Goal: Task Accomplishment & Management: Manage account settings

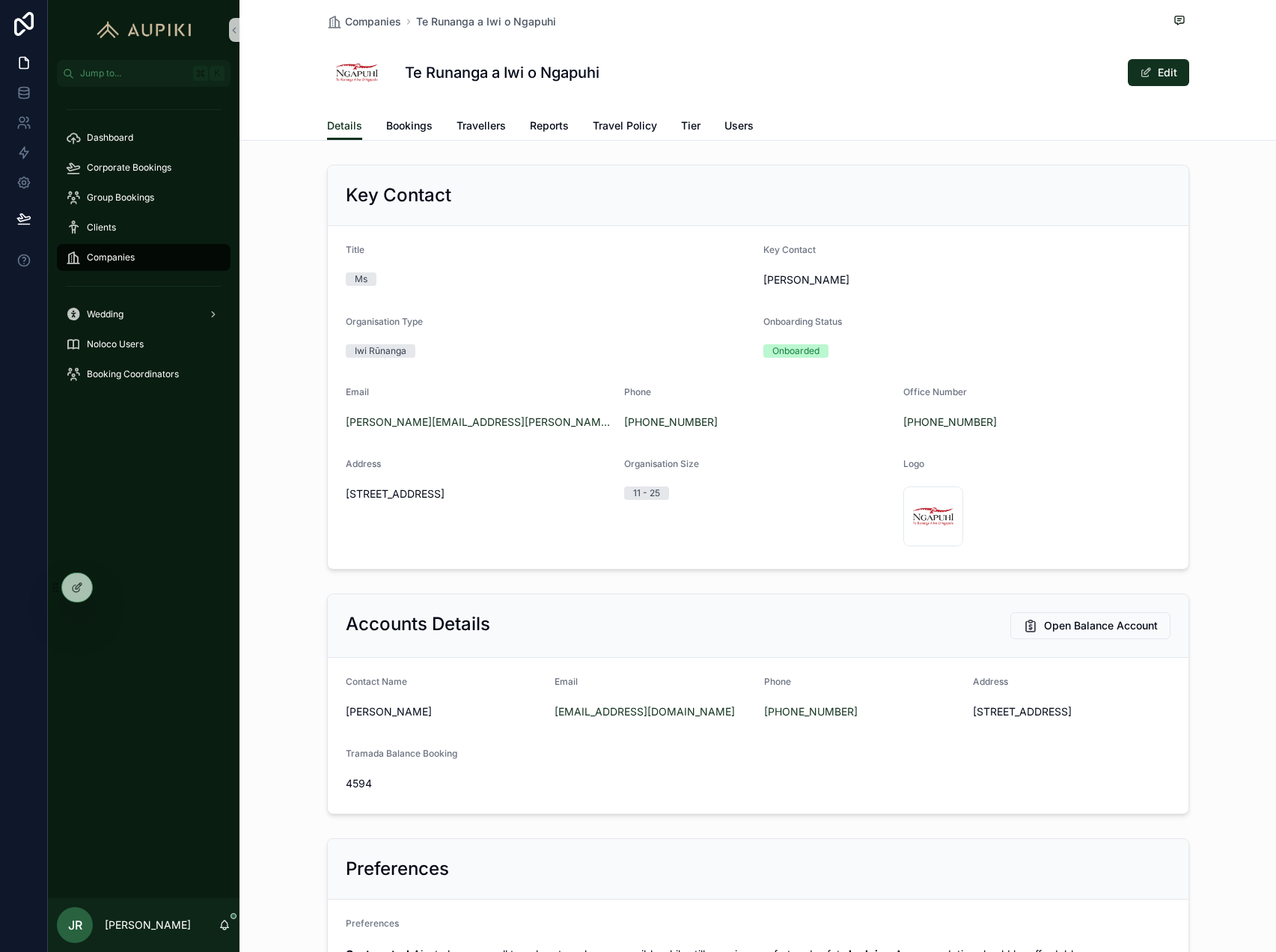
scroll to position [271, 0]
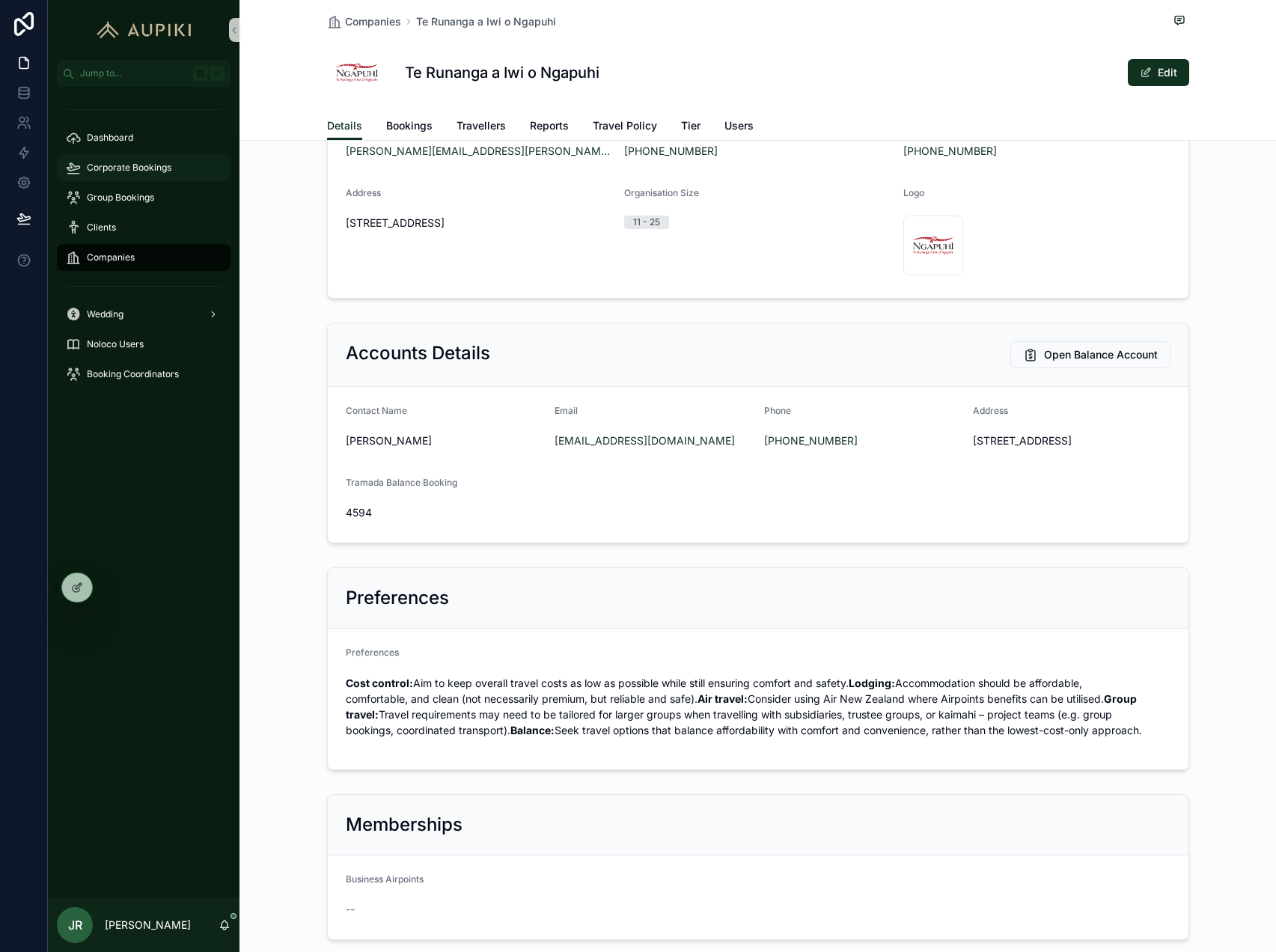
click at [156, 162] on span "Corporate Bookings" at bounding box center [129, 167] width 85 height 12
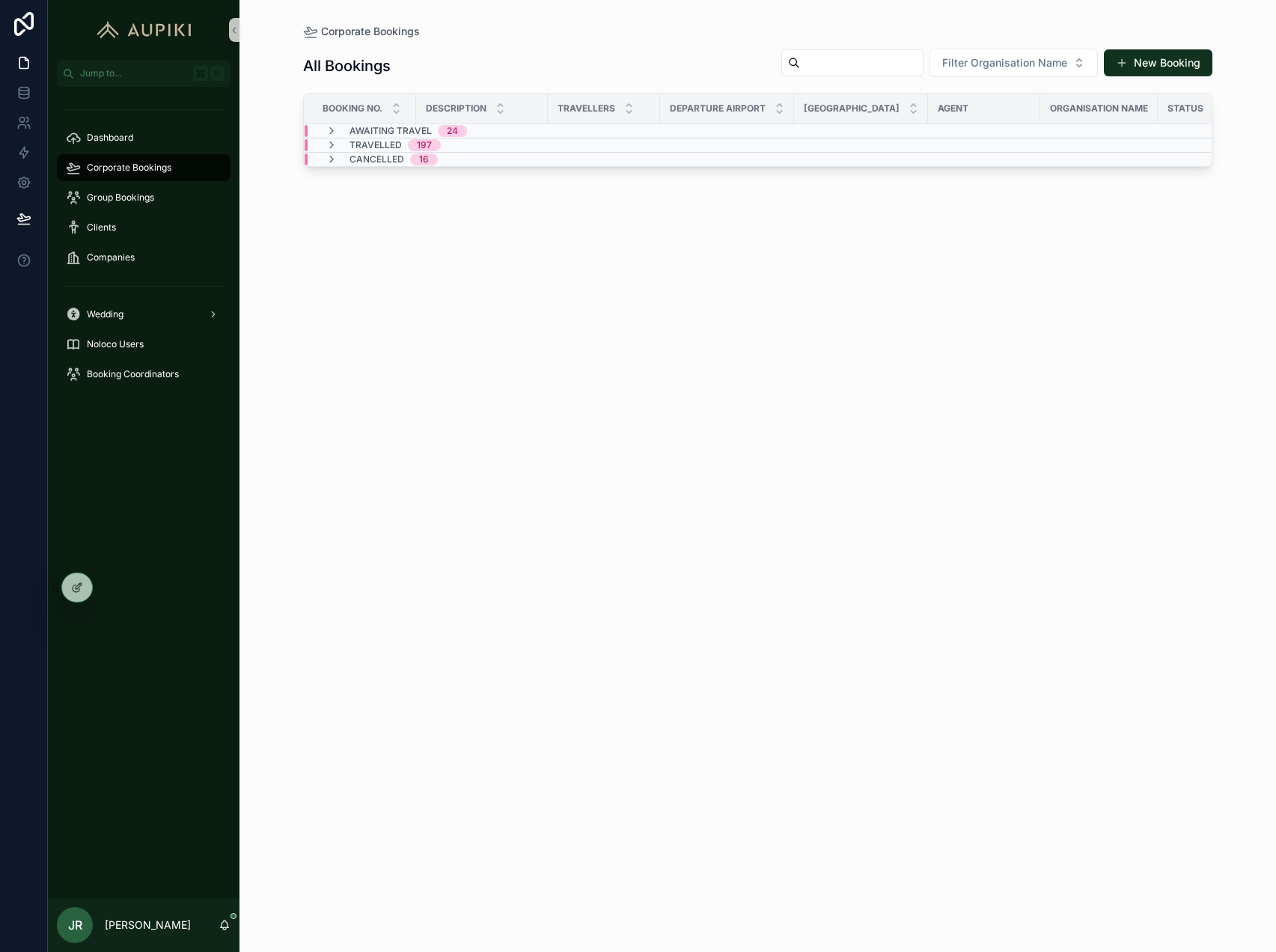
click at [424, 125] on span "Awaiting Travel" at bounding box center [390, 130] width 82 height 12
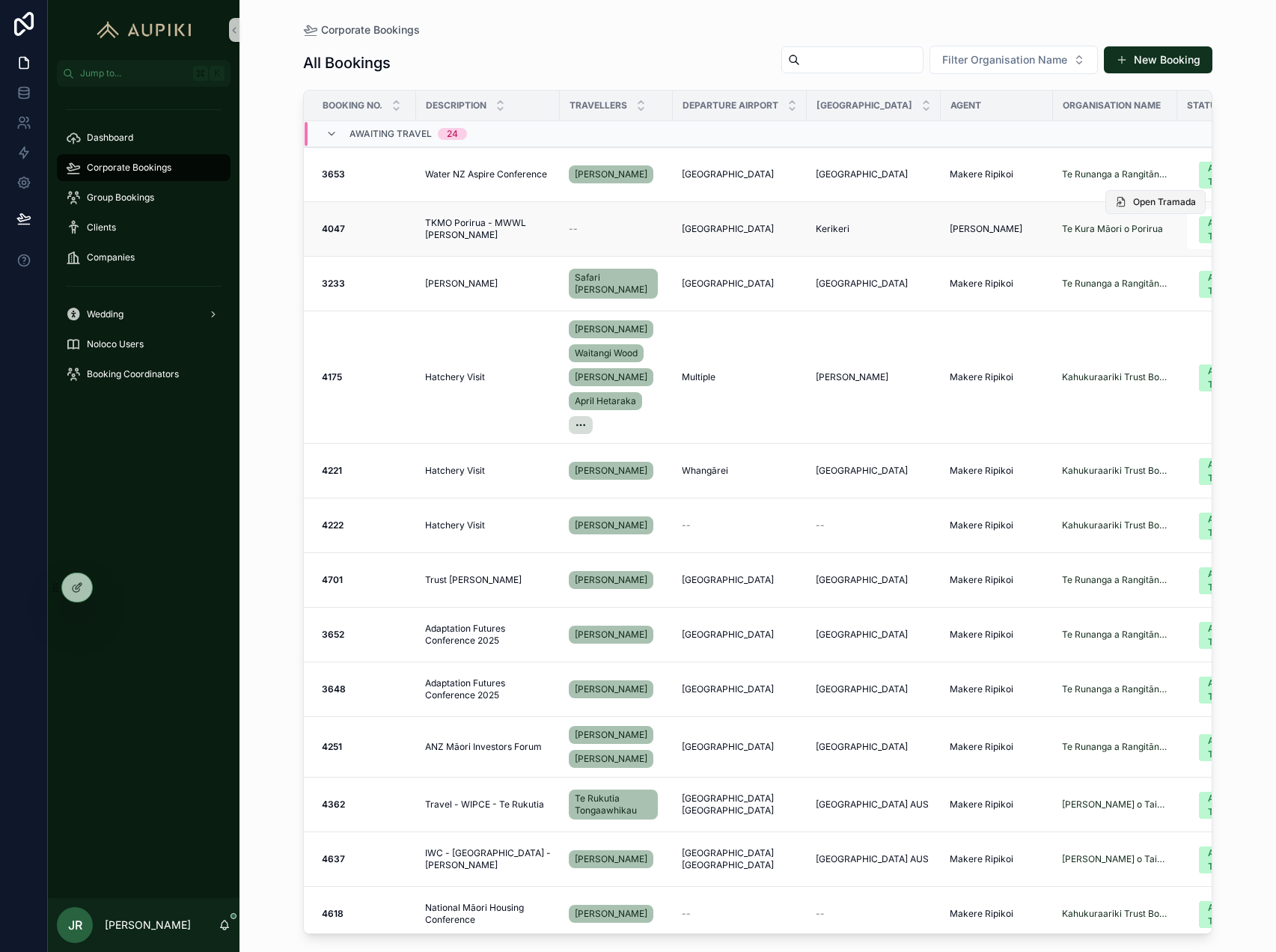
click at [1147, 206] on span "Open Tramada" at bounding box center [1165, 202] width 63 height 12
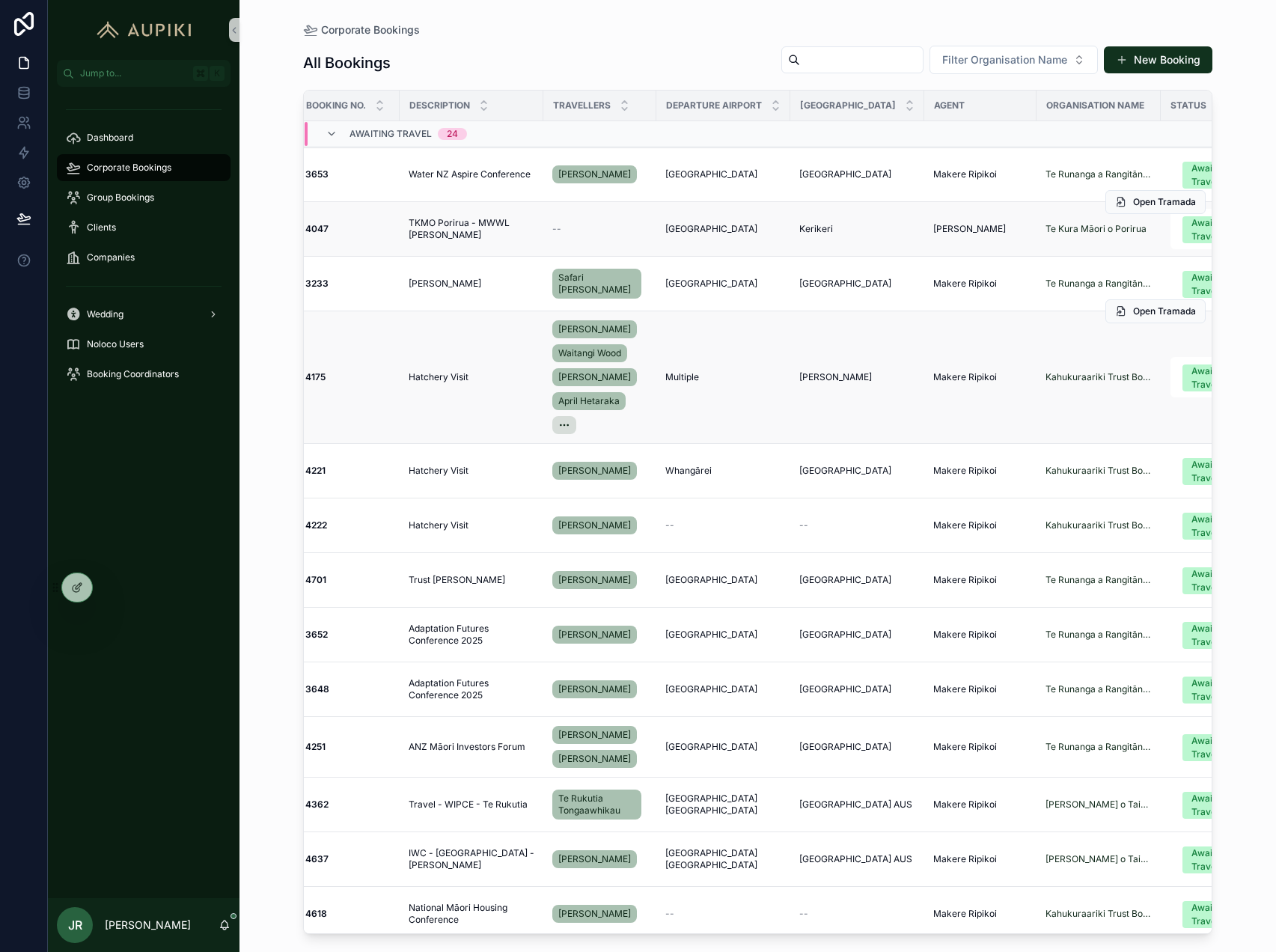
scroll to position [0, 179]
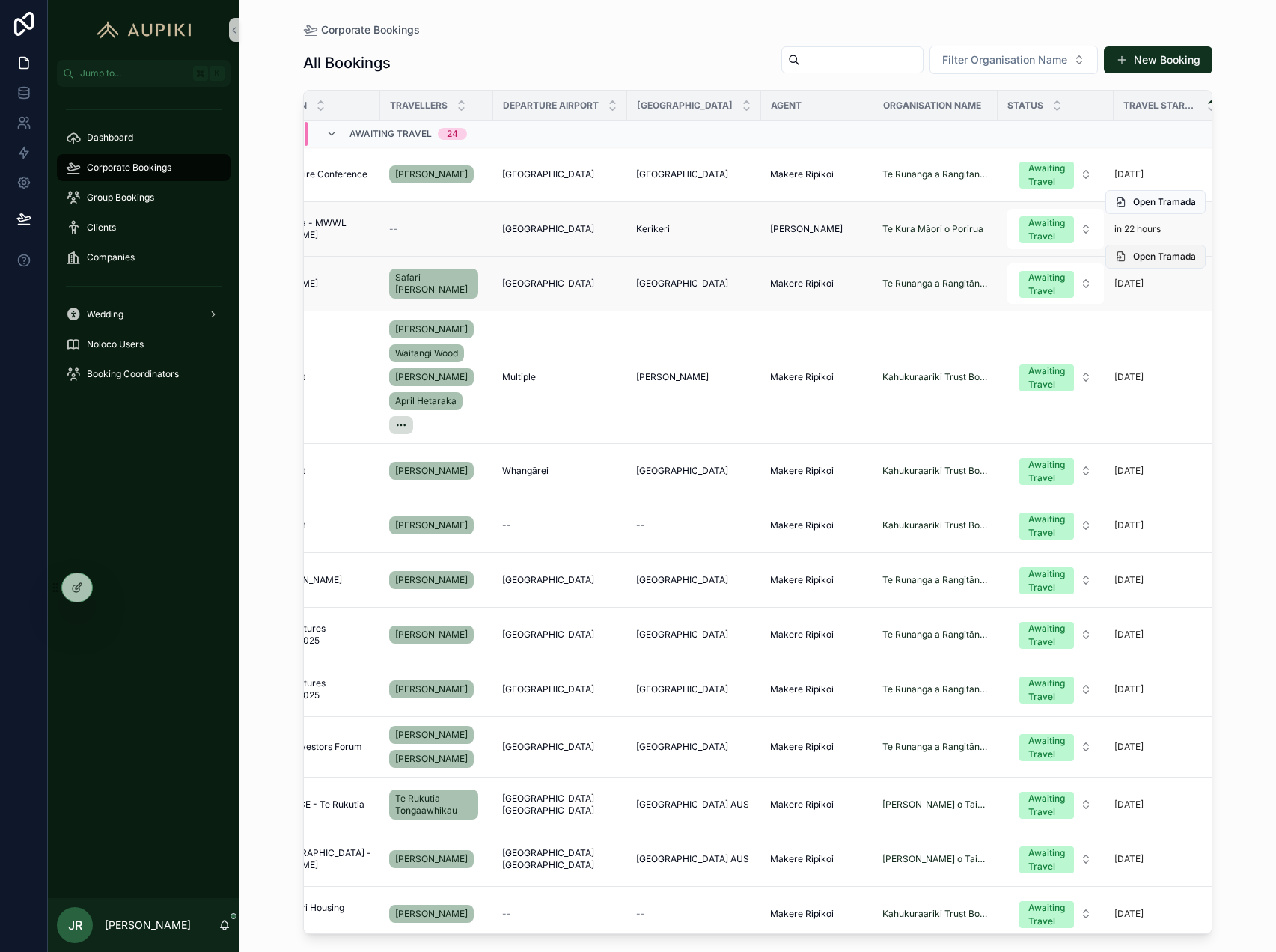
click at [1150, 264] on button "Open Tramada" at bounding box center [1155, 256] width 100 height 24
click at [1175, 309] on span "Open Tramada" at bounding box center [1165, 311] width 63 height 12
click at [1148, 446] on span "Open Tramada" at bounding box center [1165, 443] width 63 height 12
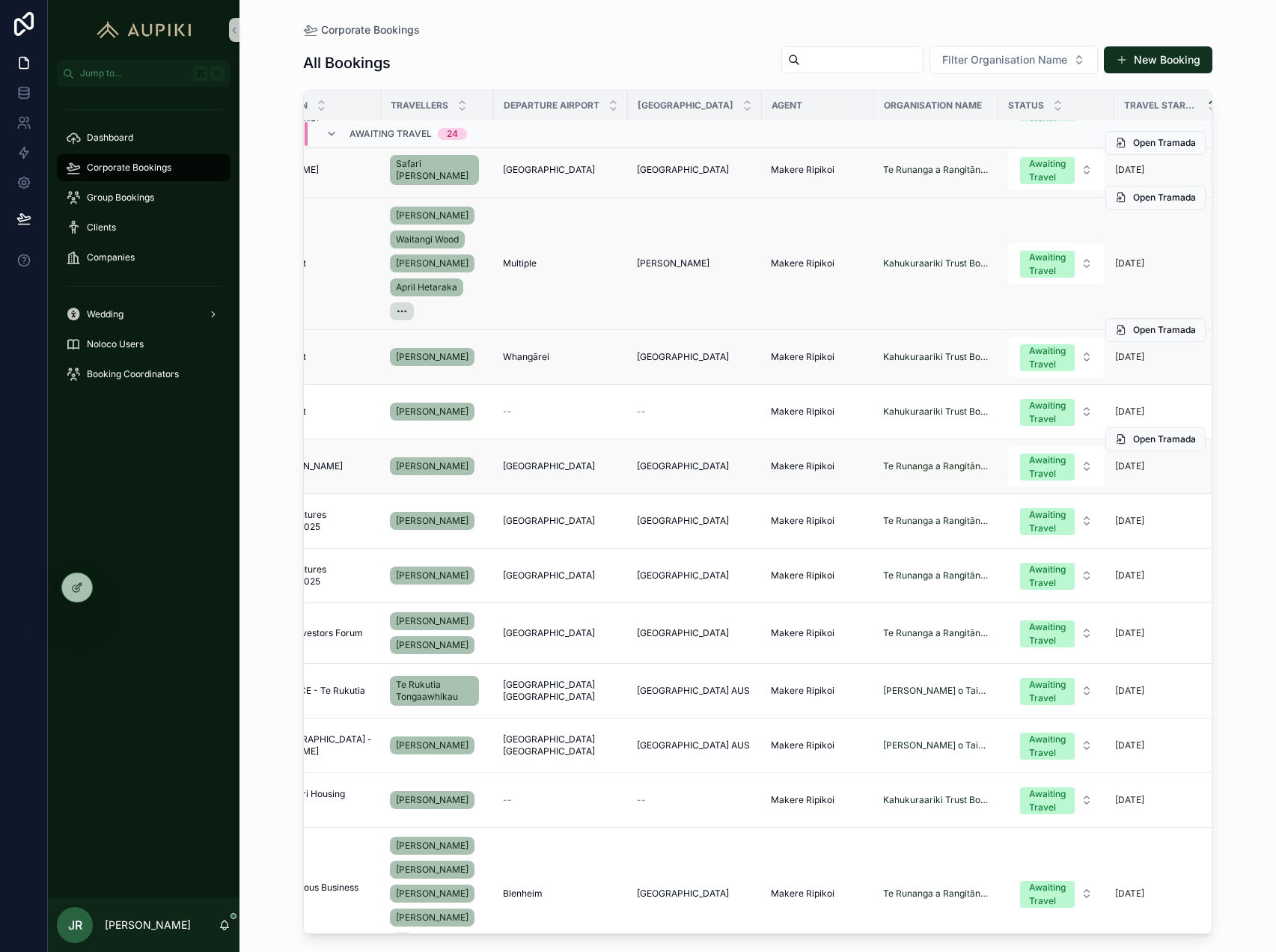
scroll to position [114, 177]
click at [1133, 392] on button "Open Tramada" at bounding box center [1155, 383] width 100 height 24
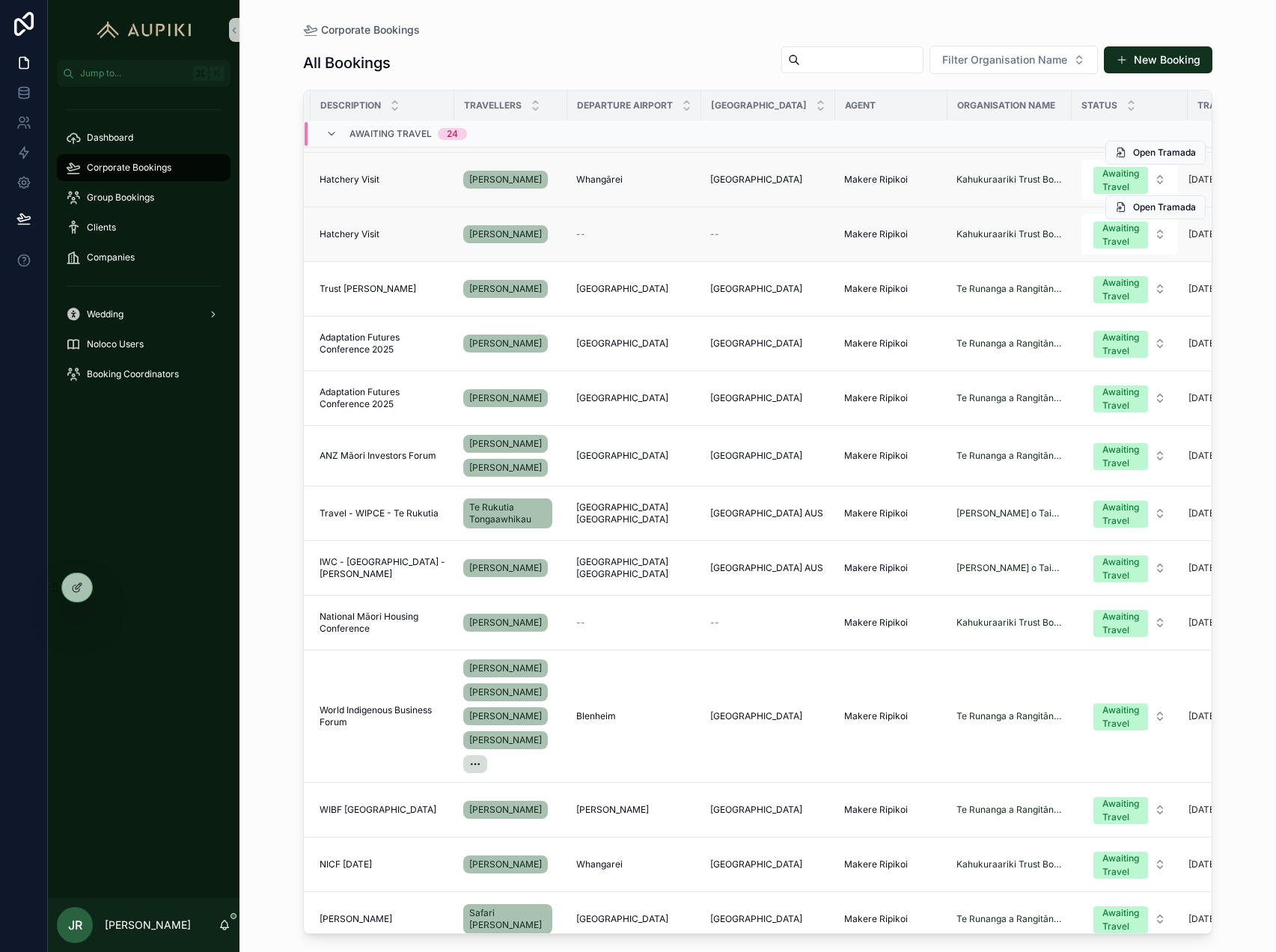
scroll to position [292, 0]
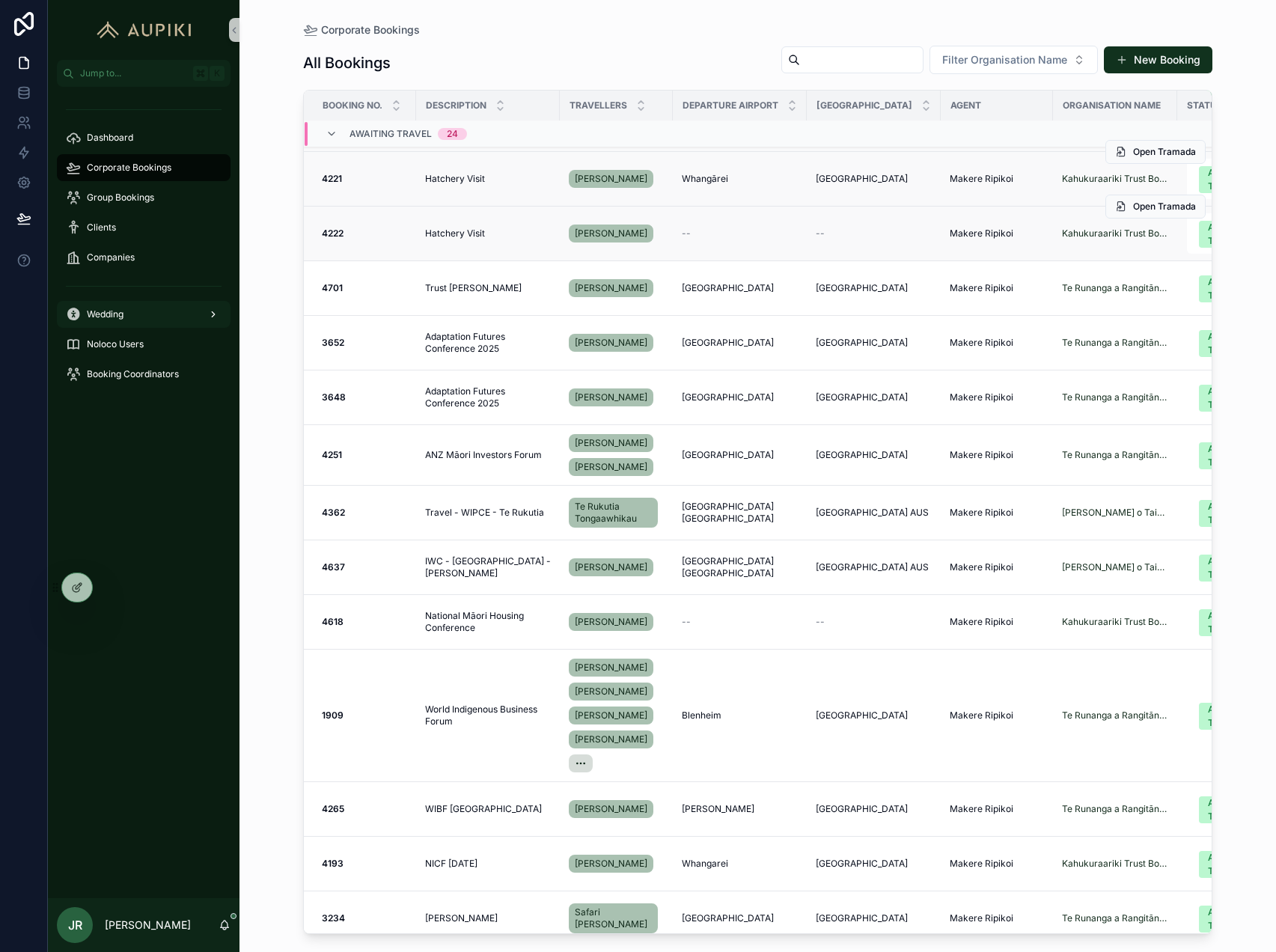
click at [113, 316] on span "Wedding" at bounding box center [105, 314] width 37 height 12
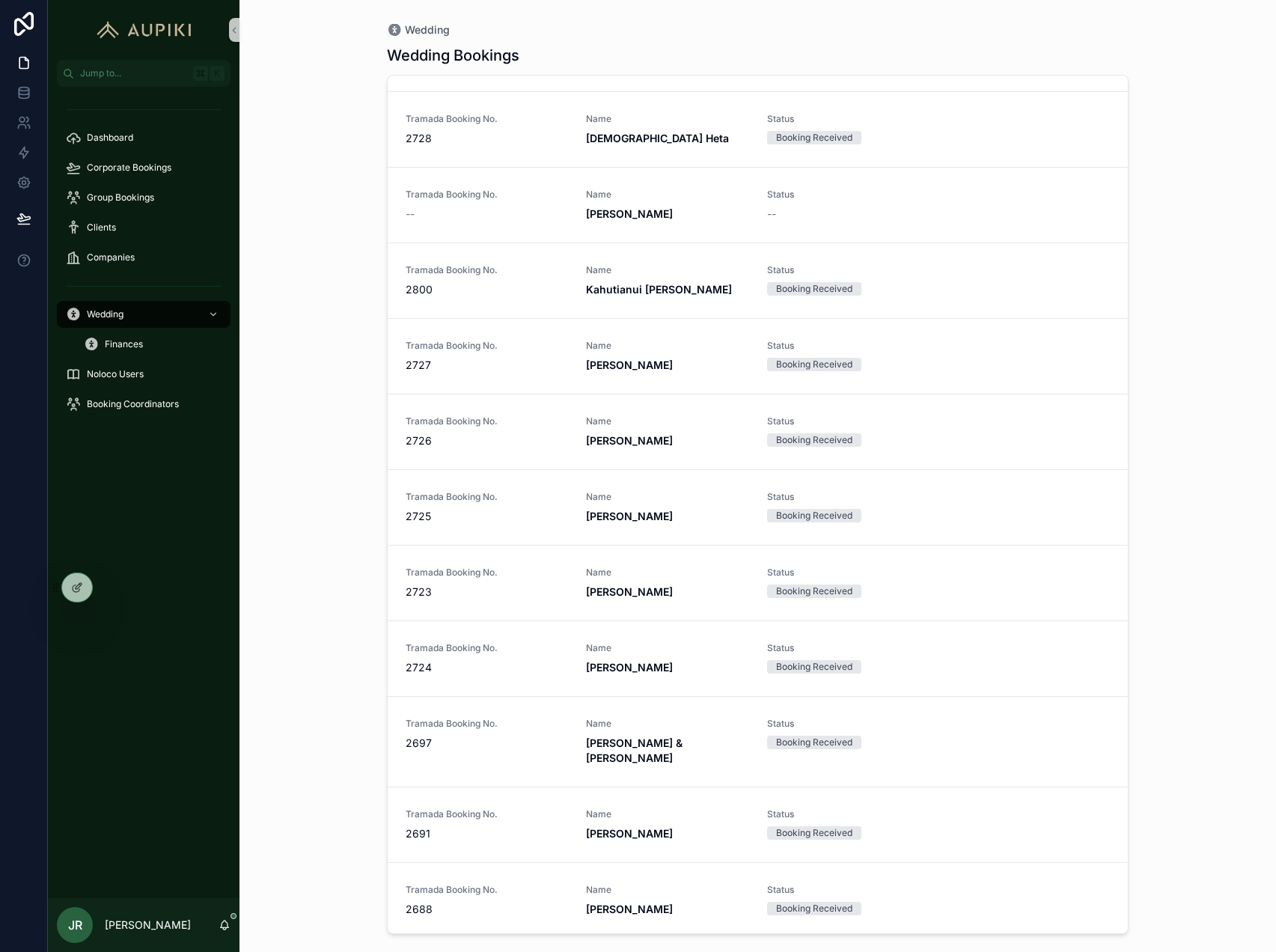
scroll to position [2042, 0]
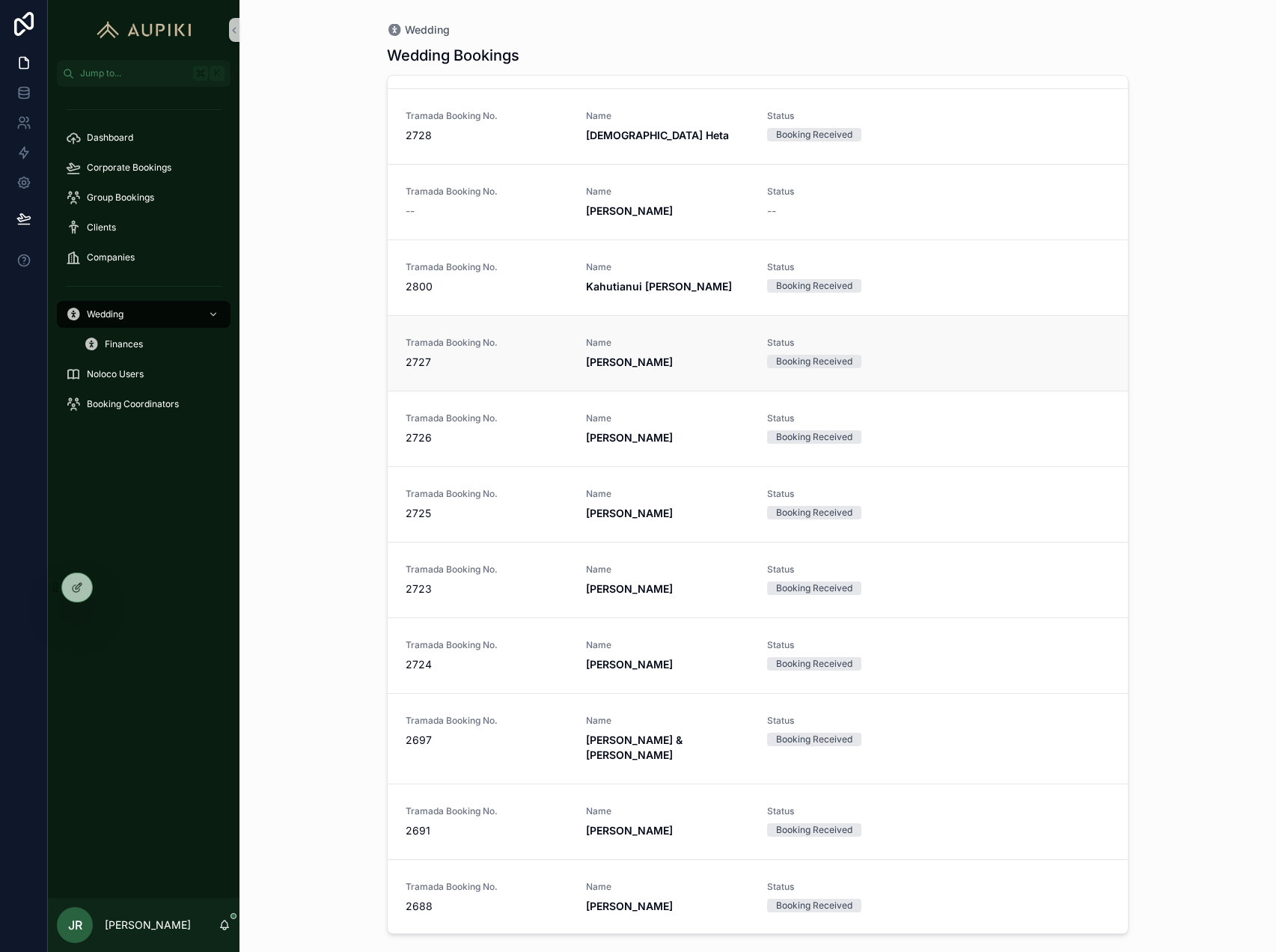
click at [1013, 337] on div "Tramada Booking No. 2727 Name [PERSON_NAME] Status Booking Received" at bounding box center [758, 353] width 704 height 33
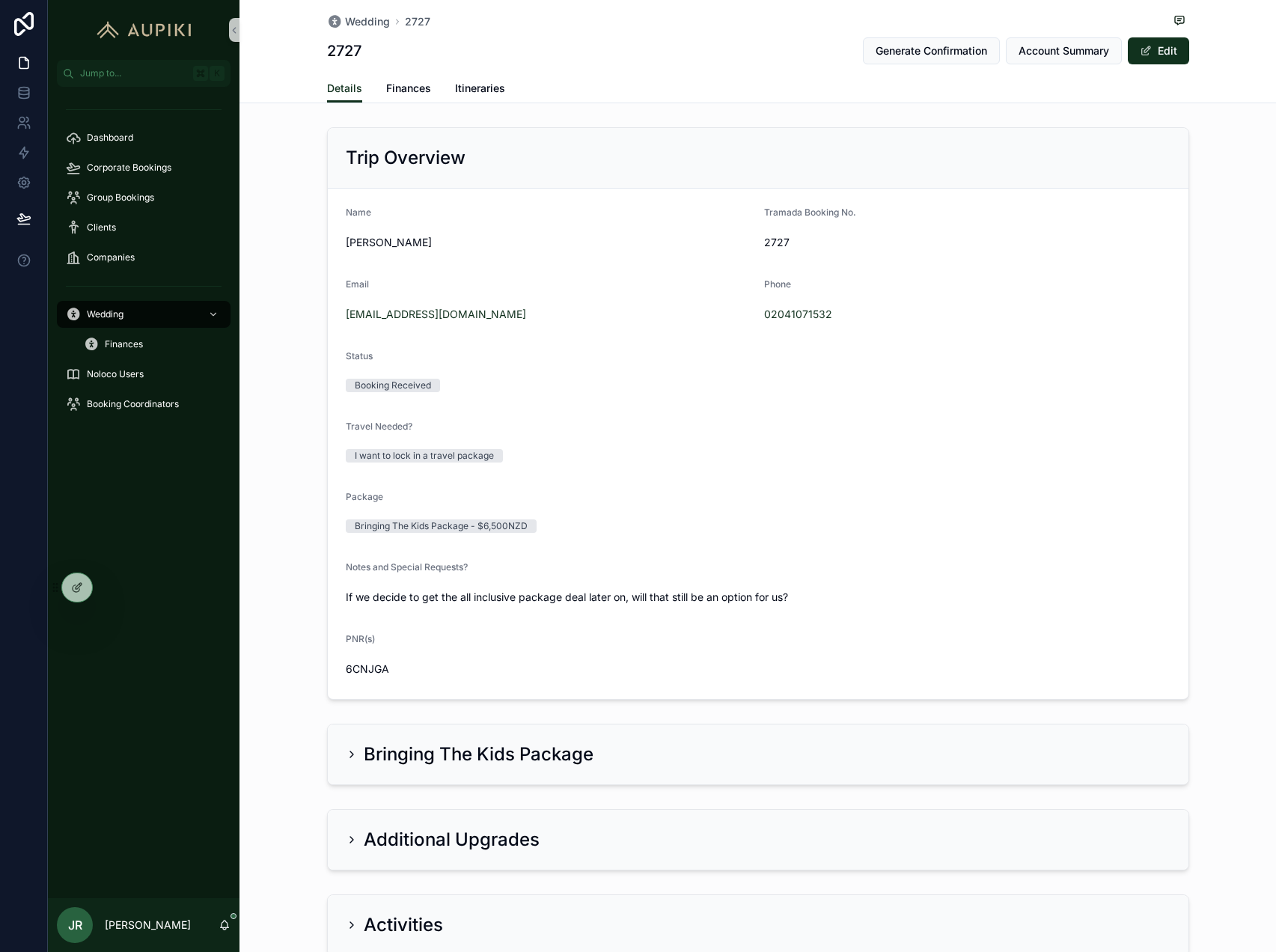
scroll to position [191, 0]
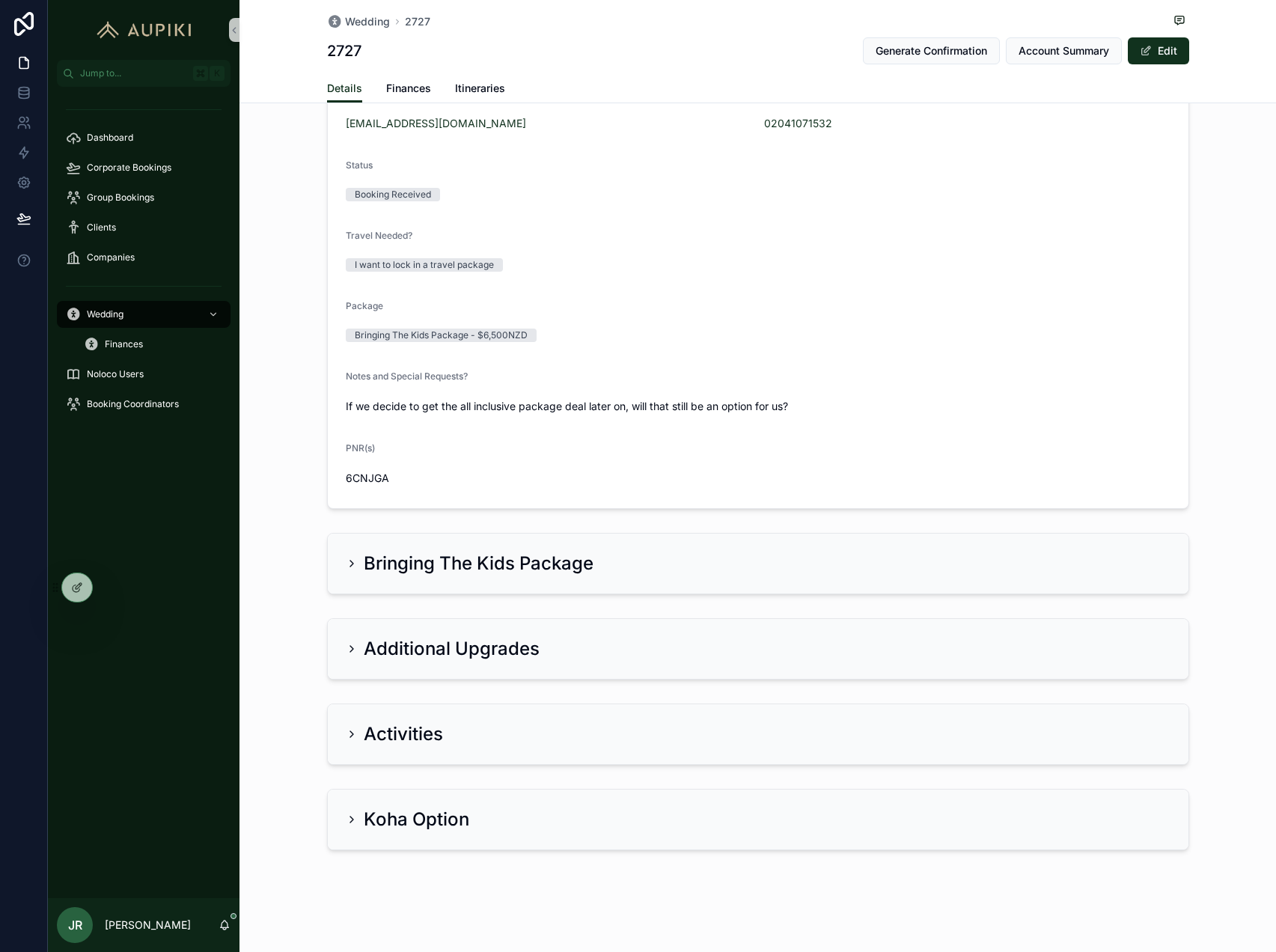
click at [353, 566] on icon "scrollable content" at bounding box center [351, 563] width 12 height 12
click at [116, 312] on span "Wedding" at bounding box center [105, 314] width 37 height 12
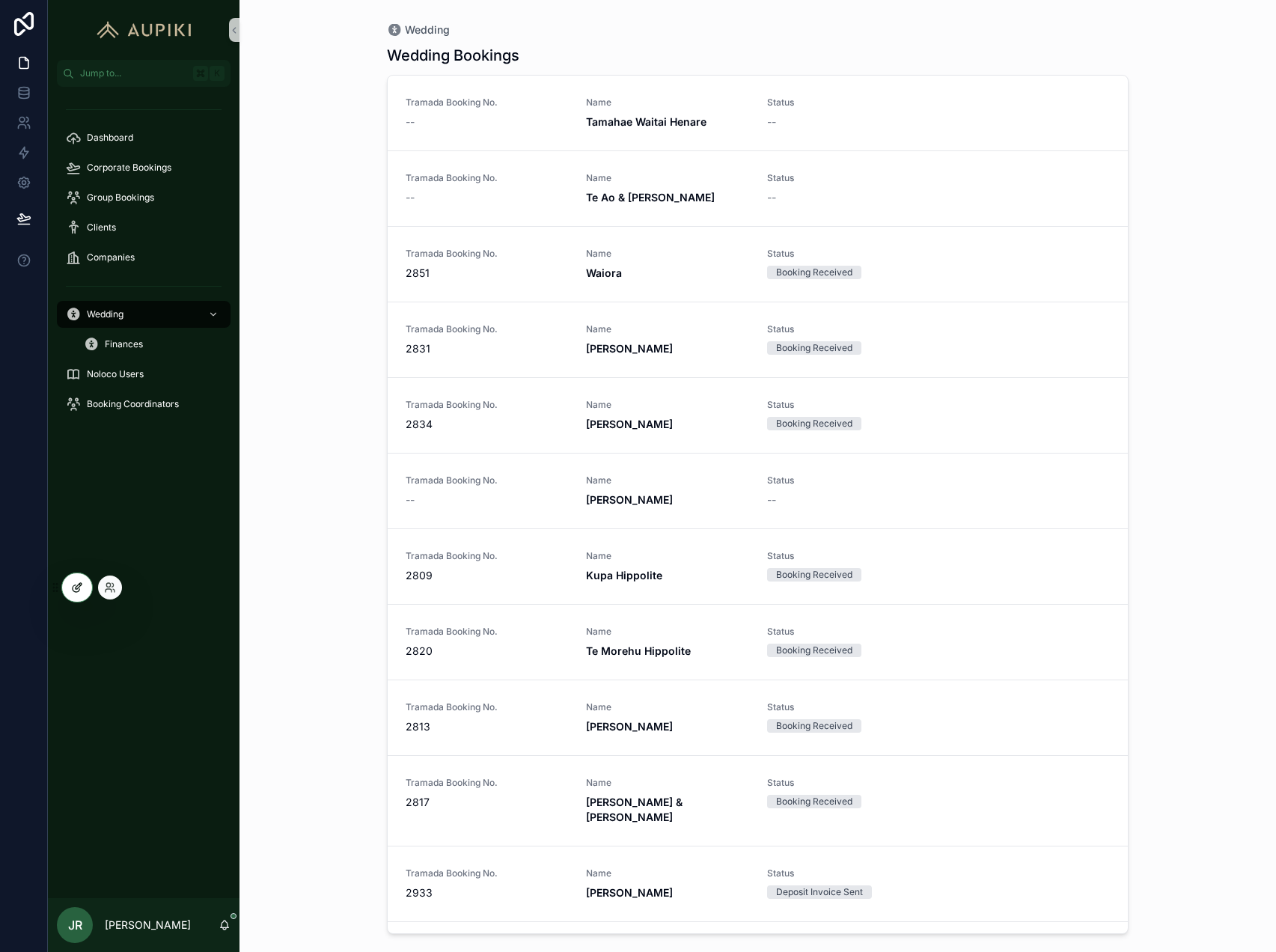
click at [85, 588] on div at bounding box center [77, 587] width 30 height 28
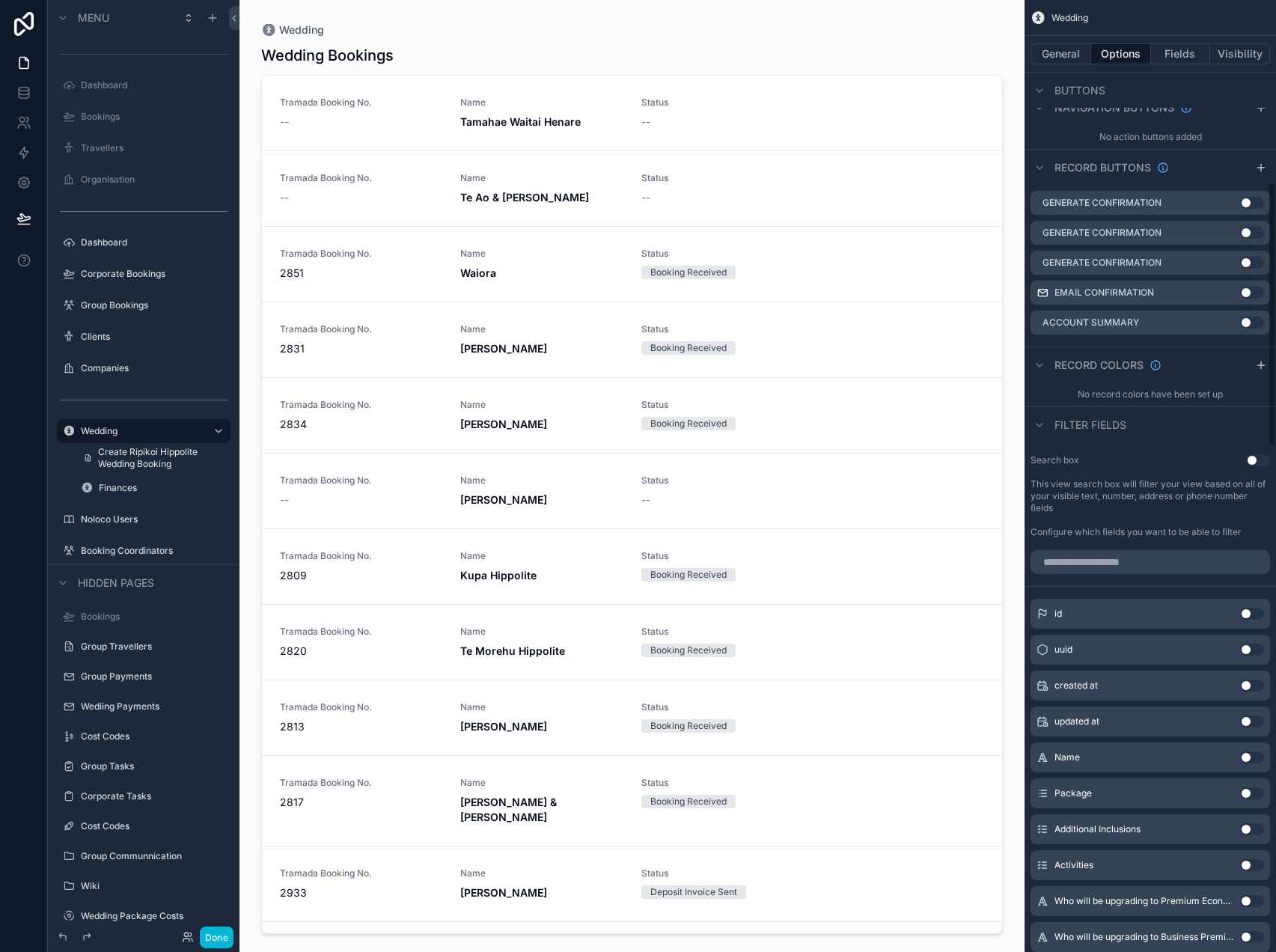
scroll to position [650, 0]
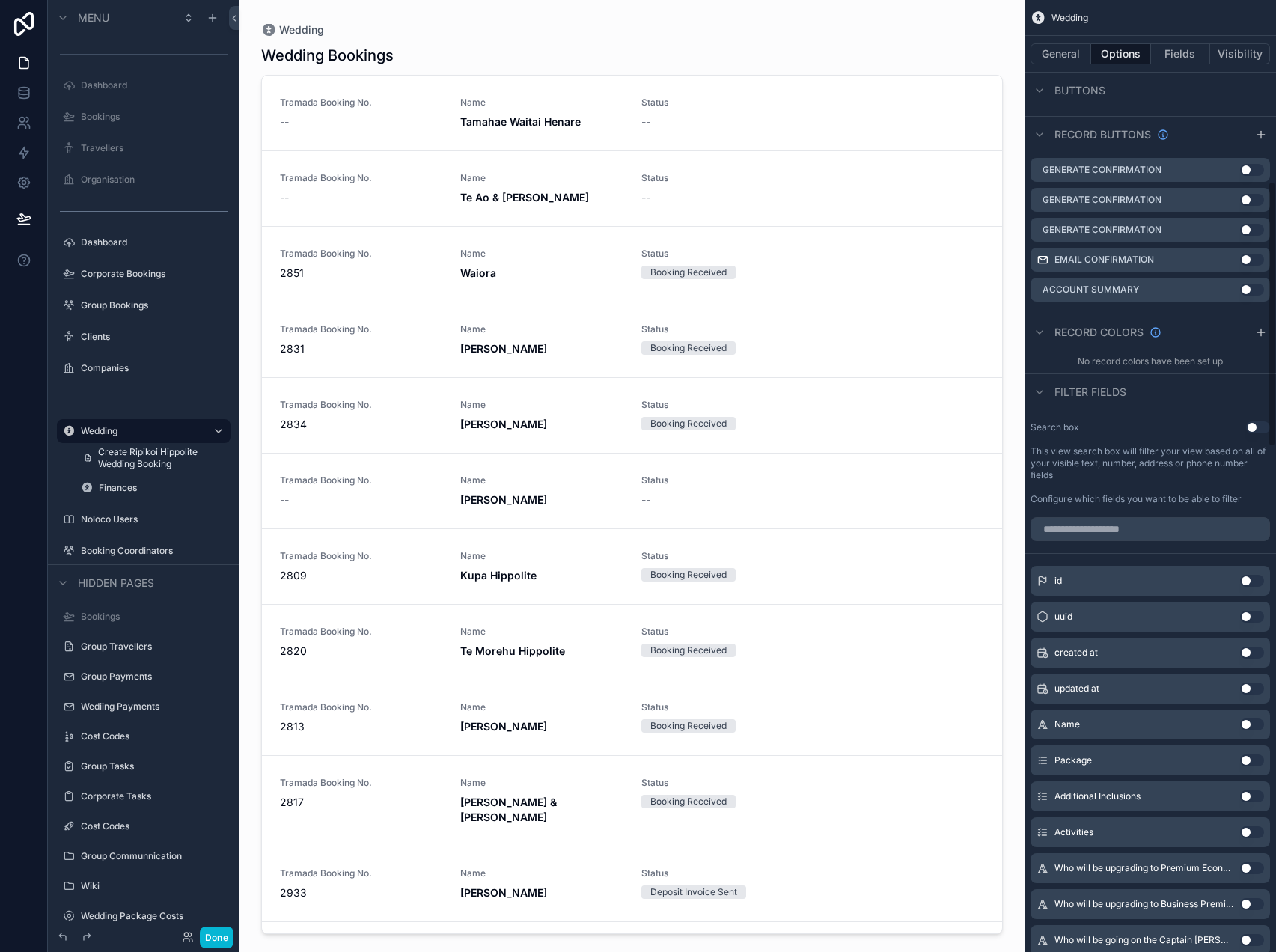
click at [1260, 426] on button "Use setting" at bounding box center [1257, 426] width 24 height 12
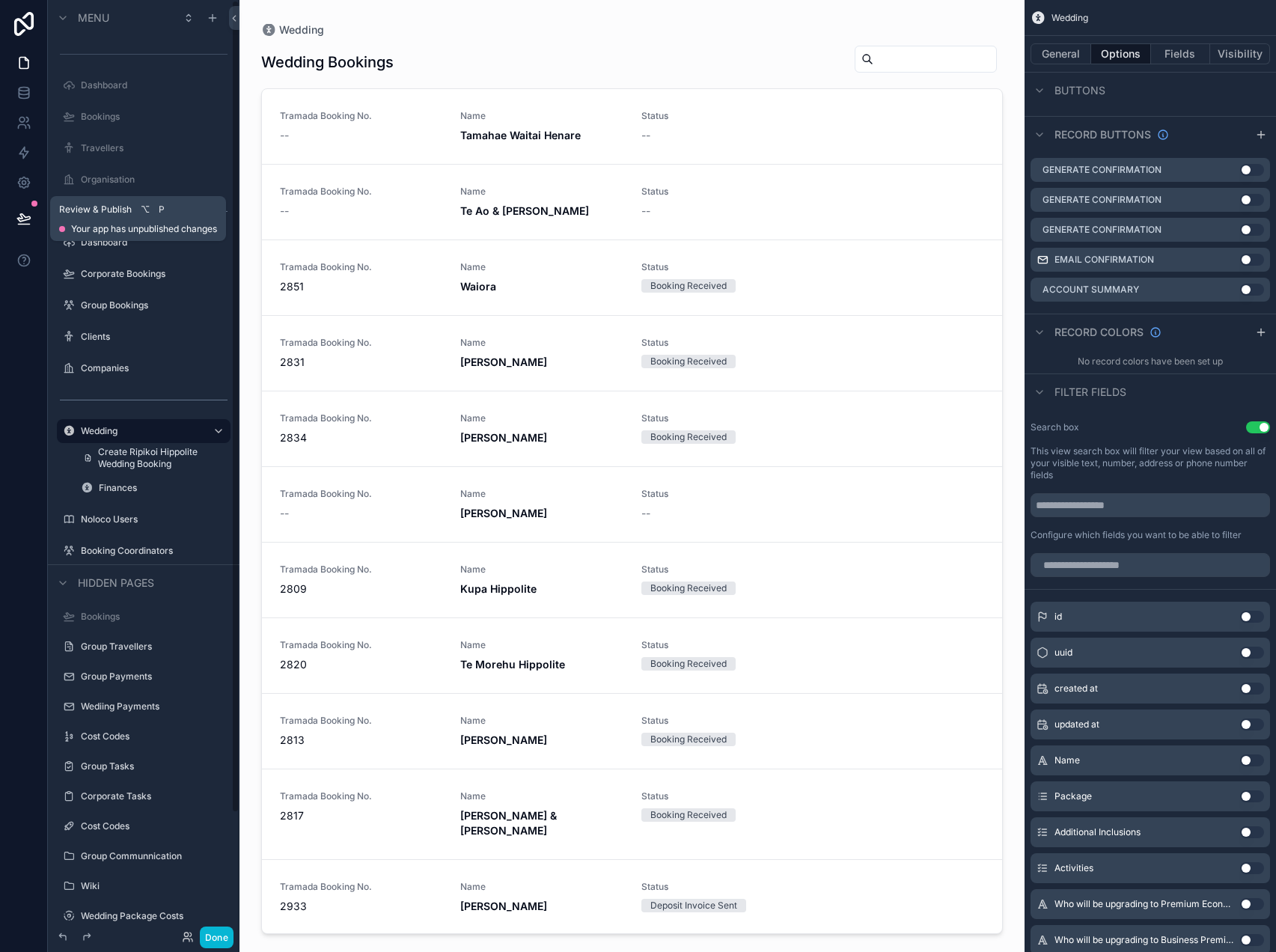
click at [25, 213] on icon at bounding box center [24, 219] width 15 height 15
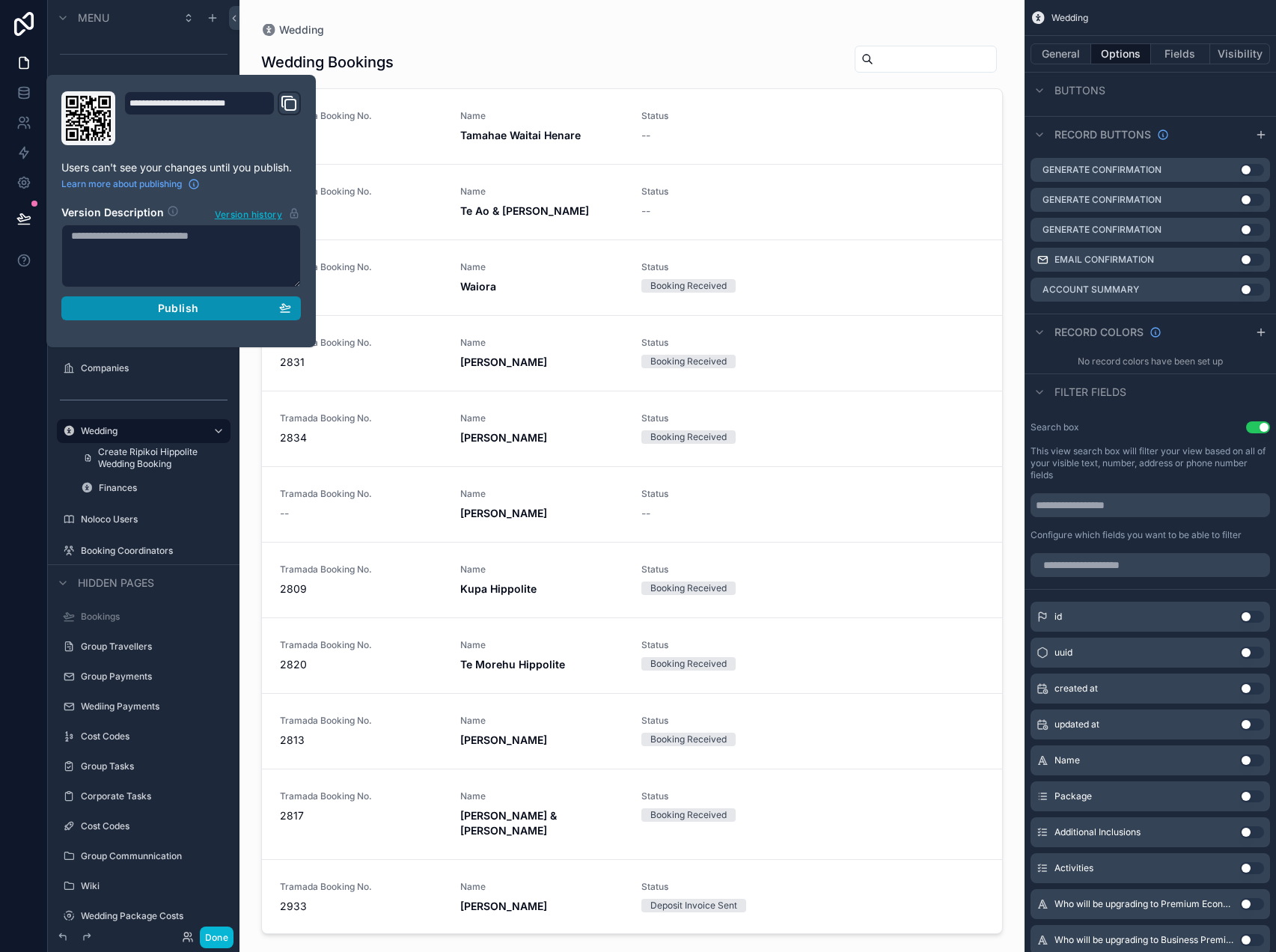
click at [174, 306] on span "Publish" at bounding box center [177, 309] width 41 height 13
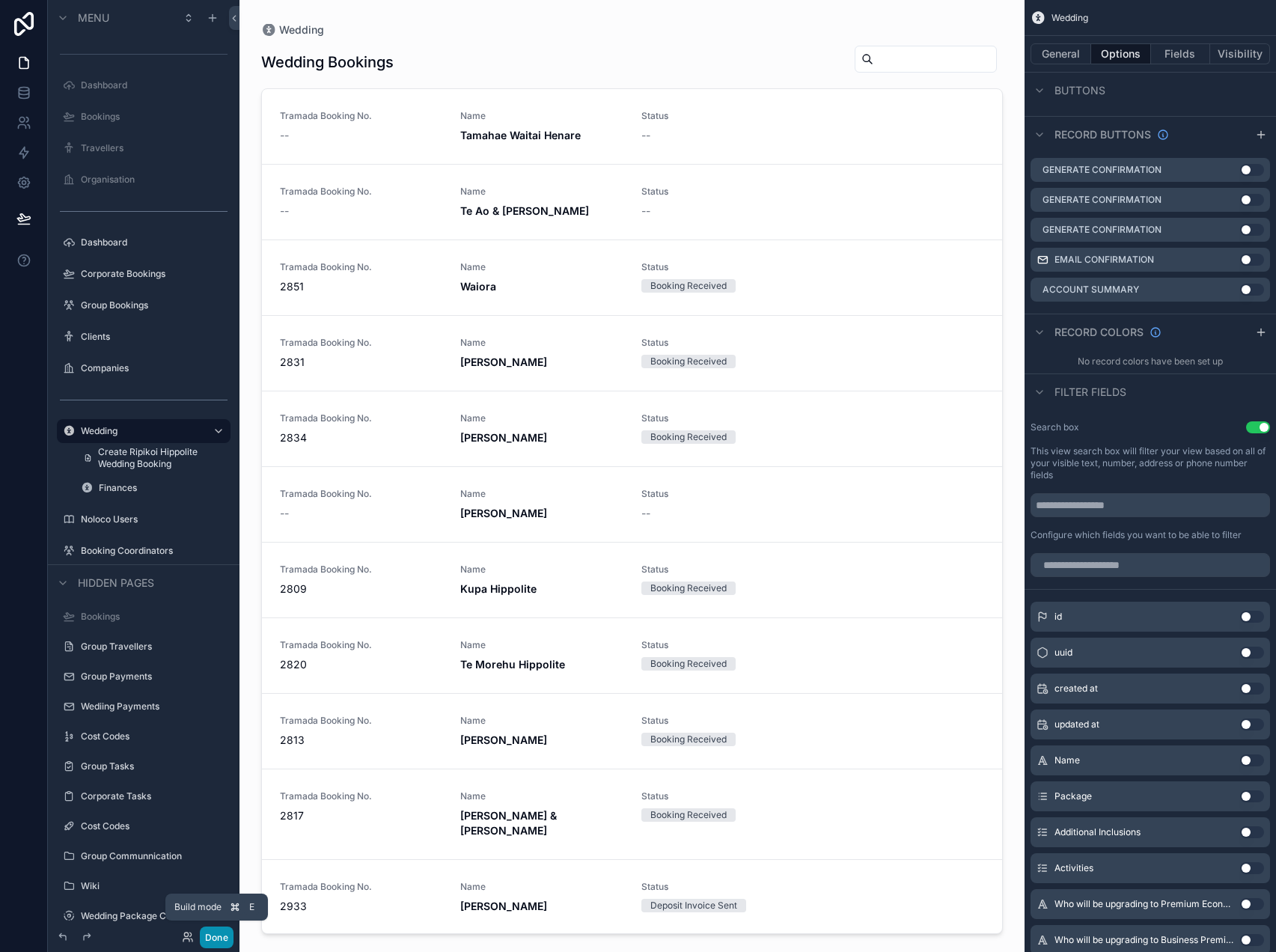
click at [210, 942] on button "Done" at bounding box center [217, 937] width 34 height 22
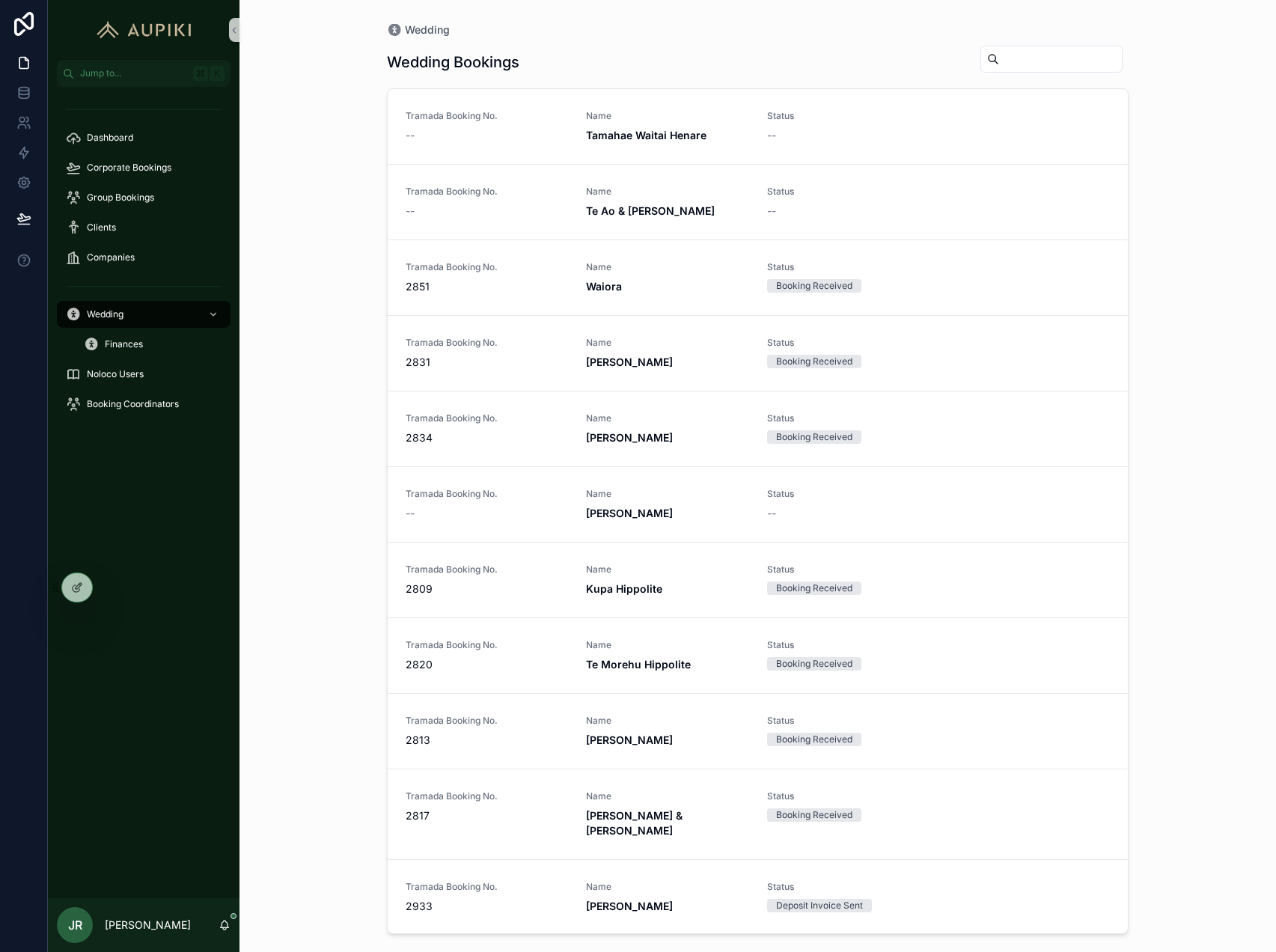
click at [1045, 67] on input "scrollable content" at bounding box center [1061, 59] width 123 height 21
type input "******"
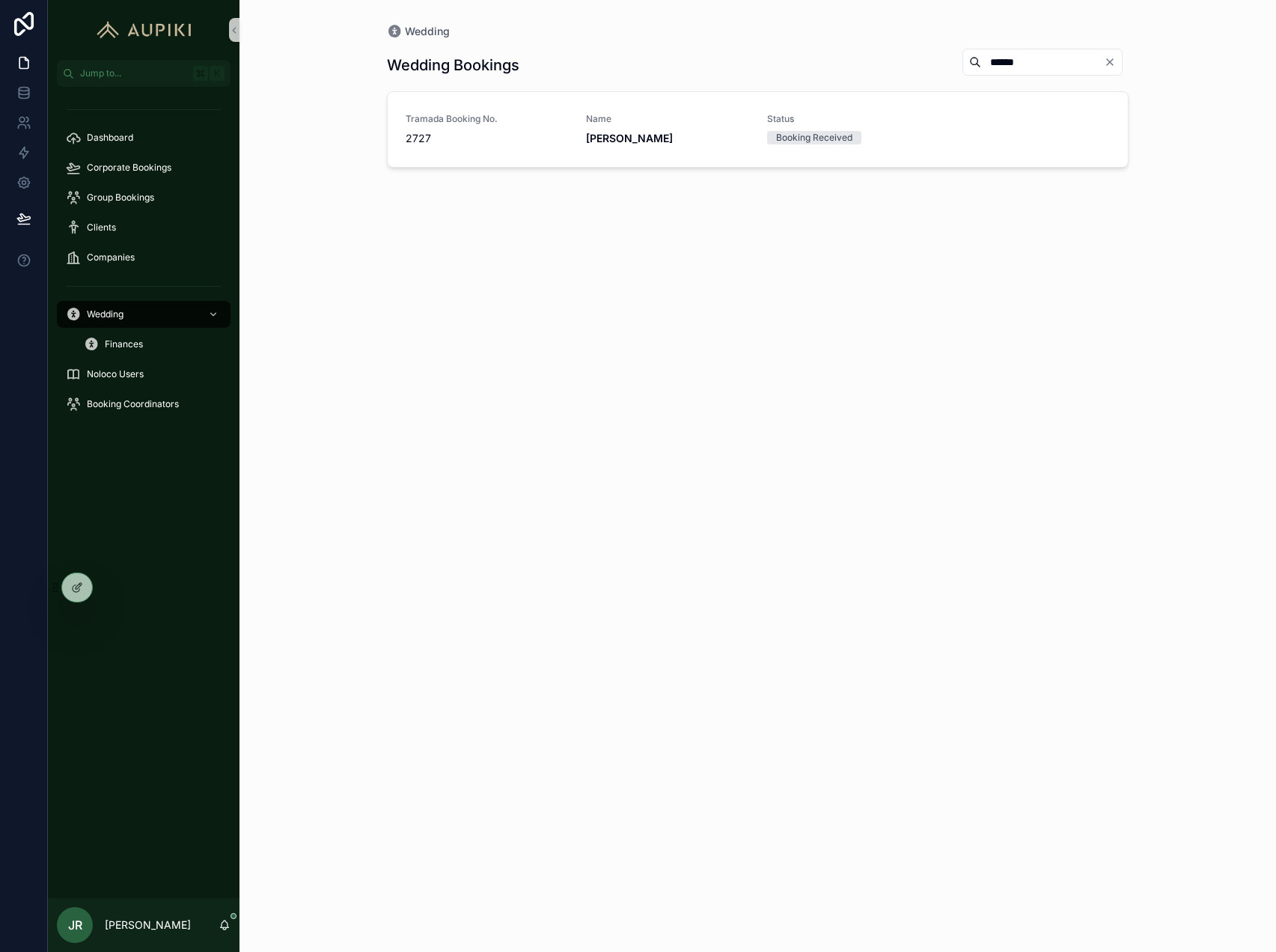
click at [724, 142] on span "[PERSON_NAME]" at bounding box center [667, 139] width 162 height 15
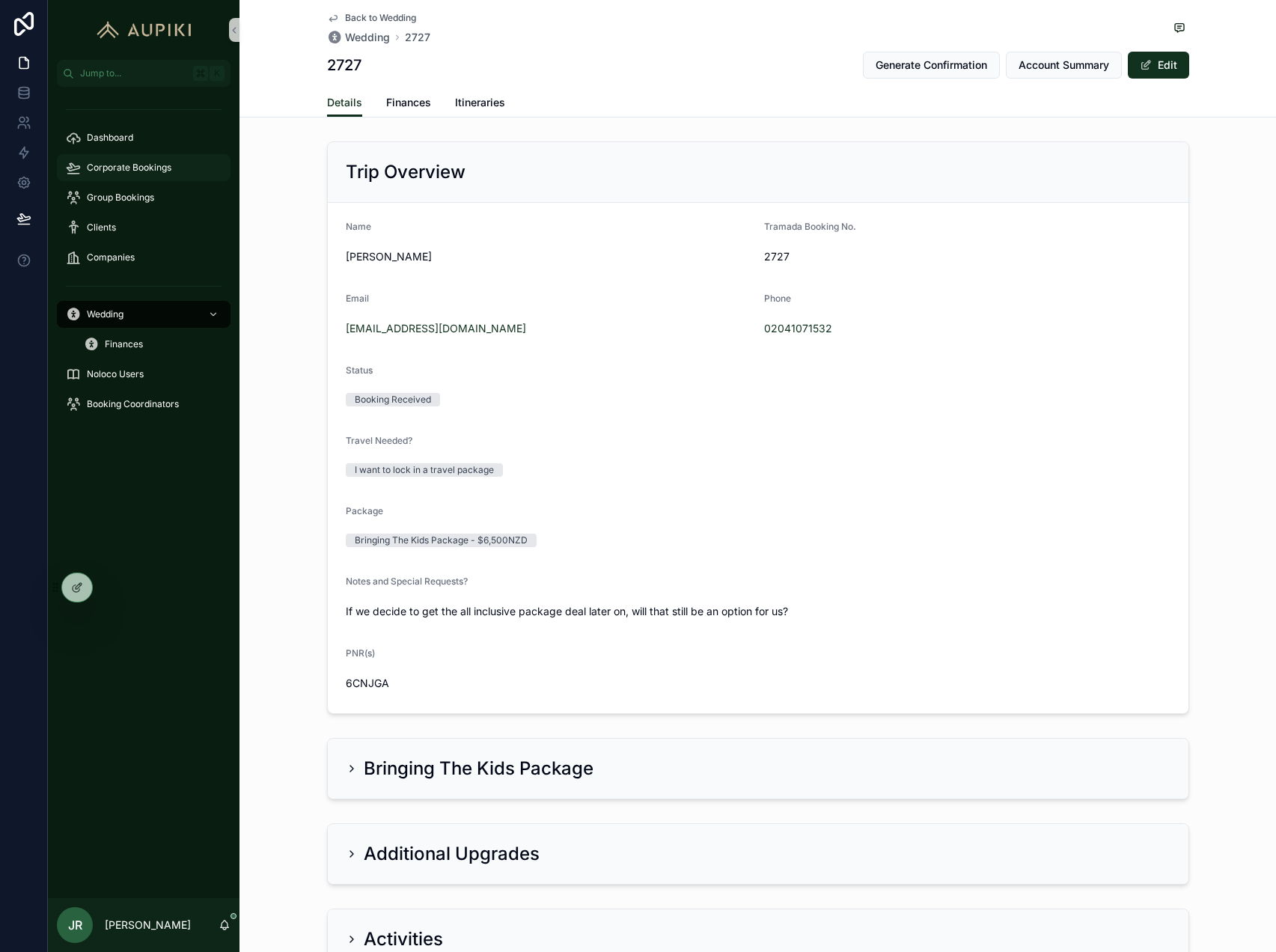
click at [121, 158] on div "Corporate Bookings" at bounding box center [143, 167] width 156 height 24
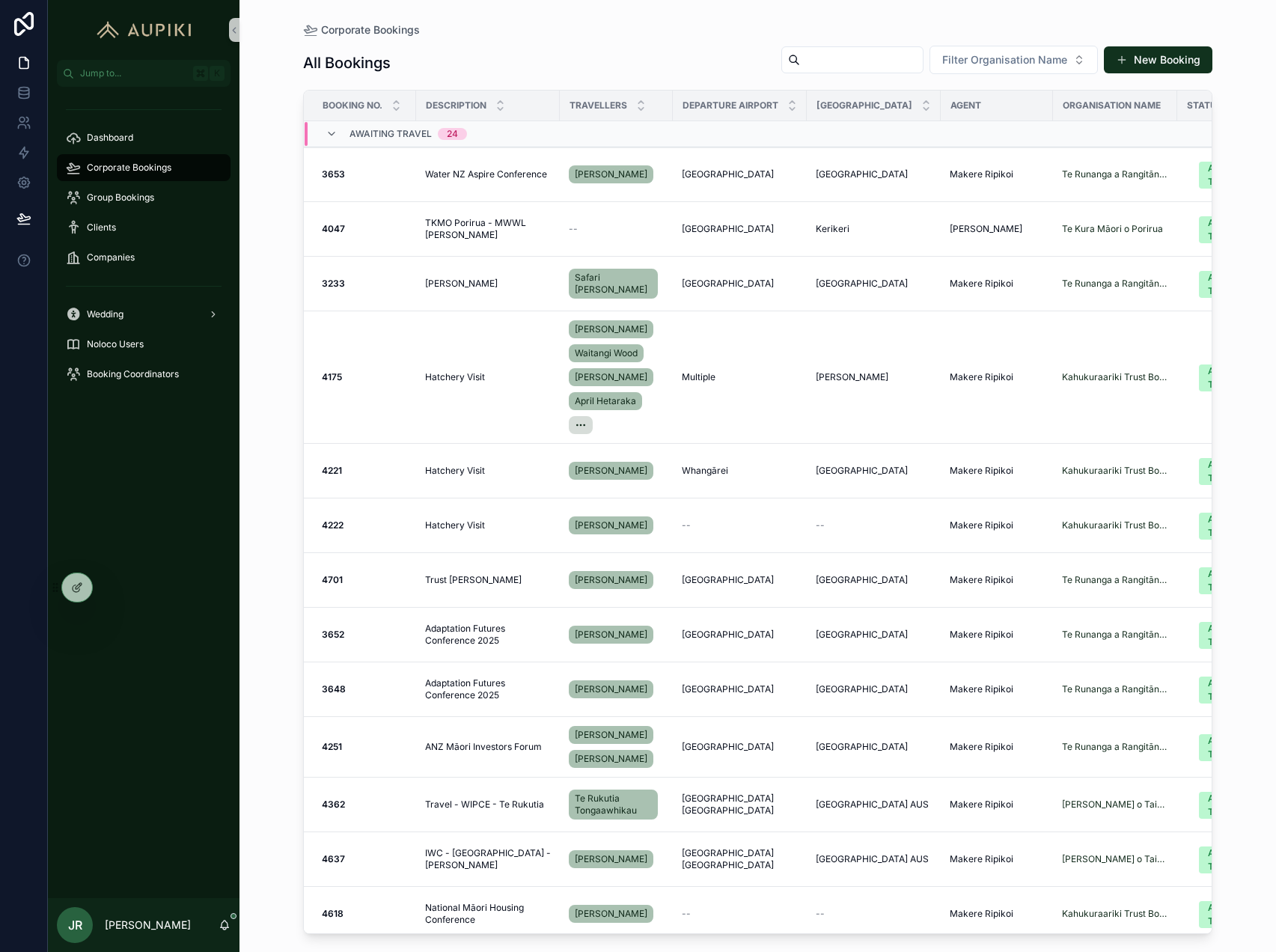
click at [429, 134] on span "Awaiting Travel" at bounding box center [390, 134] width 82 height 12
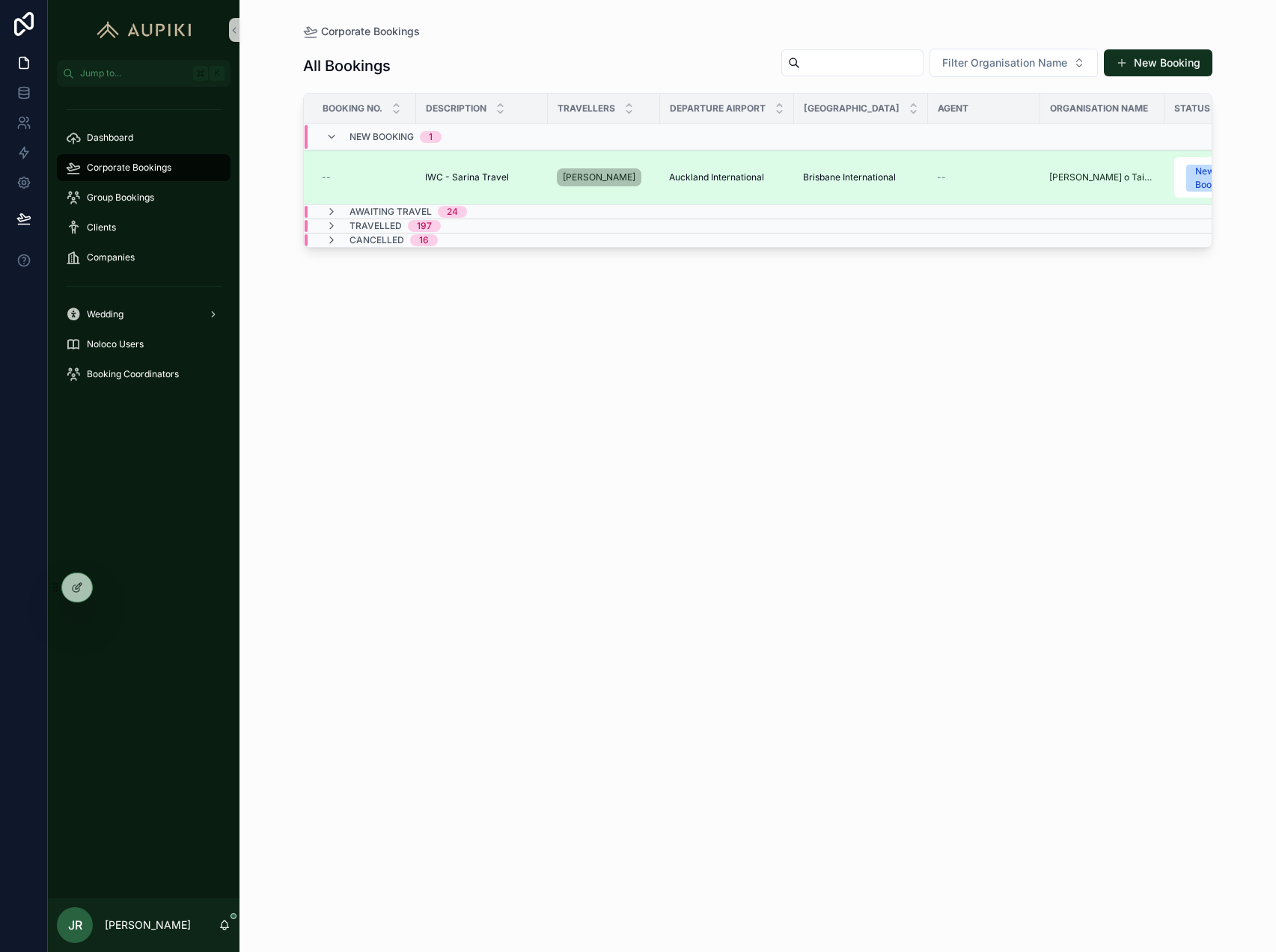
click at [490, 175] on span "IWC - Sarina Travel" at bounding box center [466, 177] width 84 height 12
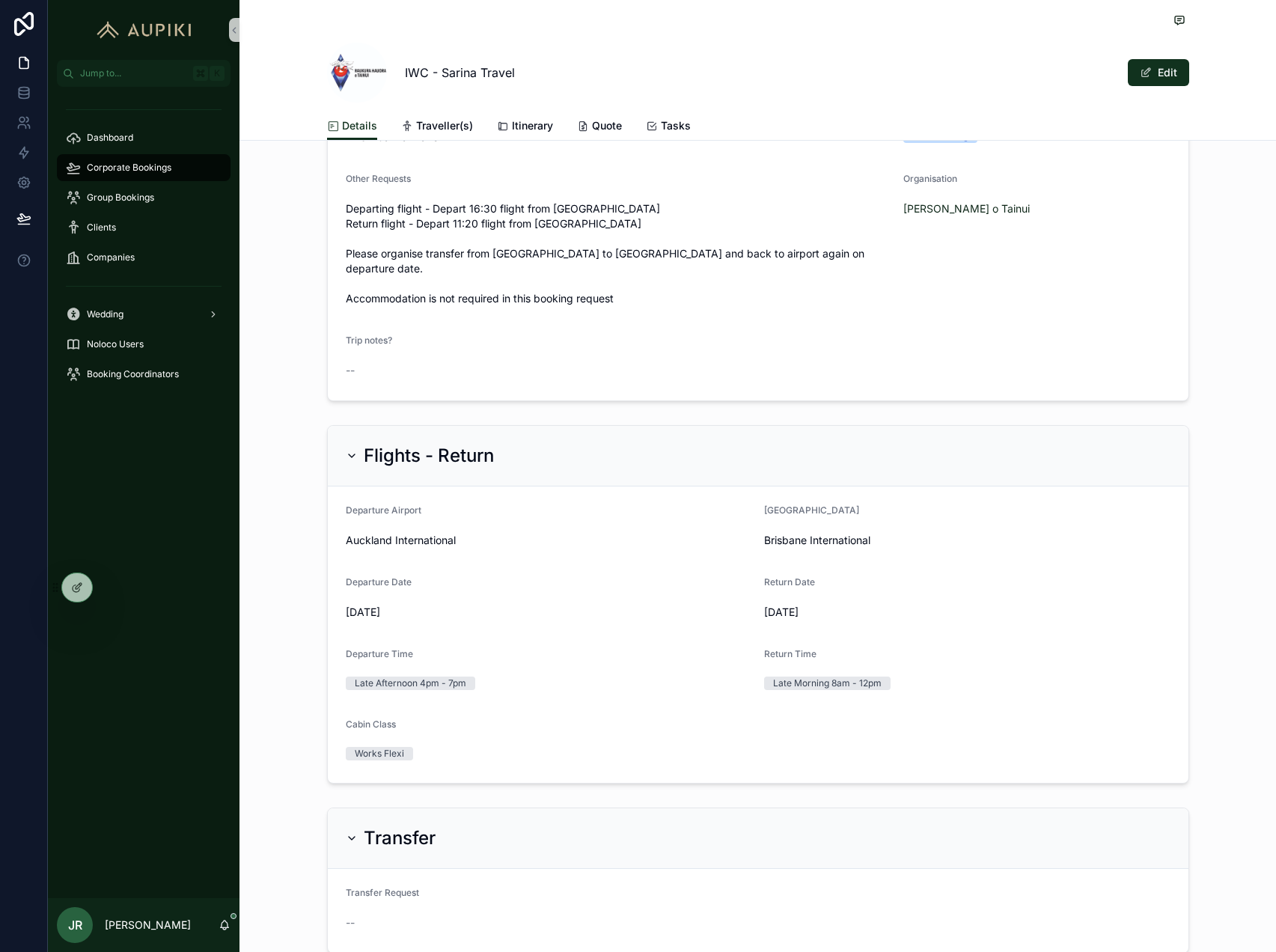
scroll to position [450, 0]
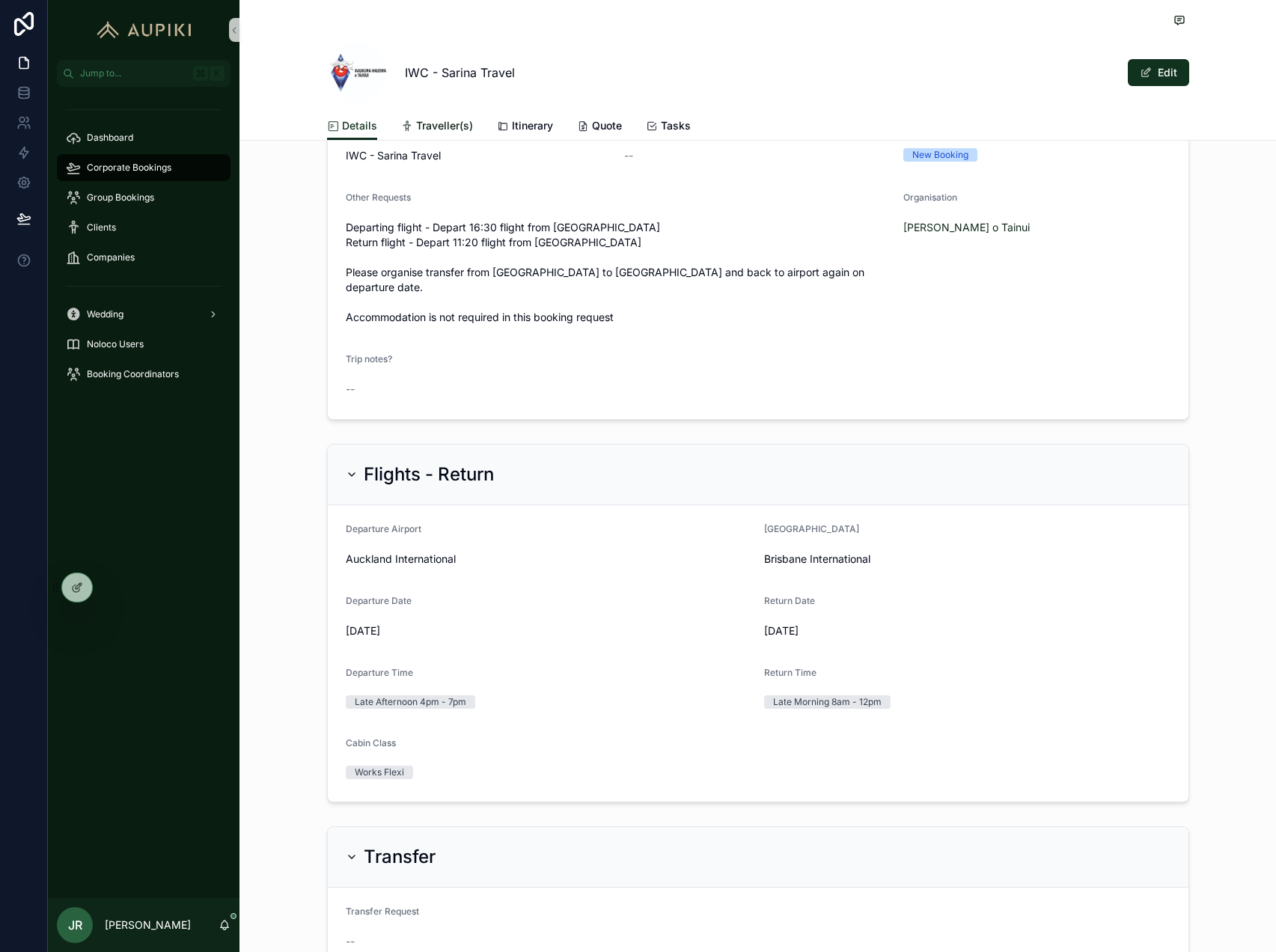
click at [441, 127] on span "Traveller(s)" at bounding box center [445, 125] width 57 height 15
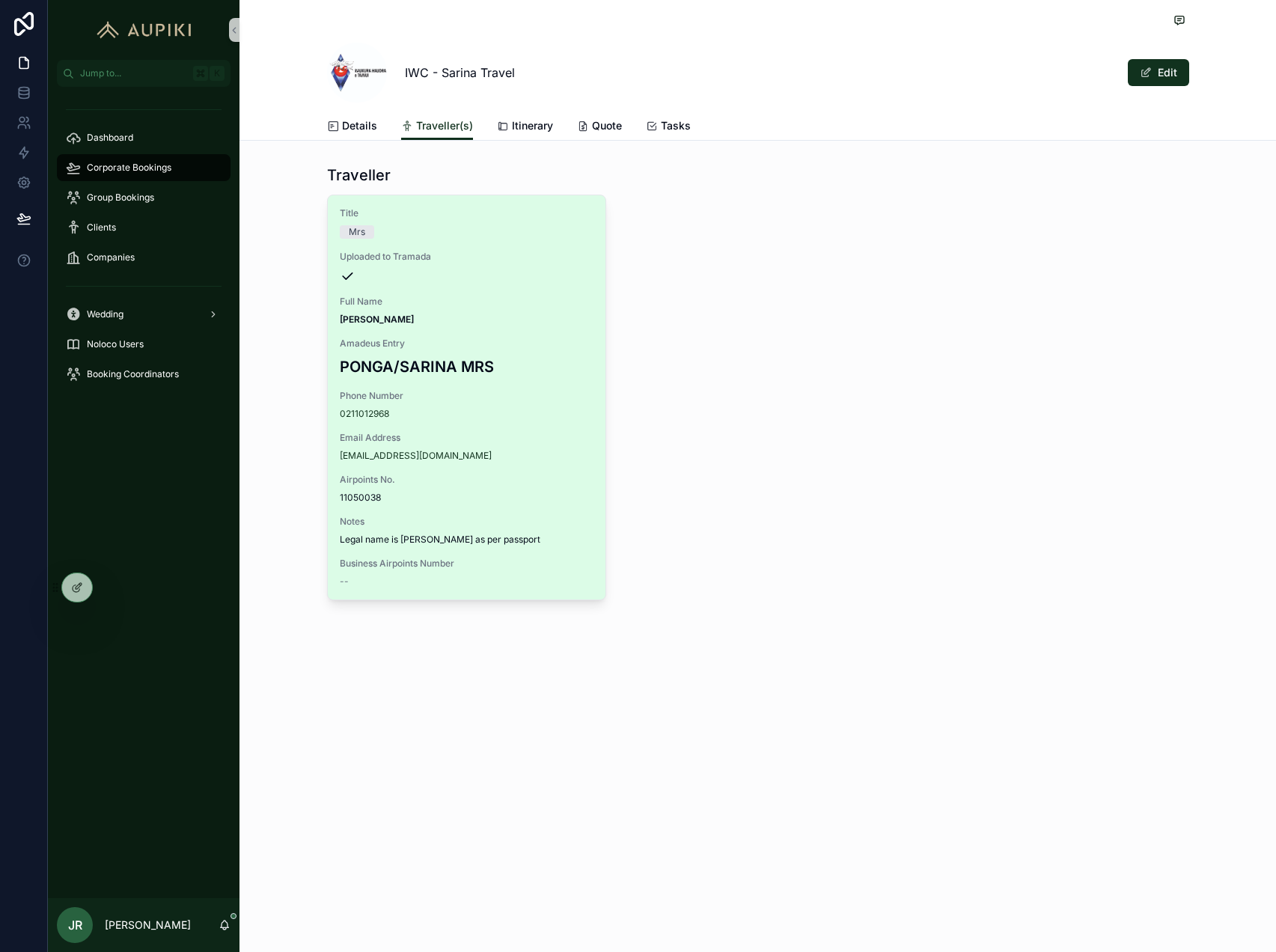
click at [489, 310] on div "Full Name [PERSON_NAME]" at bounding box center [466, 310] width 254 height 30
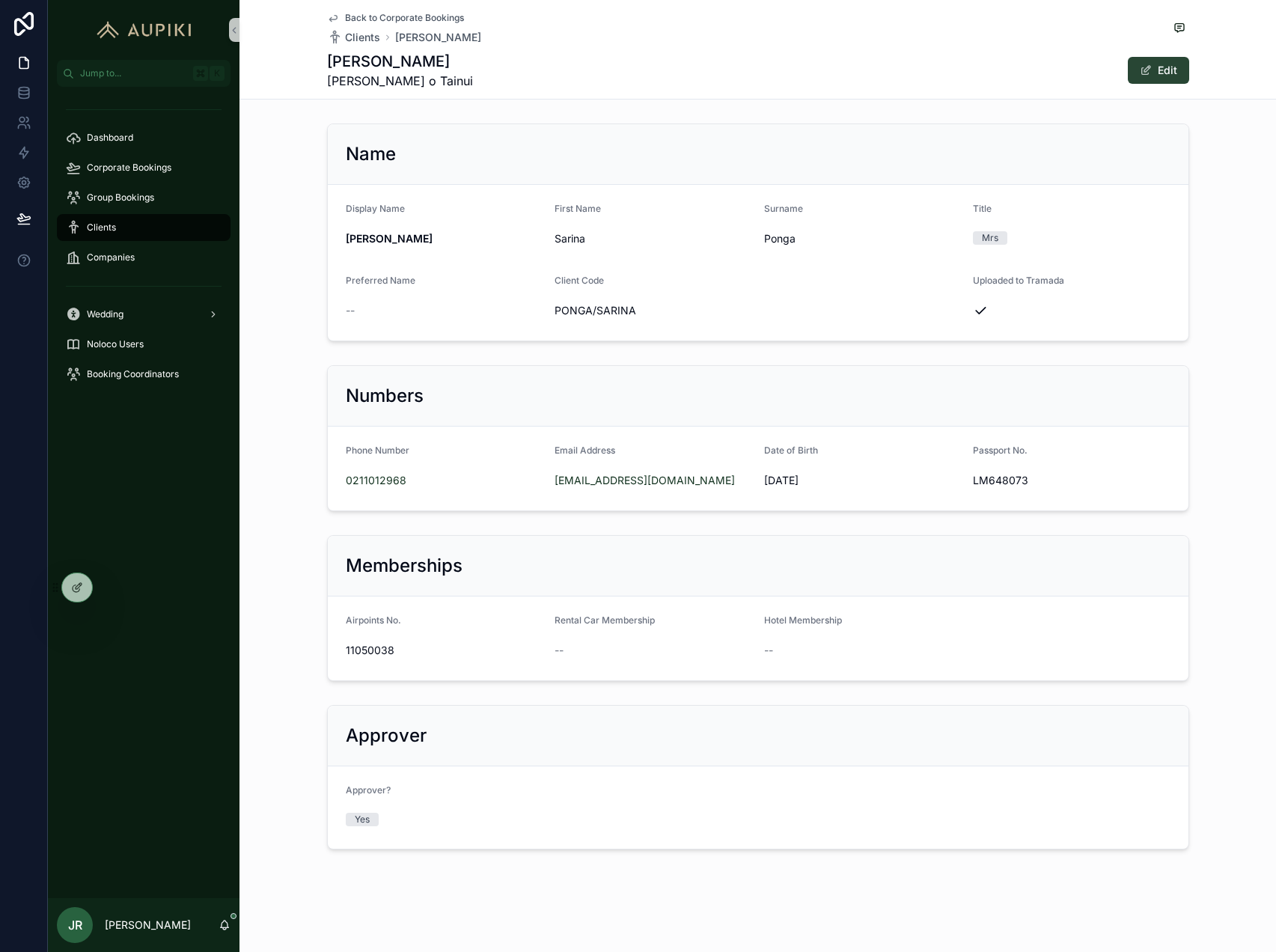
click at [1170, 67] on button "Edit" at bounding box center [1158, 70] width 61 height 27
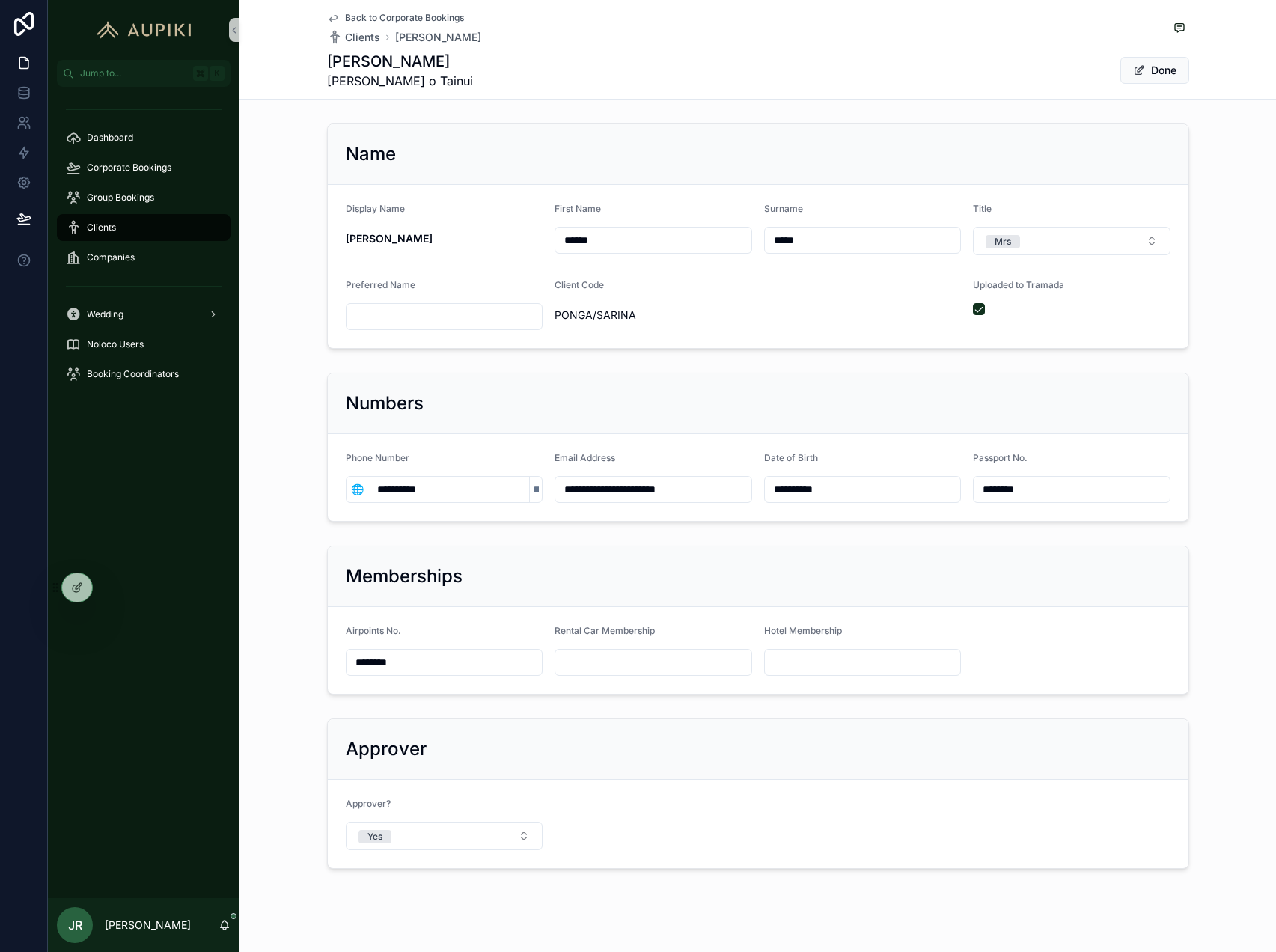
click at [803, 234] on input "*****" at bounding box center [864, 240] width 196 height 21
type input "*******"
click at [1160, 69] on span "Done" at bounding box center [1154, 70] width 69 height 27
click at [1170, 67] on button "Done" at bounding box center [1154, 70] width 69 height 27
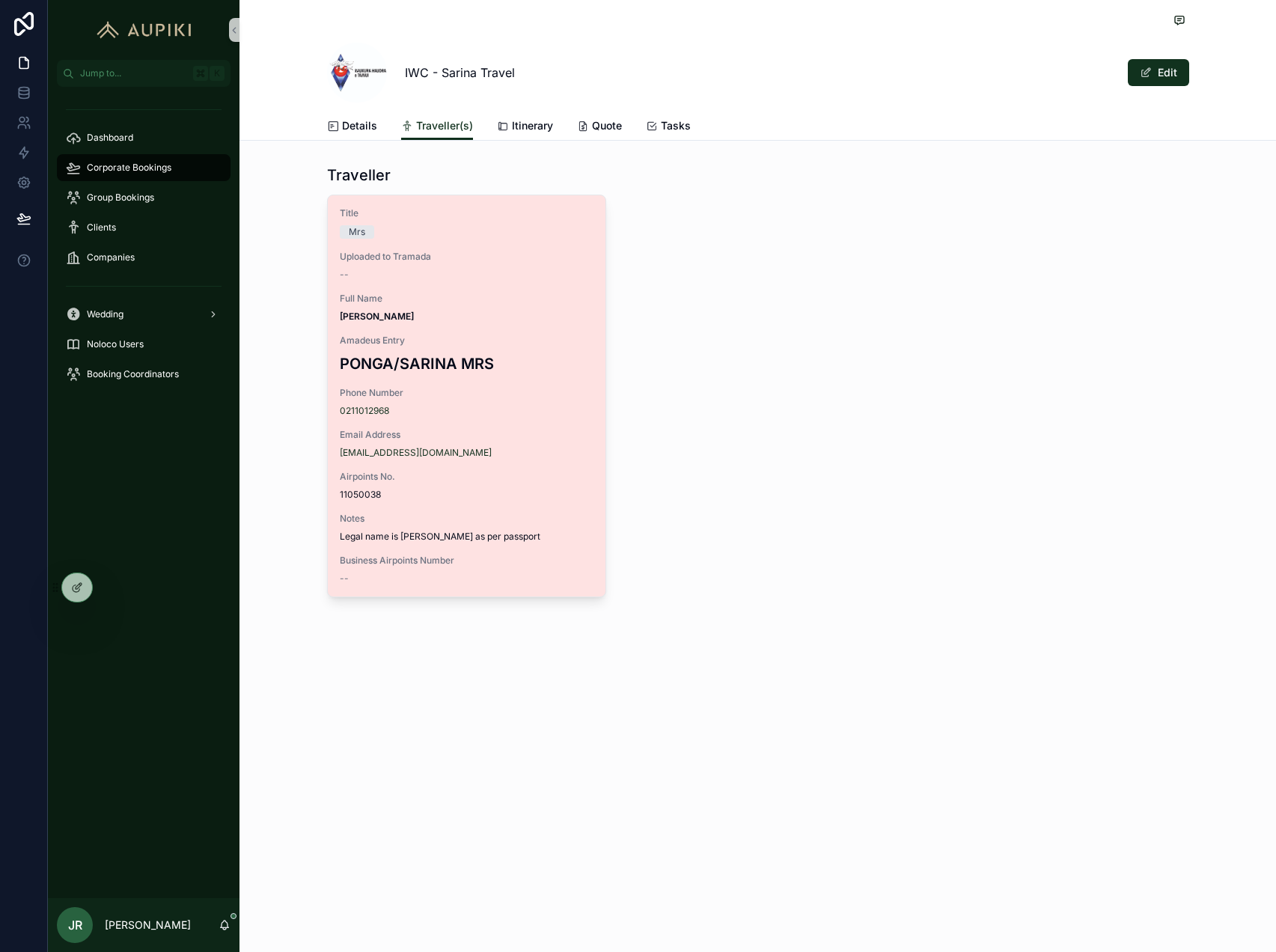
click at [465, 269] on div "--" at bounding box center [466, 275] width 254 height 12
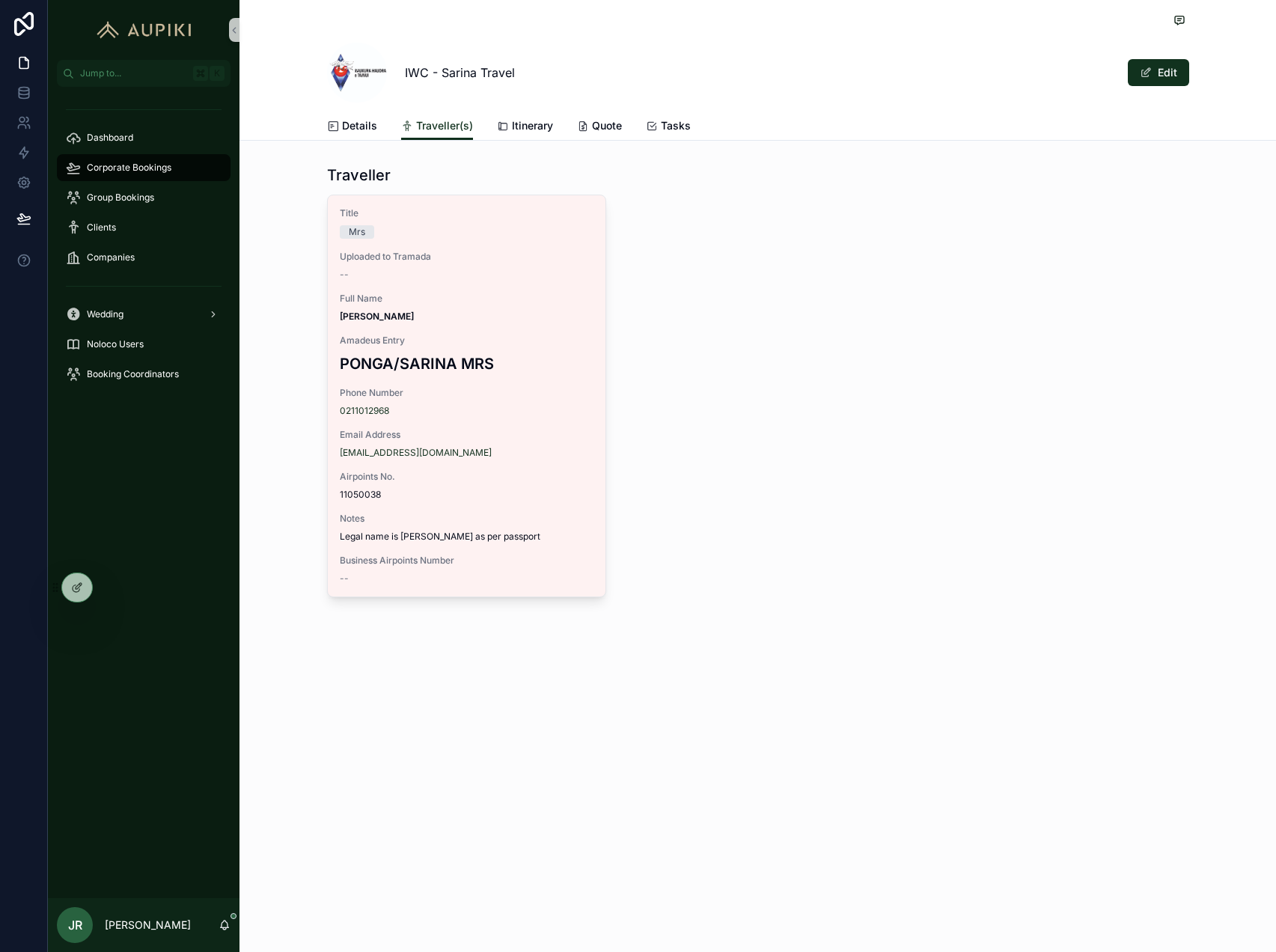
click at [707, 349] on div "Title Mrs [PERSON_NAME] to Tramada -- Full Name [PERSON_NAME] Entry PONGA/SARIN…" at bounding box center [759, 395] width 863 height 403
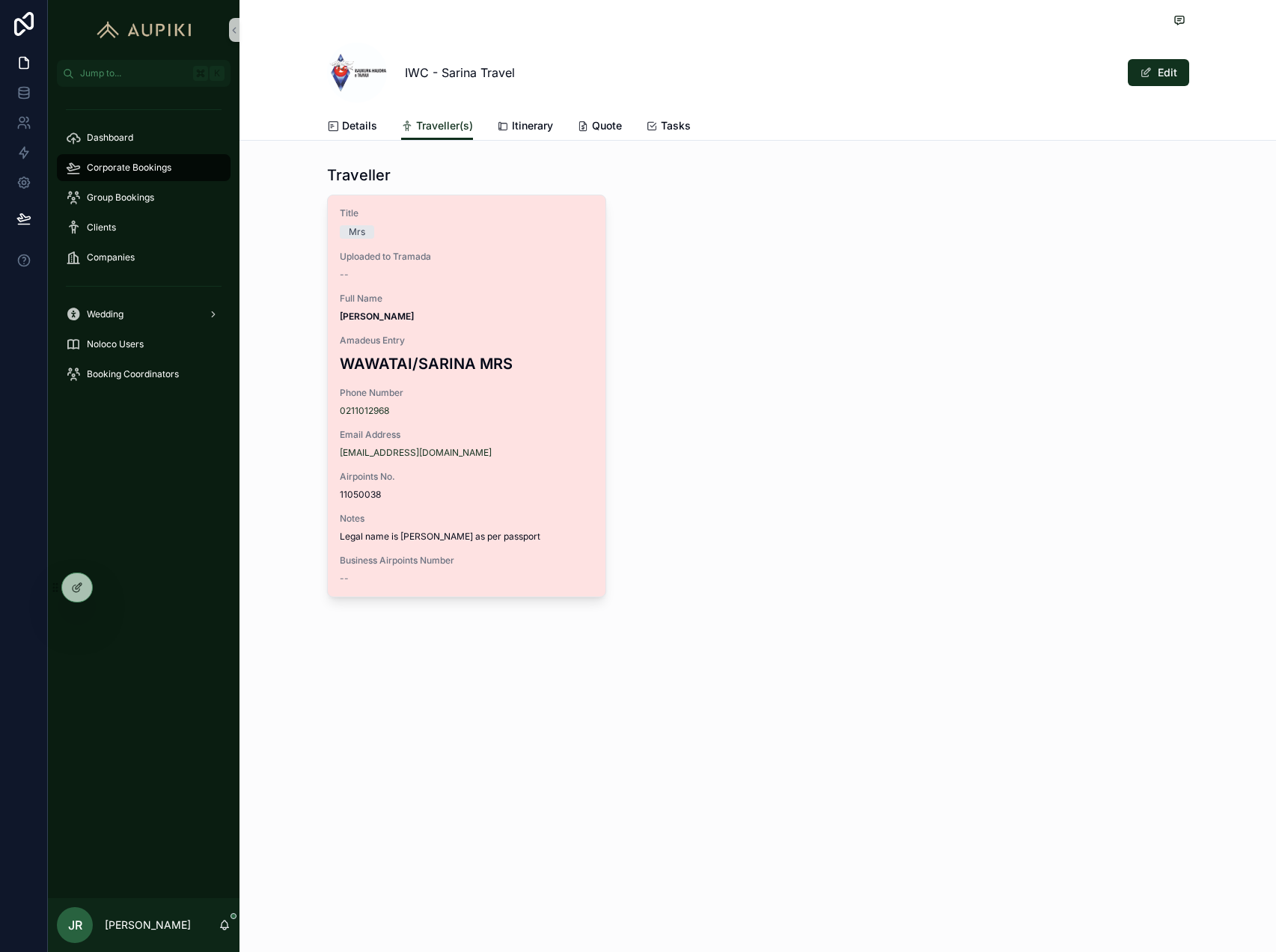
click at [541, 312] on span "[PERSON_NAME]" at bounding box center [466, 316] width 254 height 12
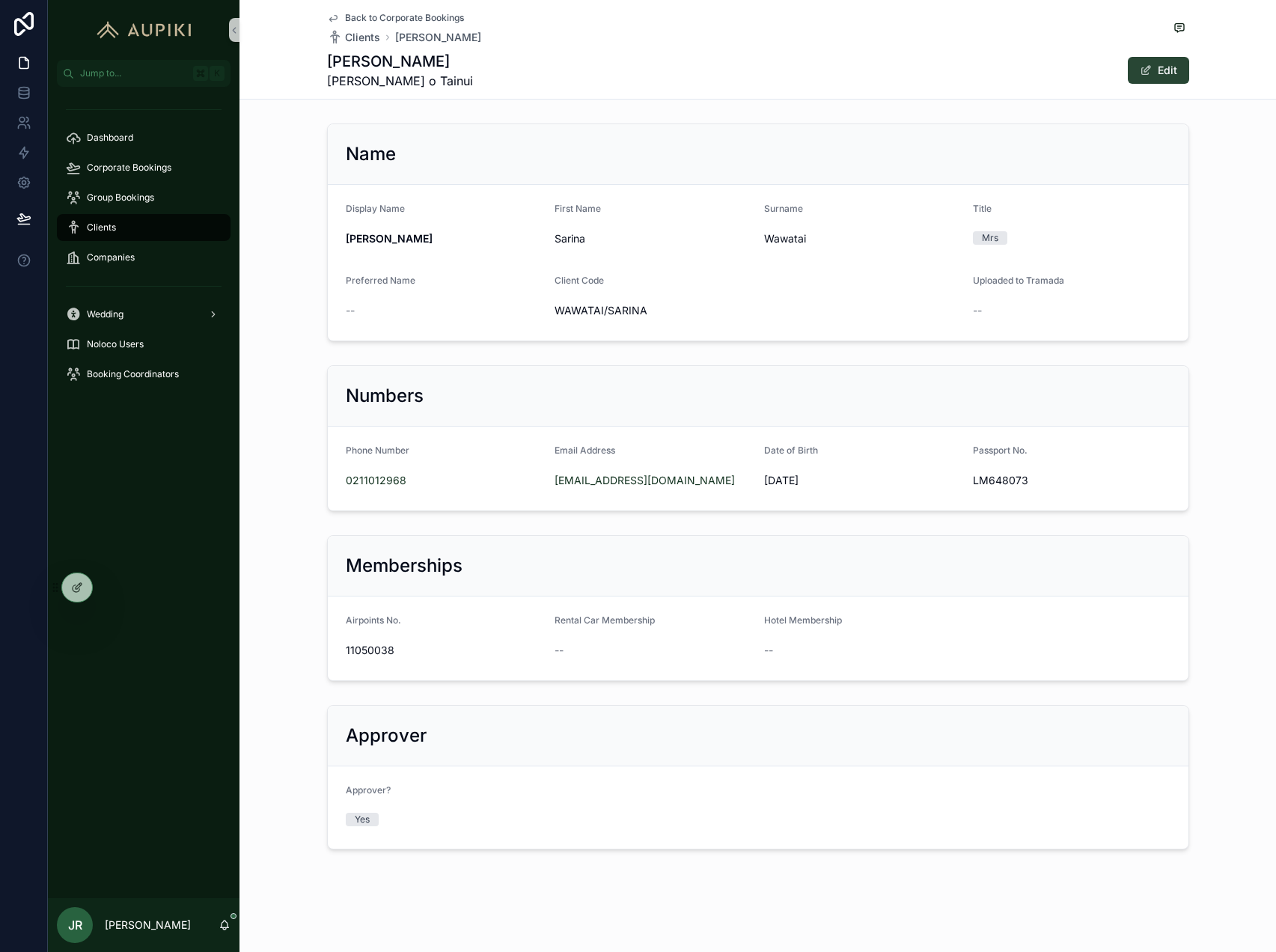
click at [1170, 73] on button "Edit" at bounding box center [1158, 70] width 61 height 27
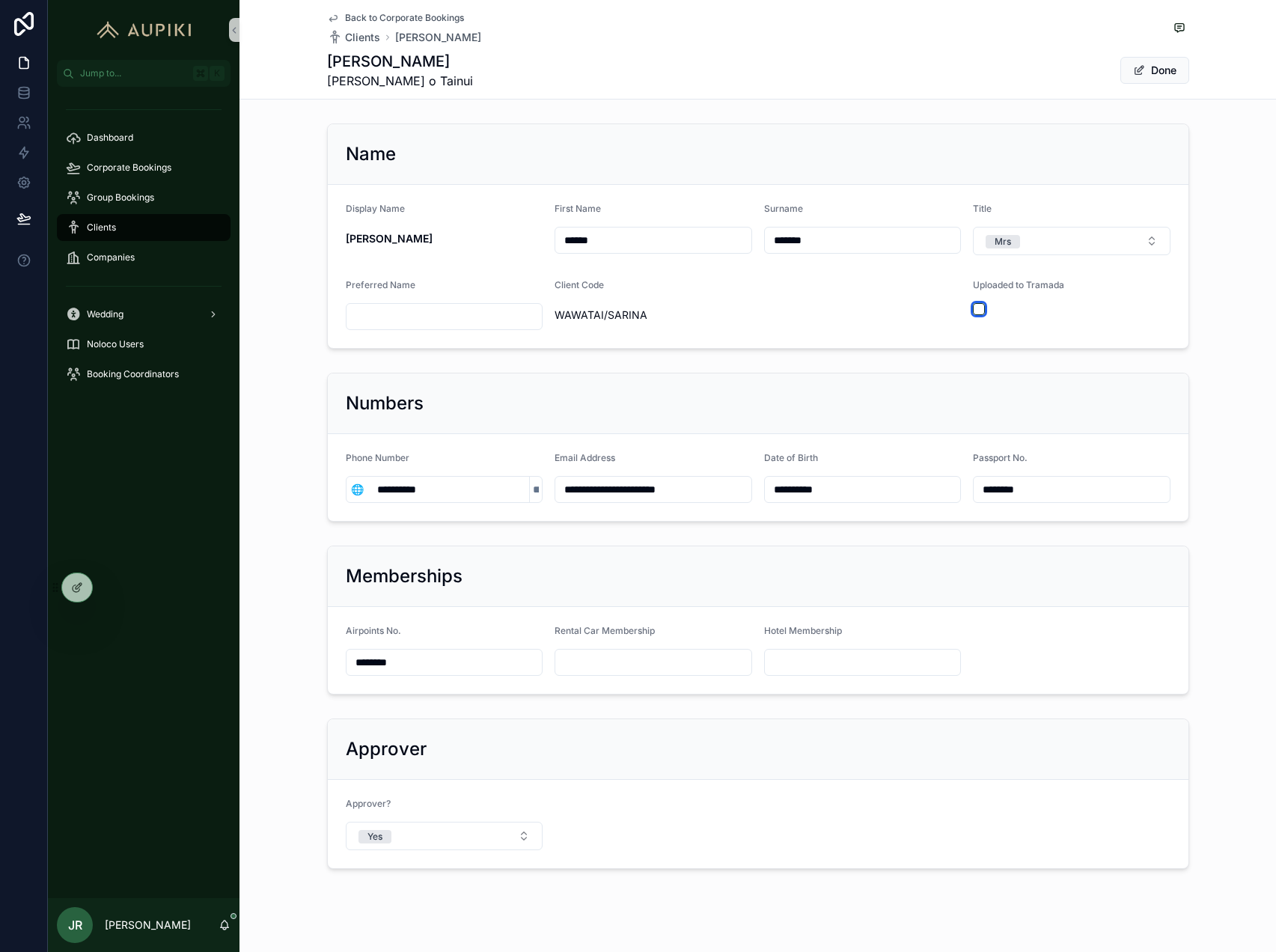
click at [979, 305] on button "scrollable content" at bounding box center [979, 309] width 12 height 12
click at [1157, 70] on span "Done" at bounding box center [1154, 70] width 69 height 27
click at [1156, 67] on button "Done" at bounding box center [1154, 70] width 69 height 27
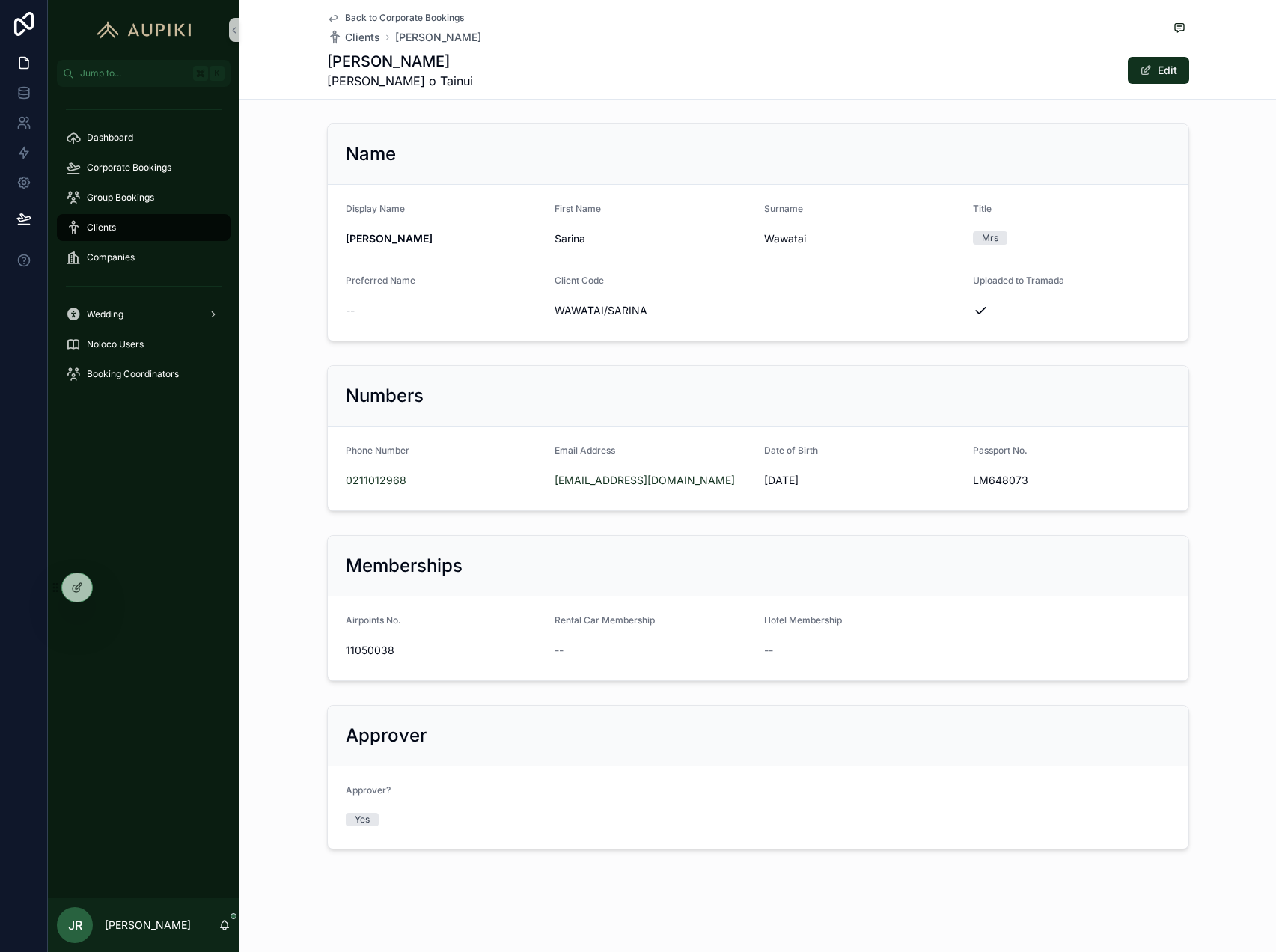
click at [401, 16] on span "Back to Corporate Bookings" at bounding box center [405, 18] width 119 height 12
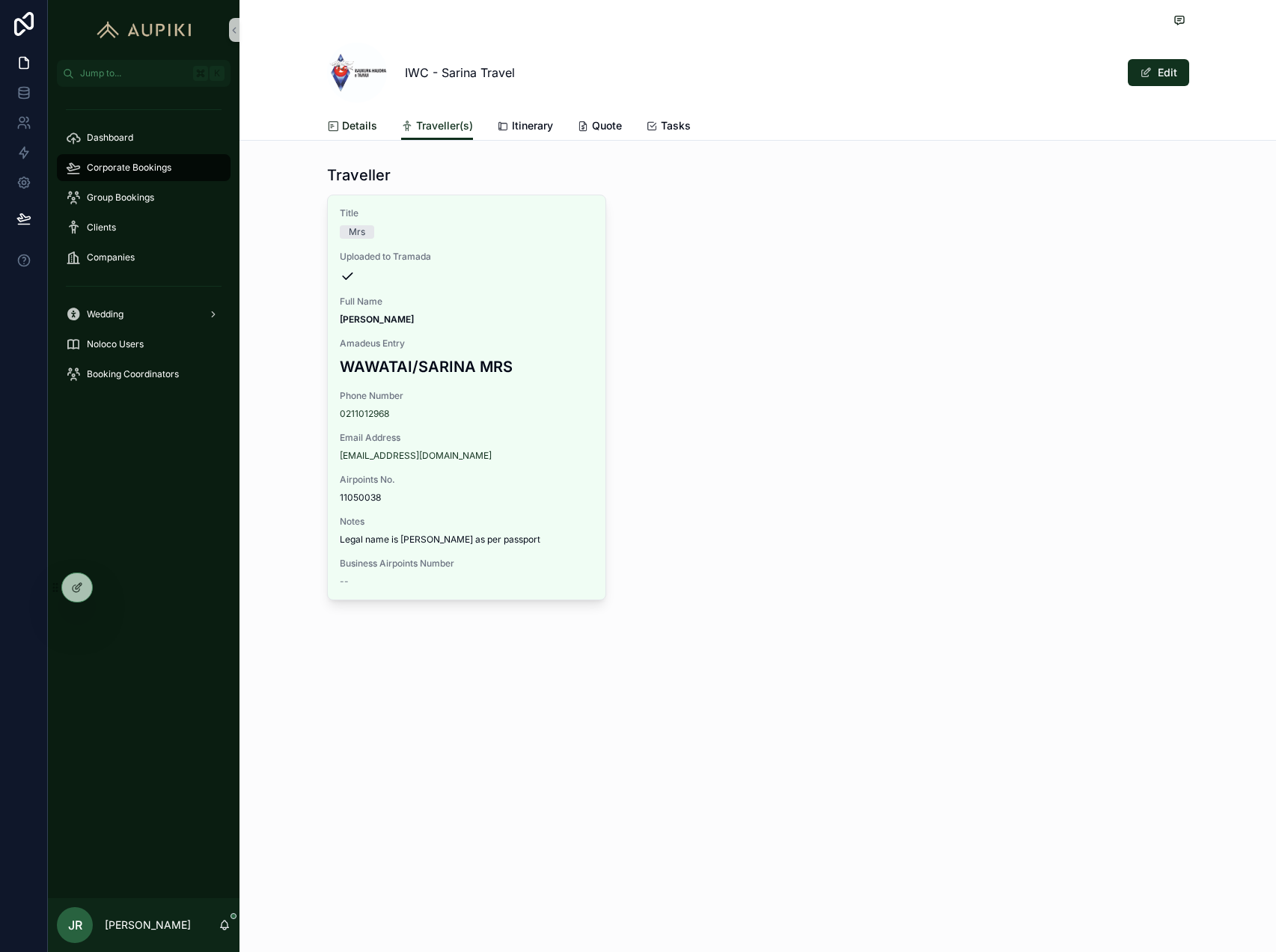
click at [363, 130] on span "Details" at bounding box center [359, 125] width 35 height 15
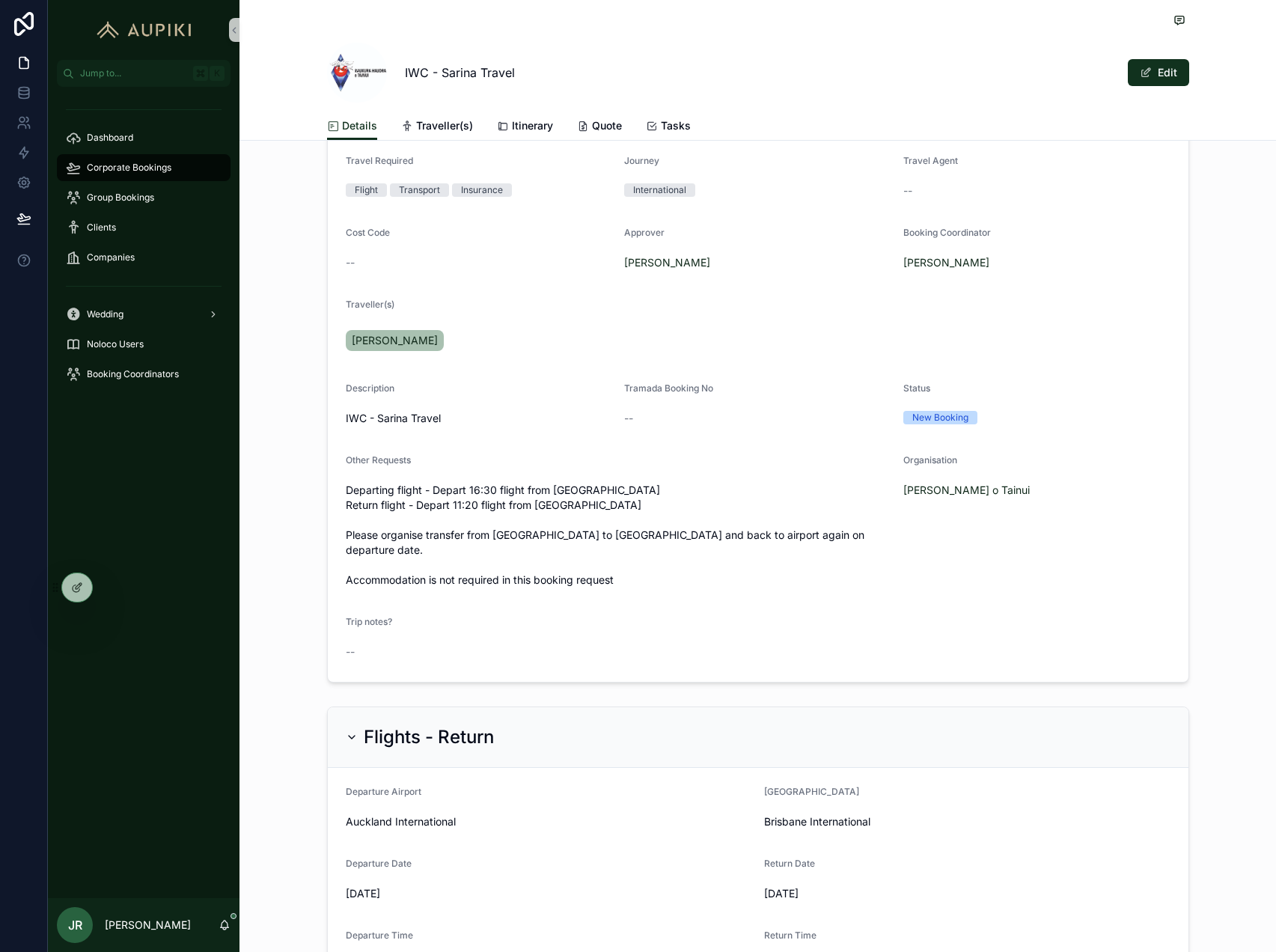
scroll to position [151, 0]
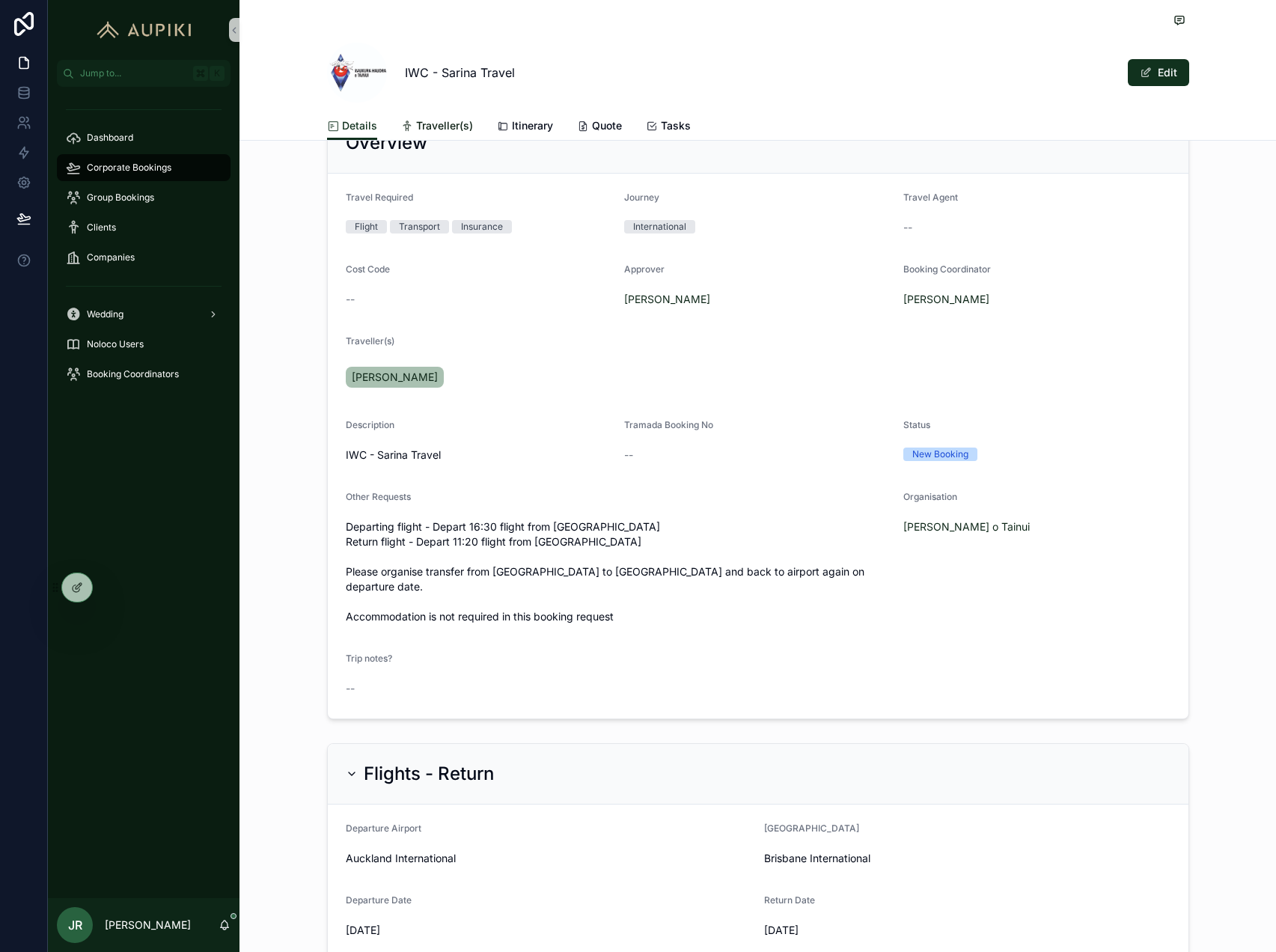
click at [456, 121] on span "Traveller(s)" at bounding box center [445, 125] width 57 height 15
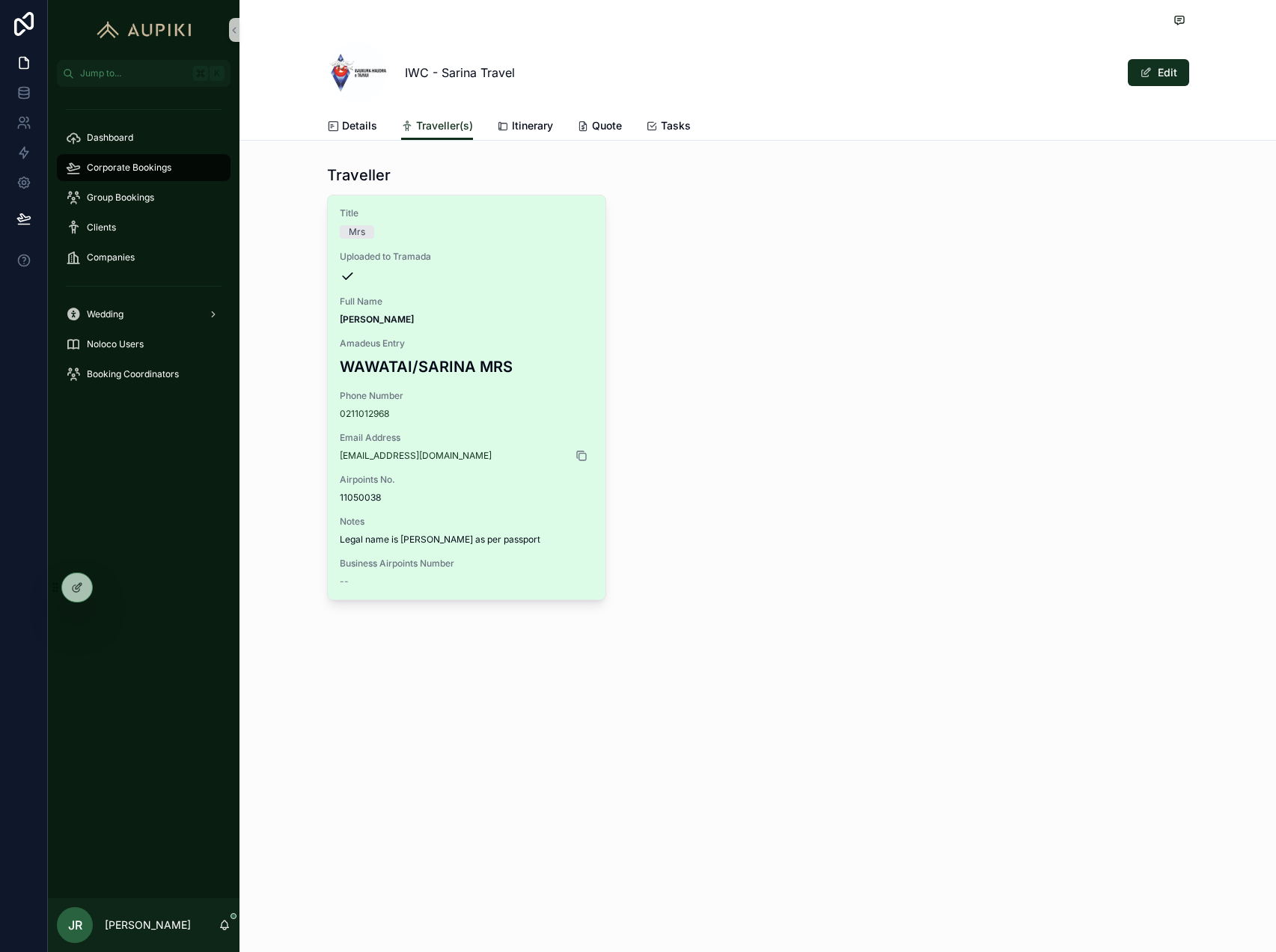
click at [582, 456] on icon "scrollable content" at bounding box center [581, 456] width 12 height 12
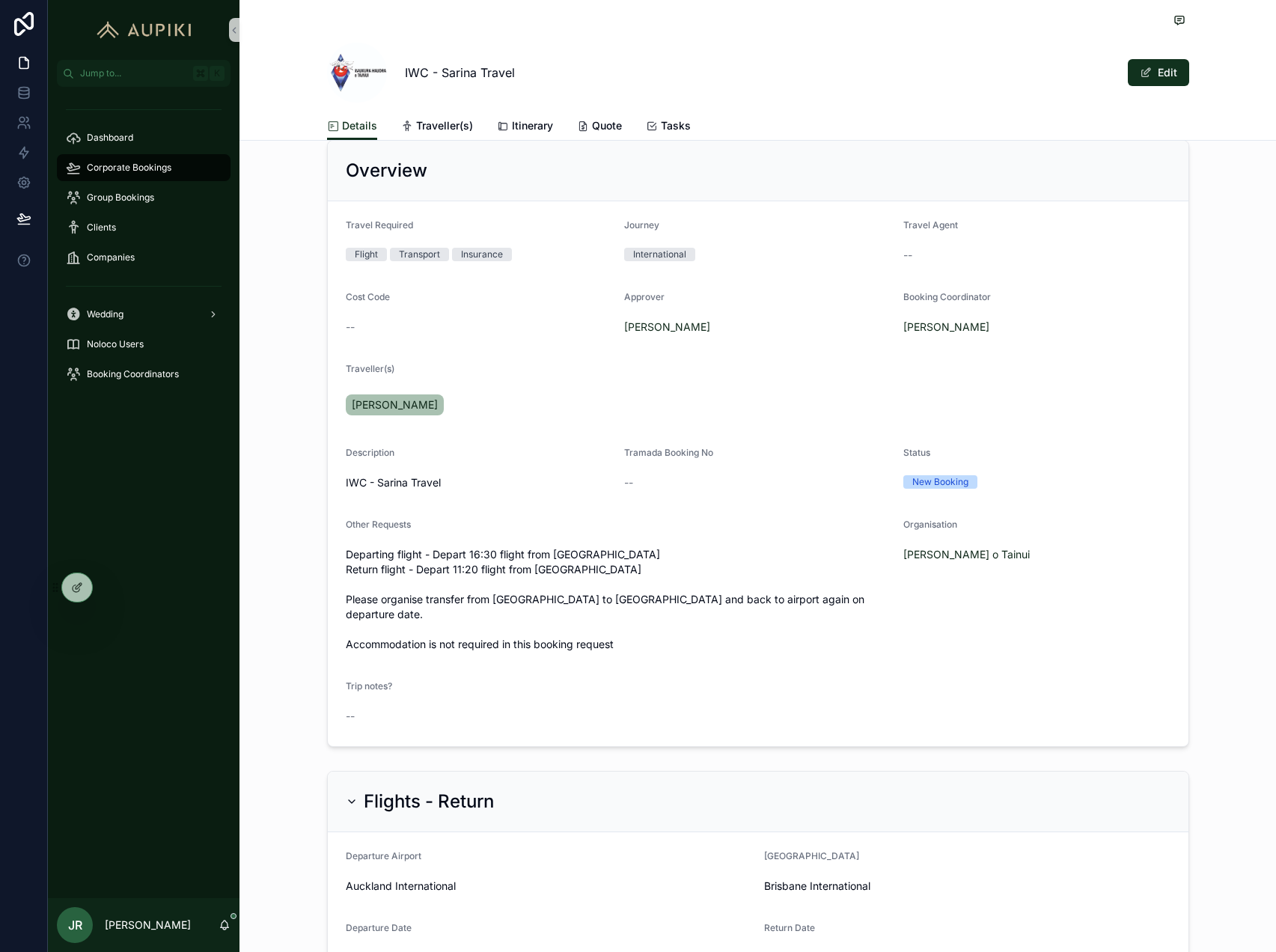
scroll to position [126, 0]
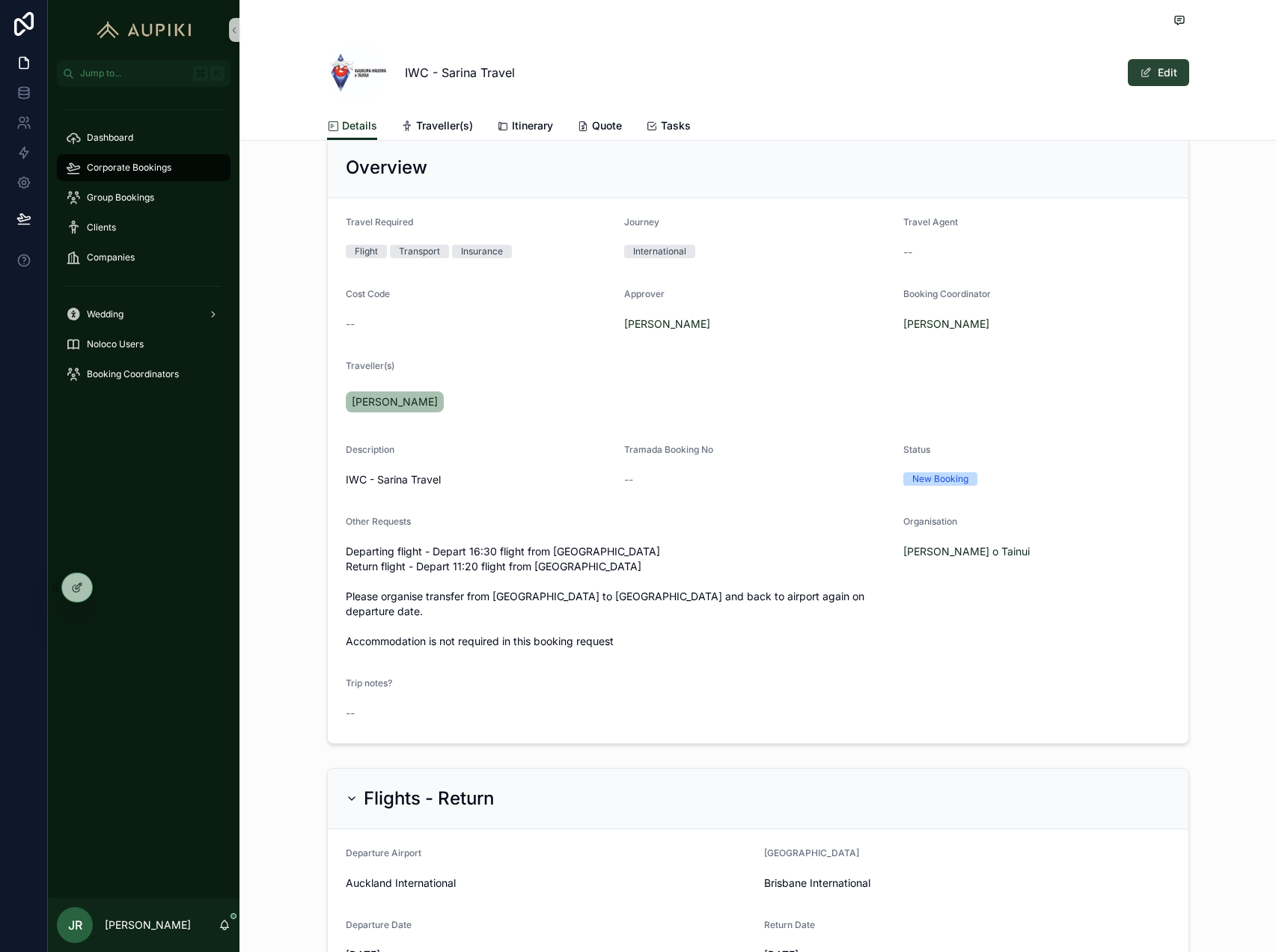
click at [1154, 77] on button "Edit" at bounding box center [1158, 73] width 61 height 27
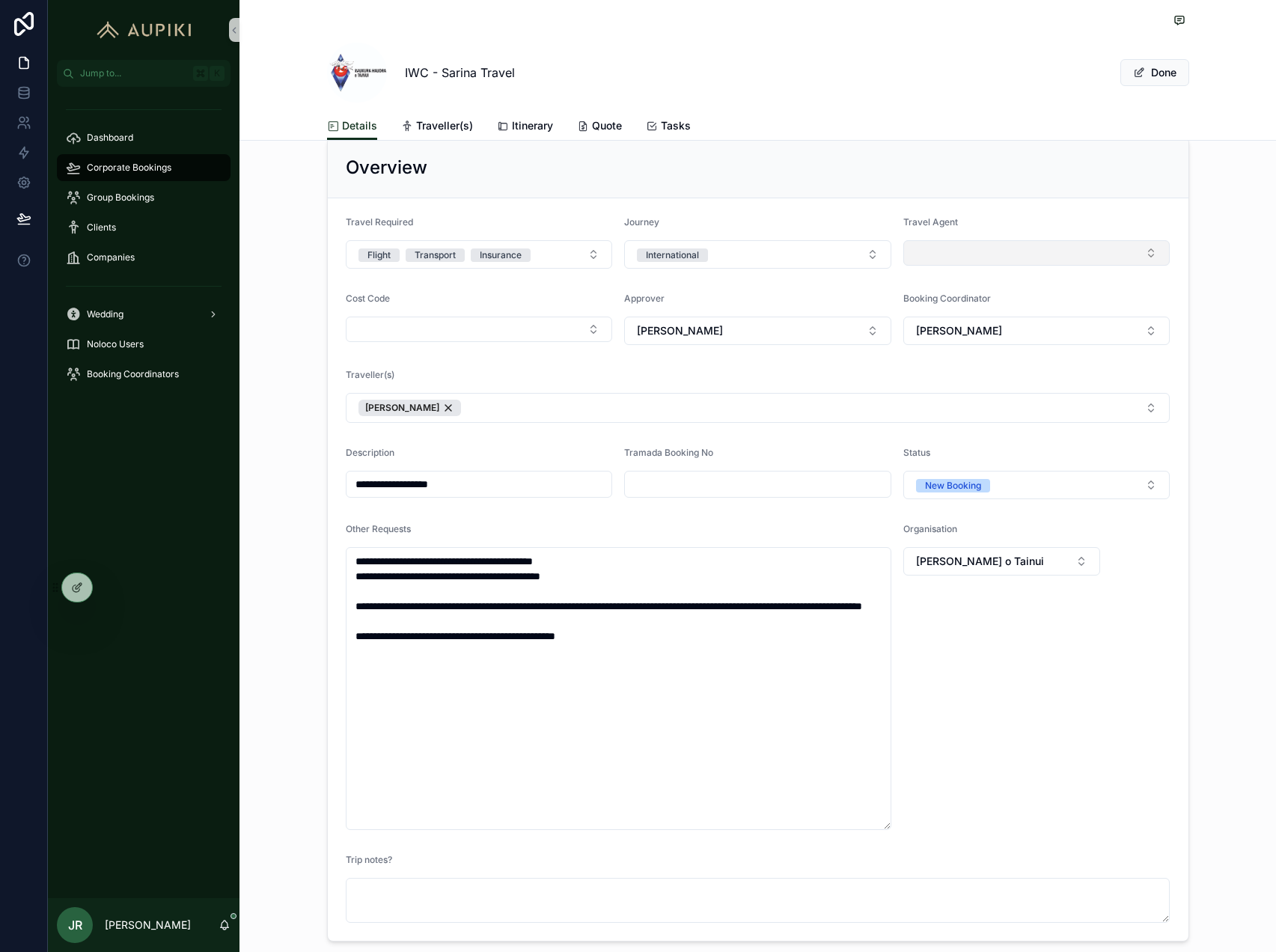
click at [1001, 255] on button "Select Button" at bounding box center [1036, 253] width 267 height 25
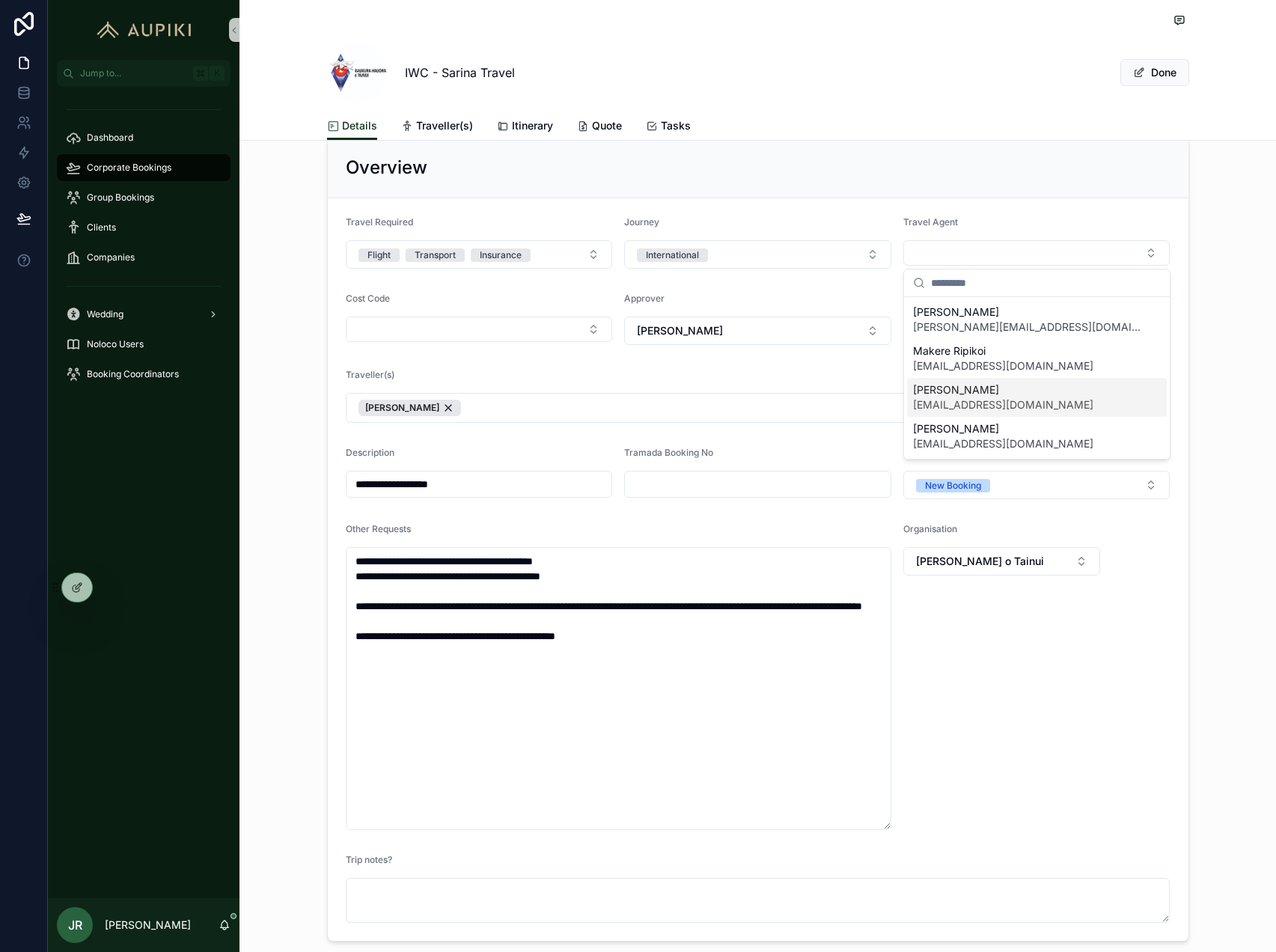
click at [964, 384] on span "[PERSON_NAME]" at bounding box center [1003, 390] width 180 height 15
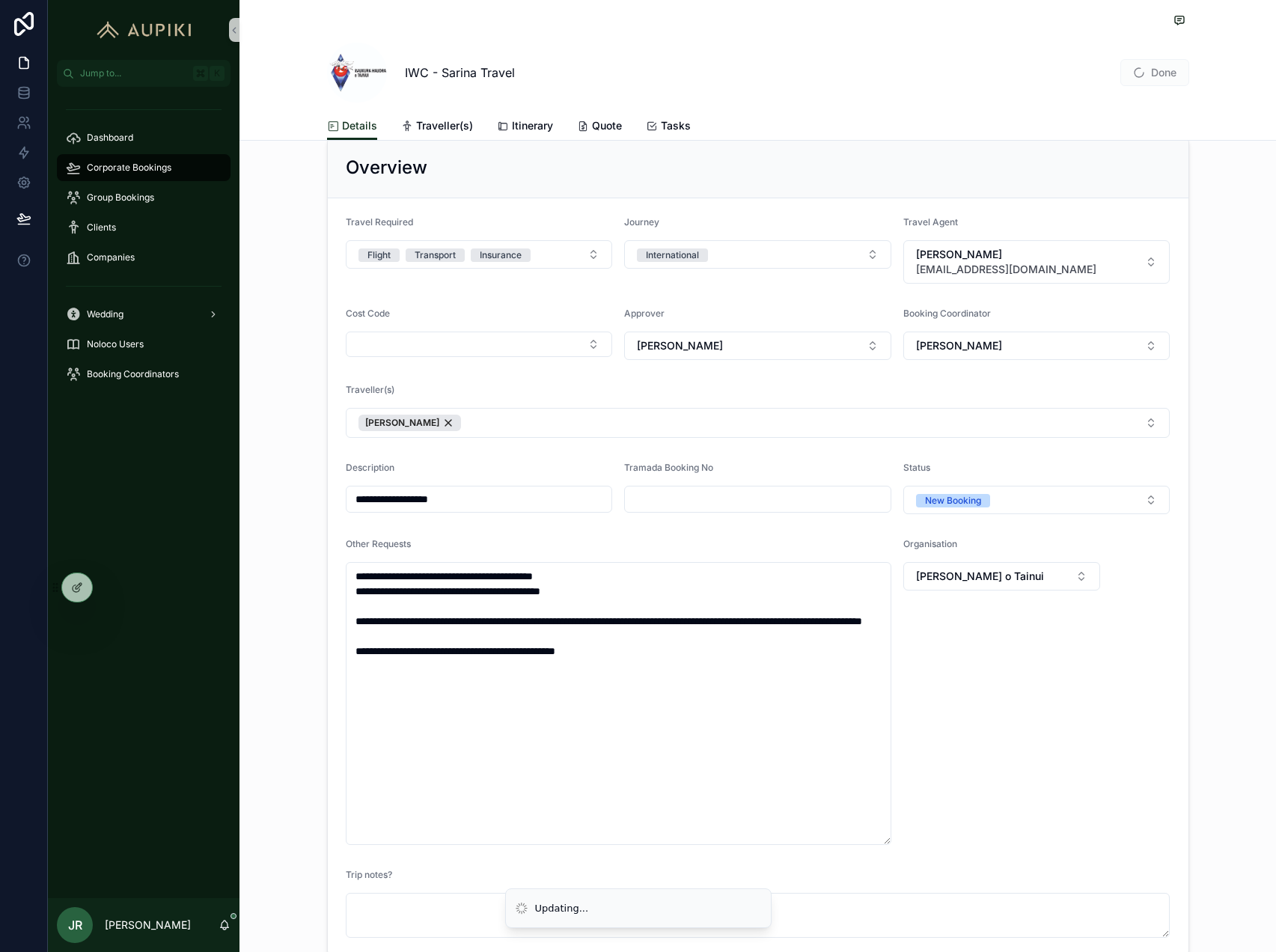
click at [798, 497] on input "scrollable content" at bounding box center [758, 499] width 266 height 21
type input "****"
click at [1153, 84] on button "Done" at bounding box center [1154, 73] width 69 height 27
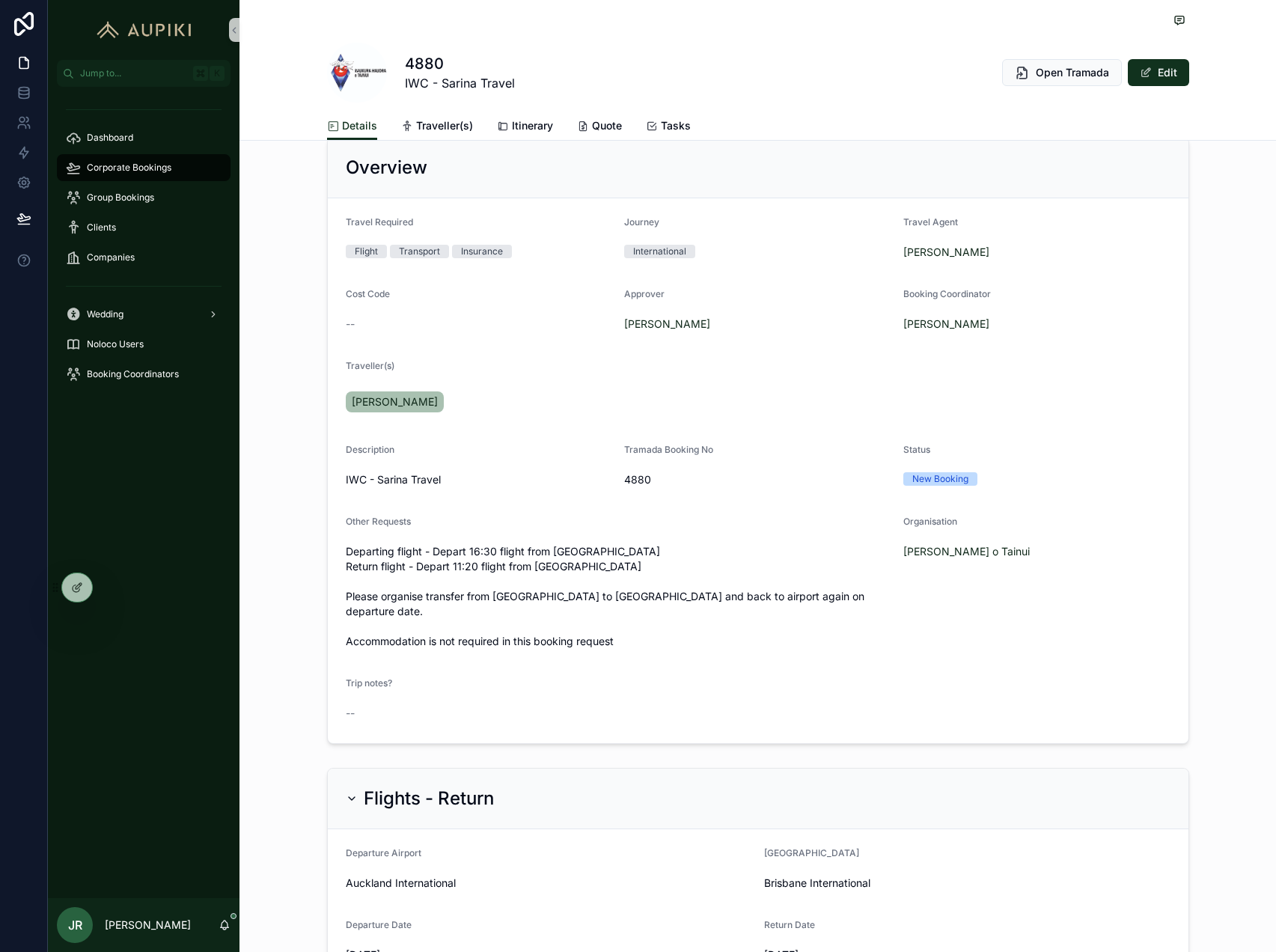
click at [128, 170] on span "Corporate Bookings" at bounding box center [129, 167] width 85 height 12
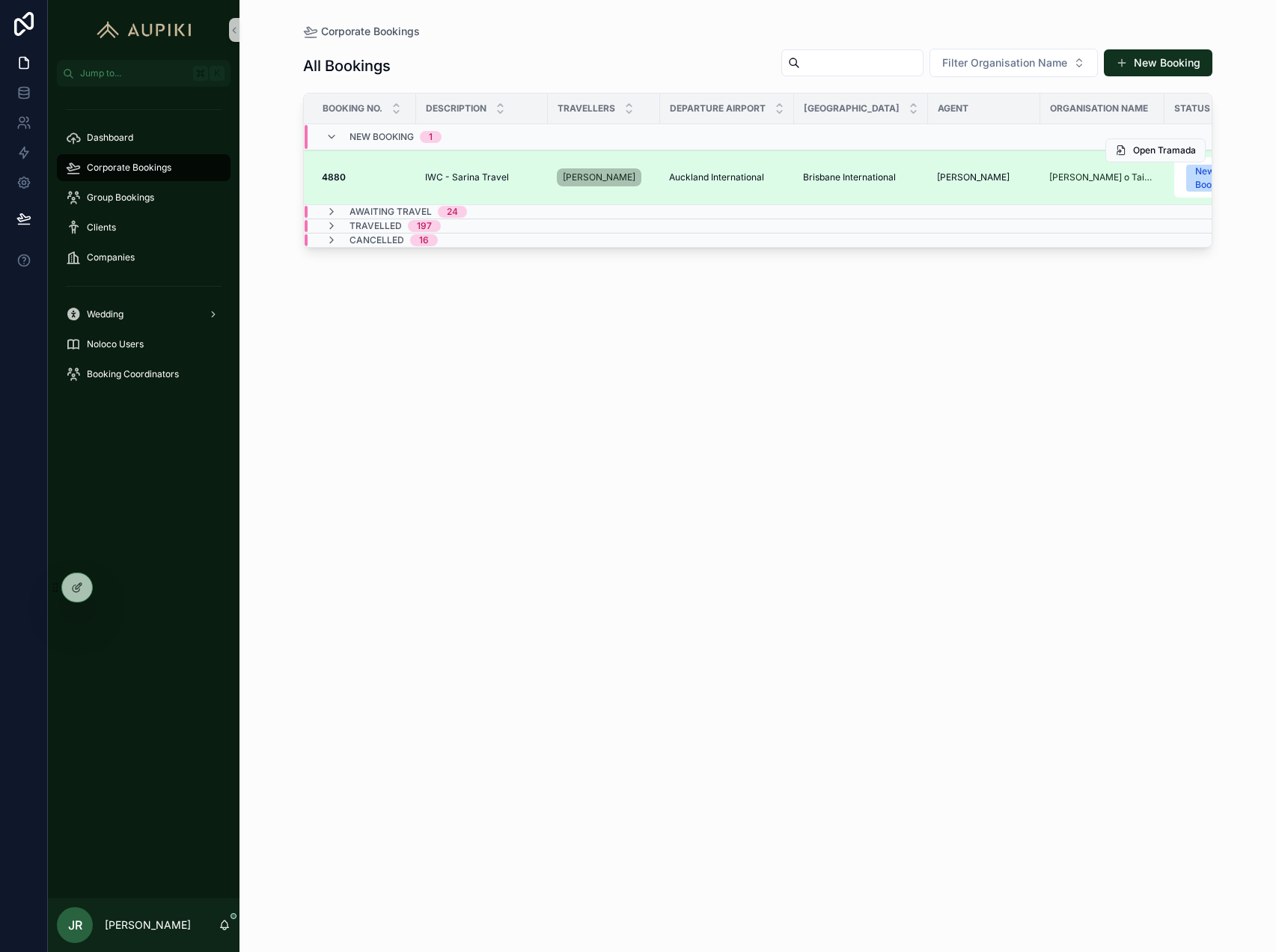
click at [490, 178] on span "IWC - Sarina Travel" at bounding box center [466, 177] width 84 height 12
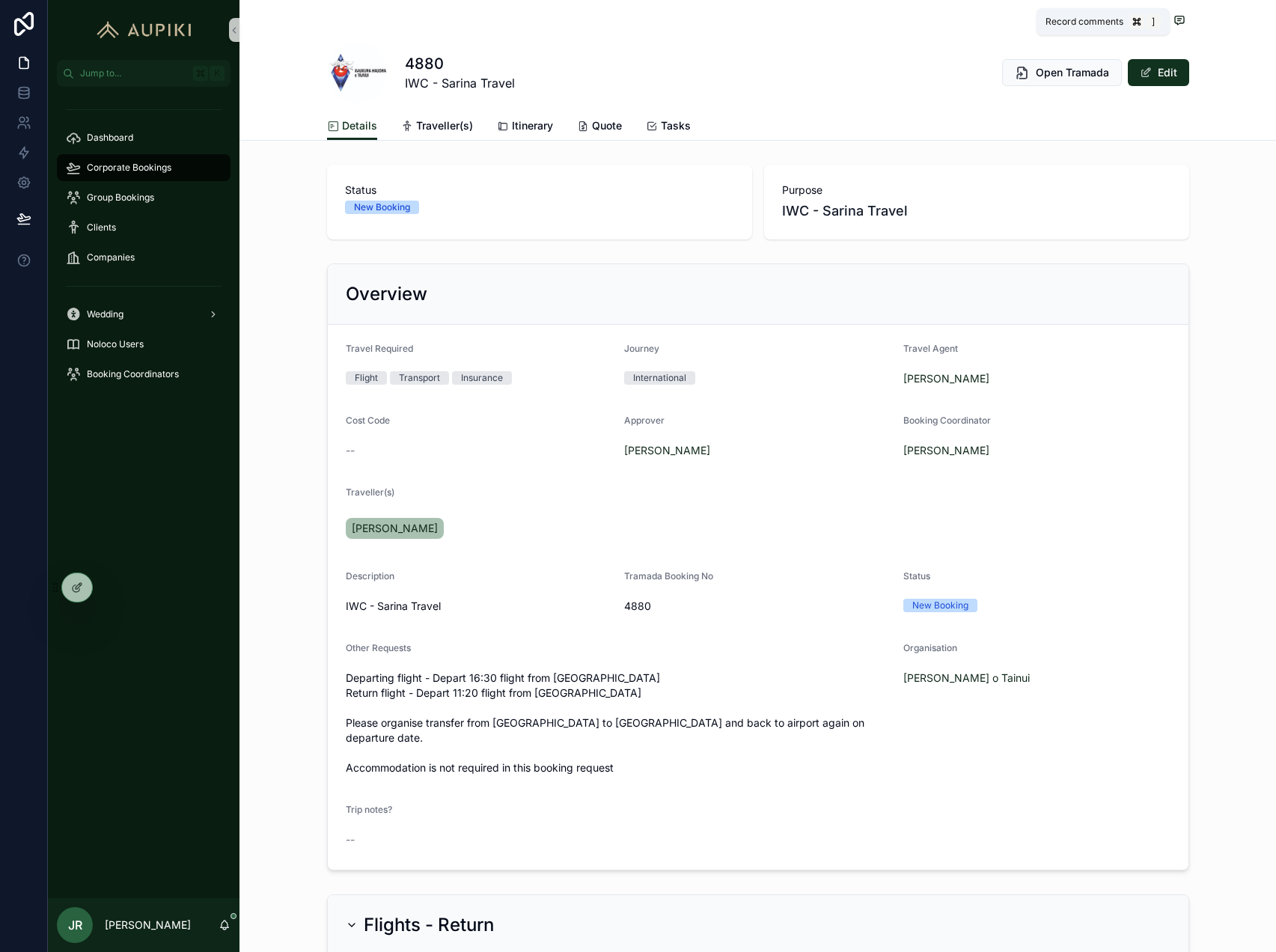
click at [1184, 20] on icon "scrollable content" at bounding box center [1180, 20] width 9 height 8
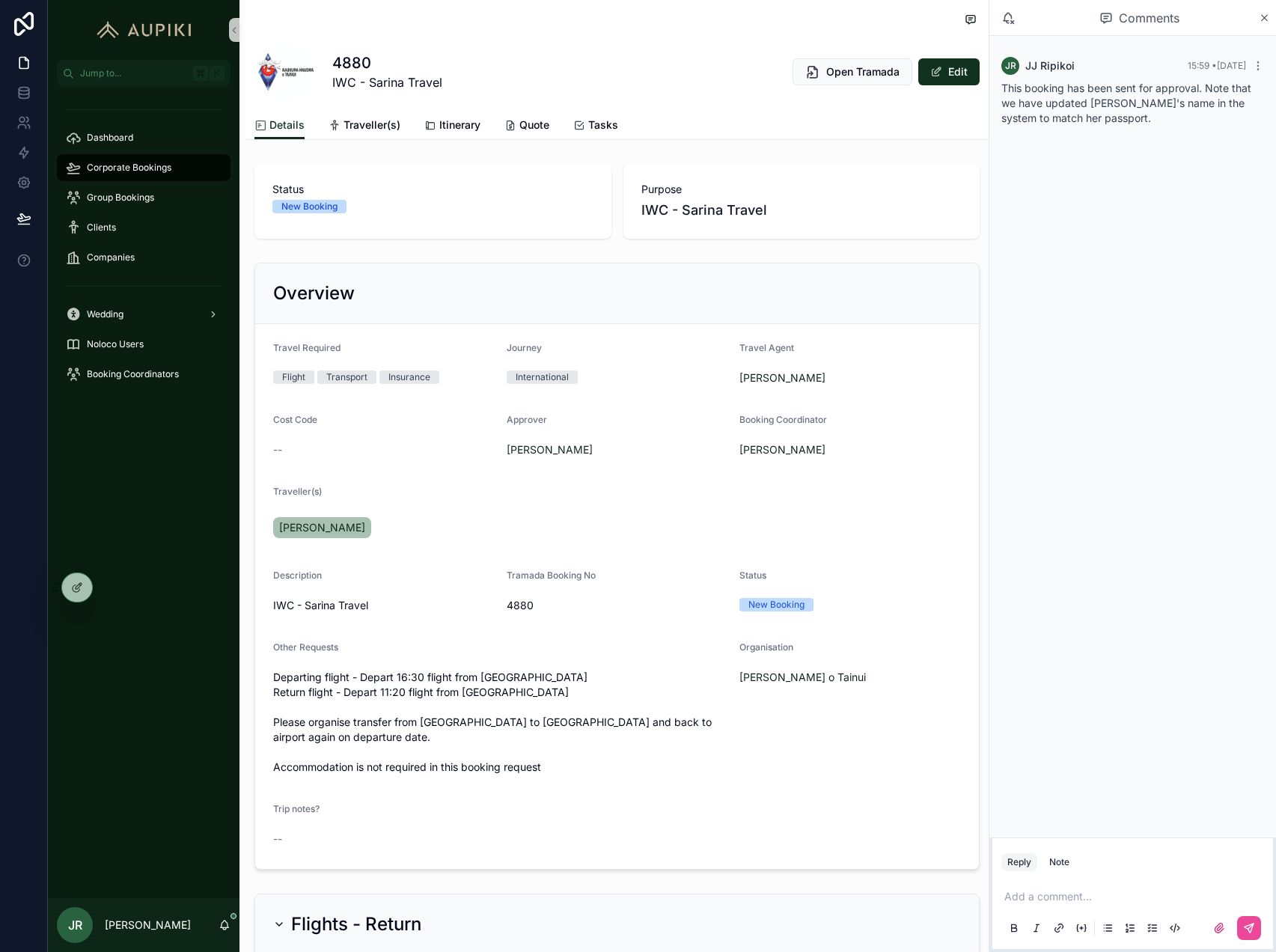
click at [132, 163] on span "Corporate Bookings" at bounding box center [129, 167] width 85 height 12
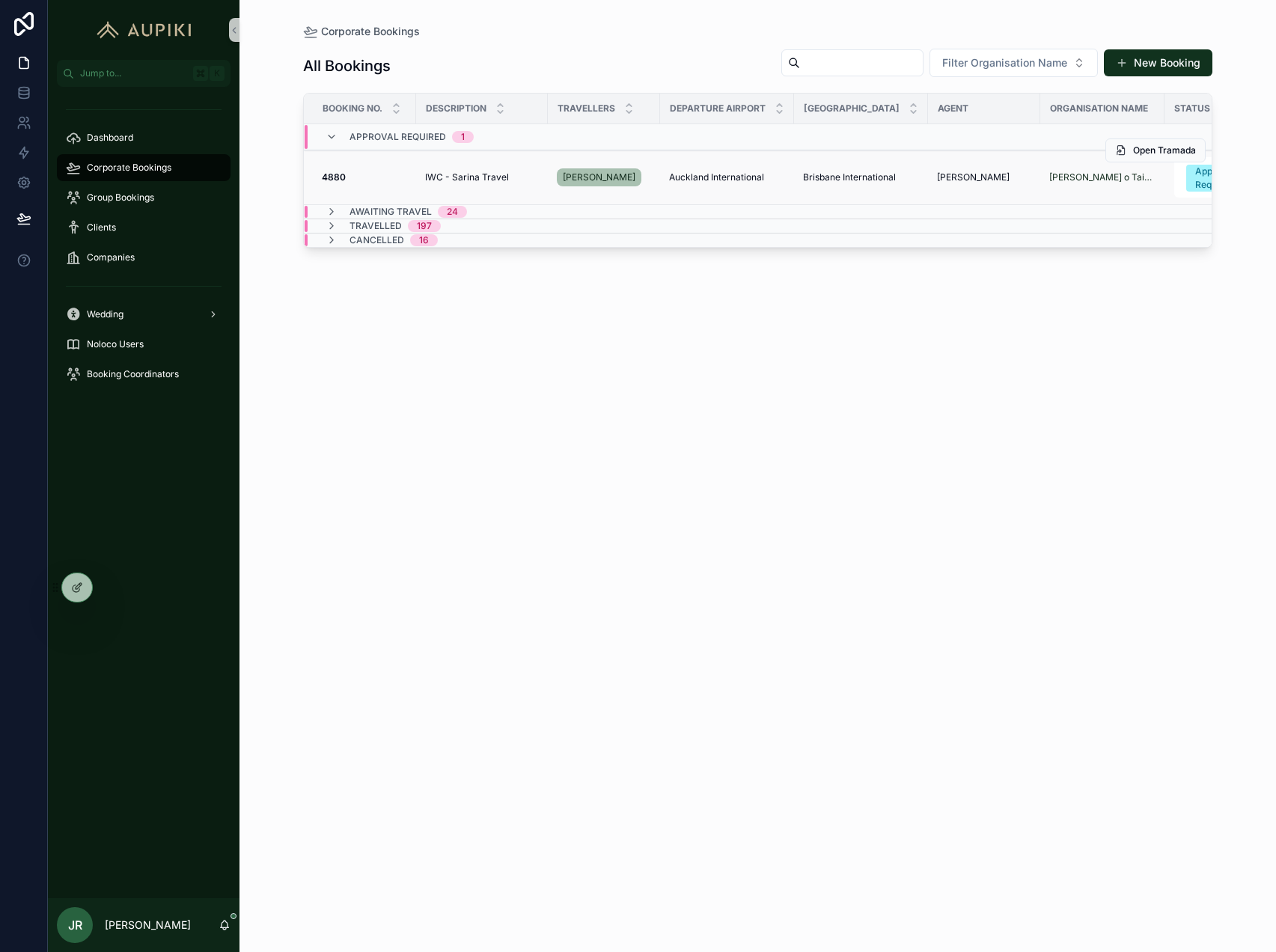
click at [514, 174] on div "IWC - Sarina Travel IWC - Sarina Travel" at bounding box center [481, 177] width 114 height 12
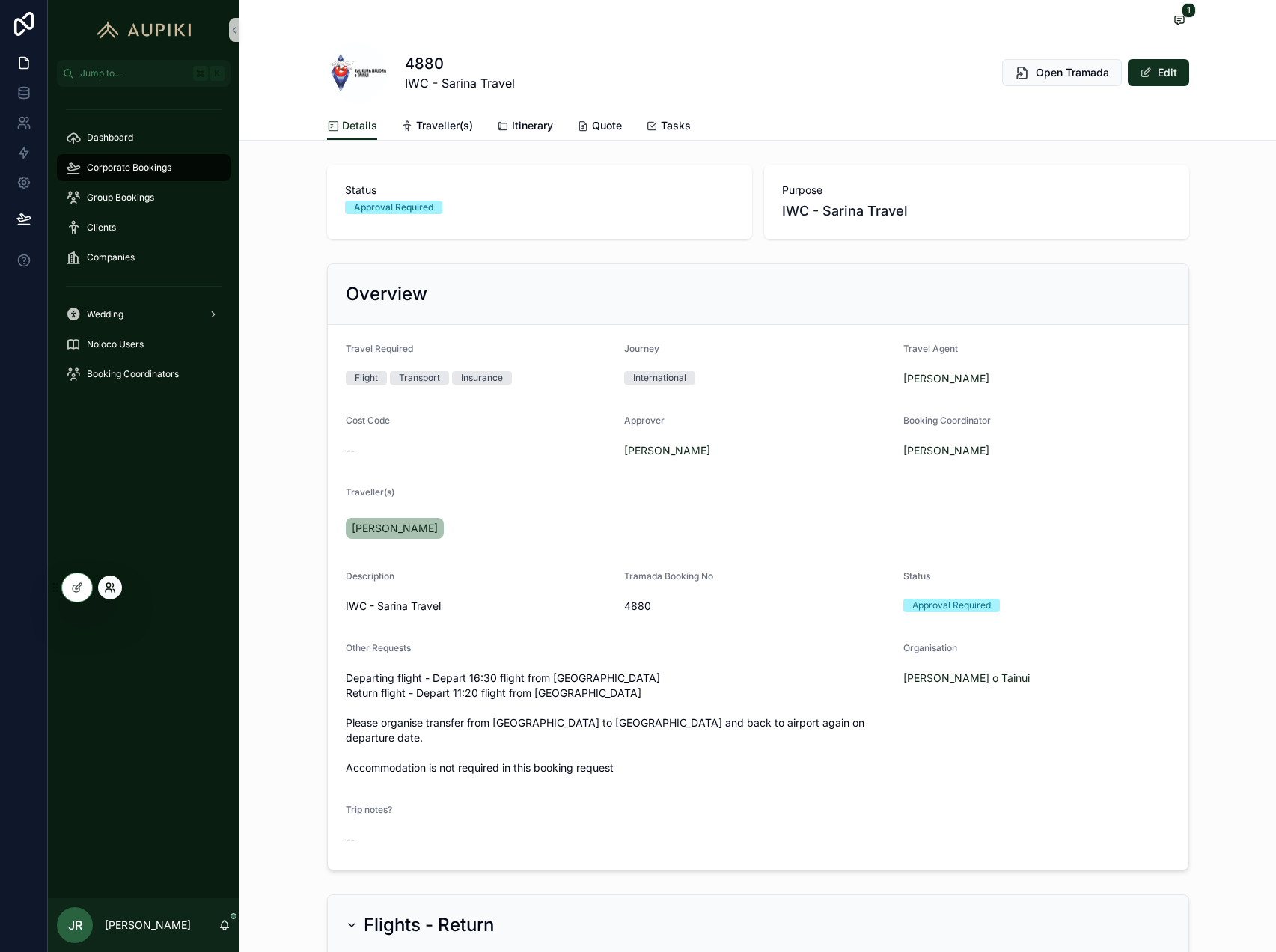
click at [111, 592] on icon at bounding box center [109, 590] width 6 height 3
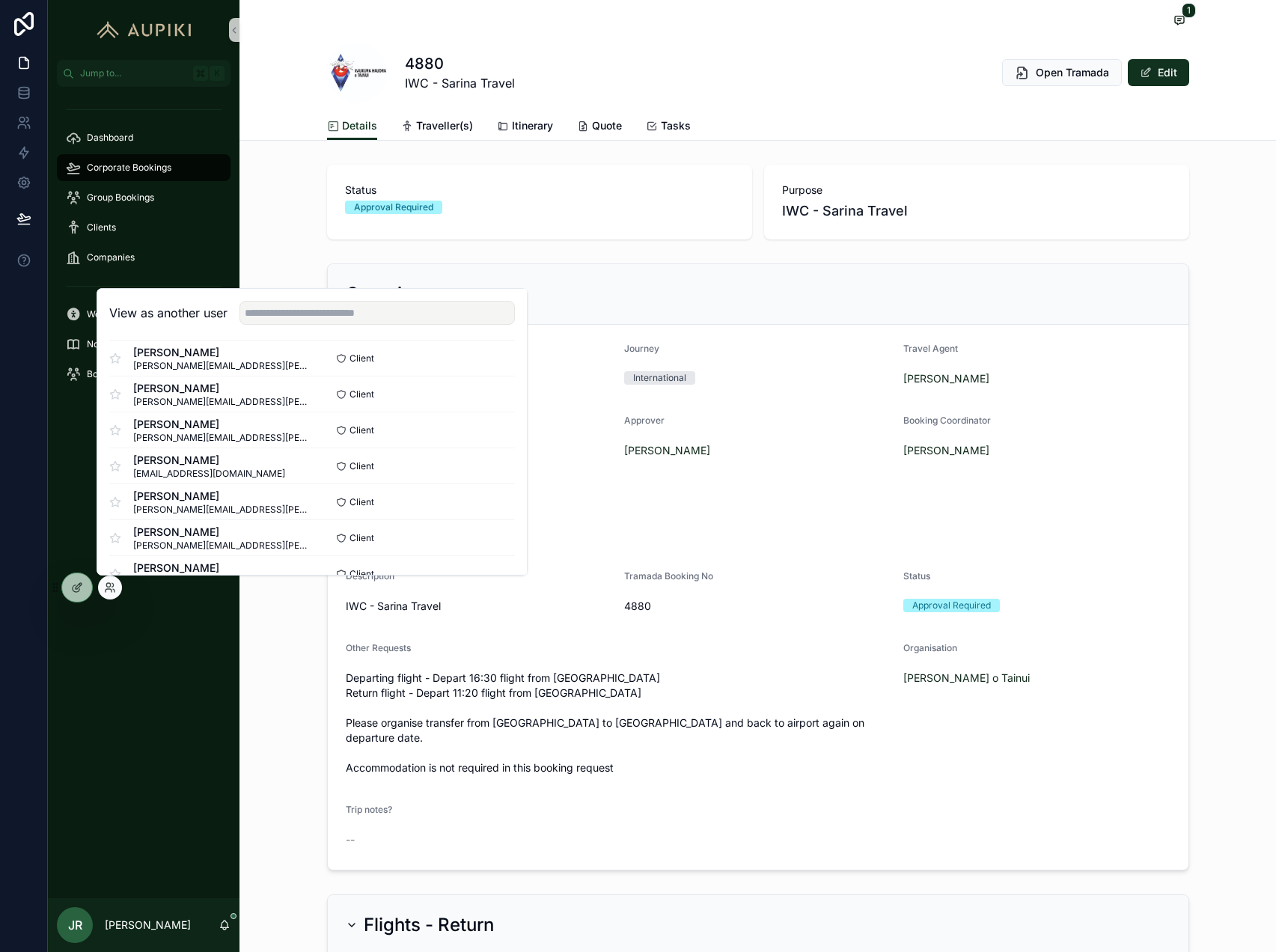
scroll to position [187, 0]
click at [490, 392] on button "Select" at bounding box center [495, 395] width 39 height 22
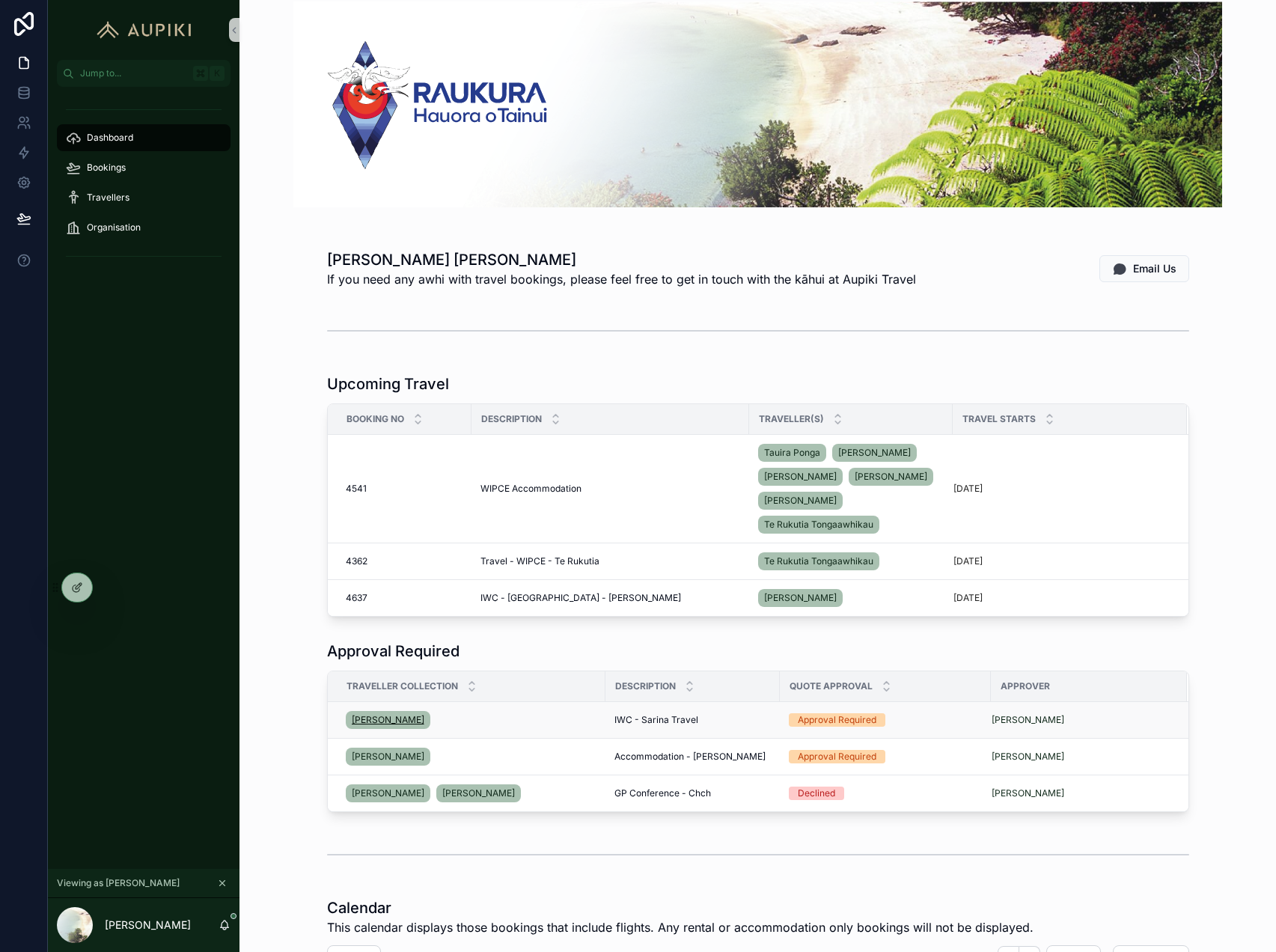
scroll to position [39, 0]
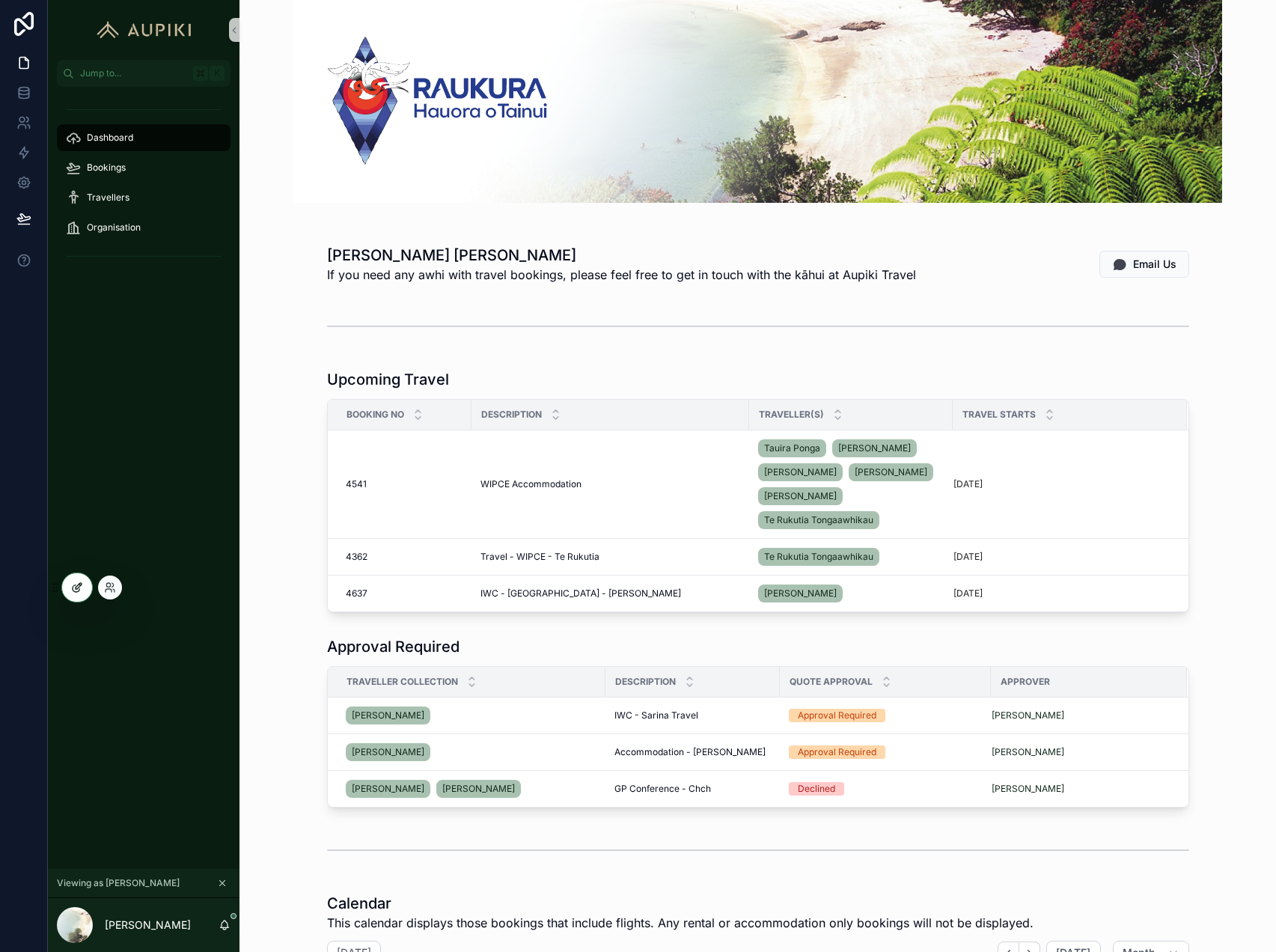
click at [86, 594] on div at bounding box center [77, 587] width 30 height 28
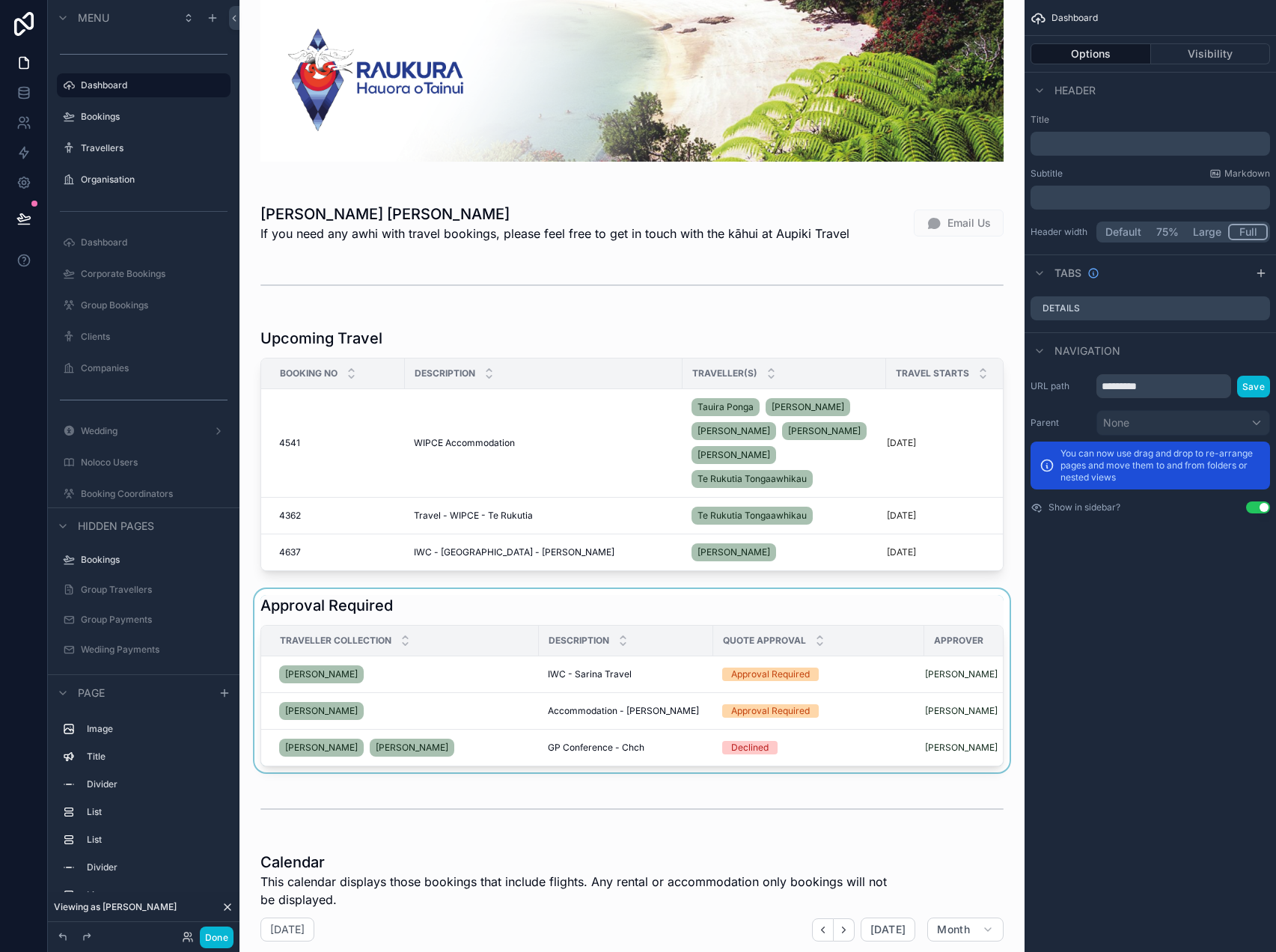
click at [610, 607] on div "scrollable content" at bounding box center [631, 680] width 762 height 183
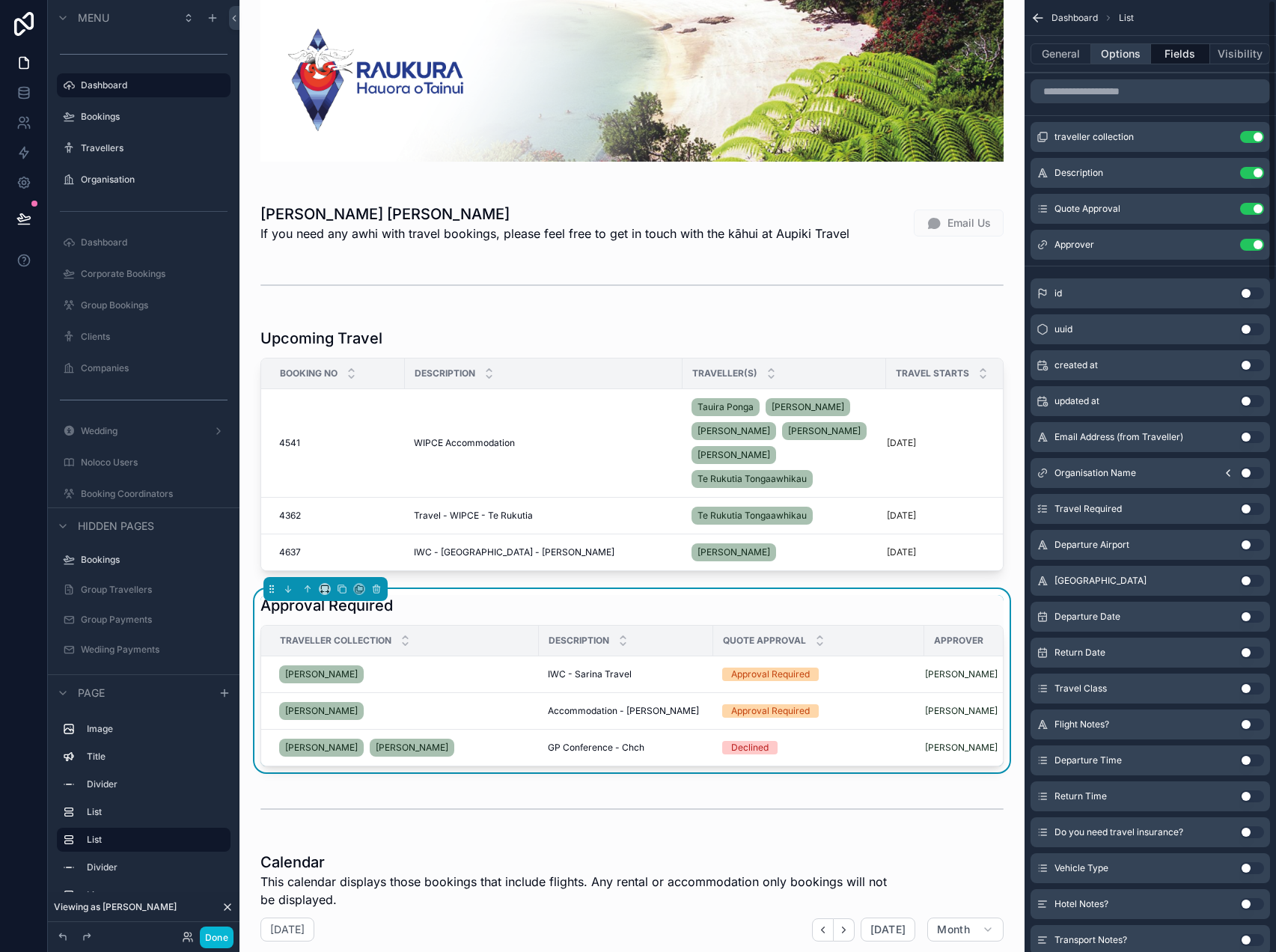
click at [1124, 59] on button "Options" at bounding box center [1120, 54] width 59 height 21
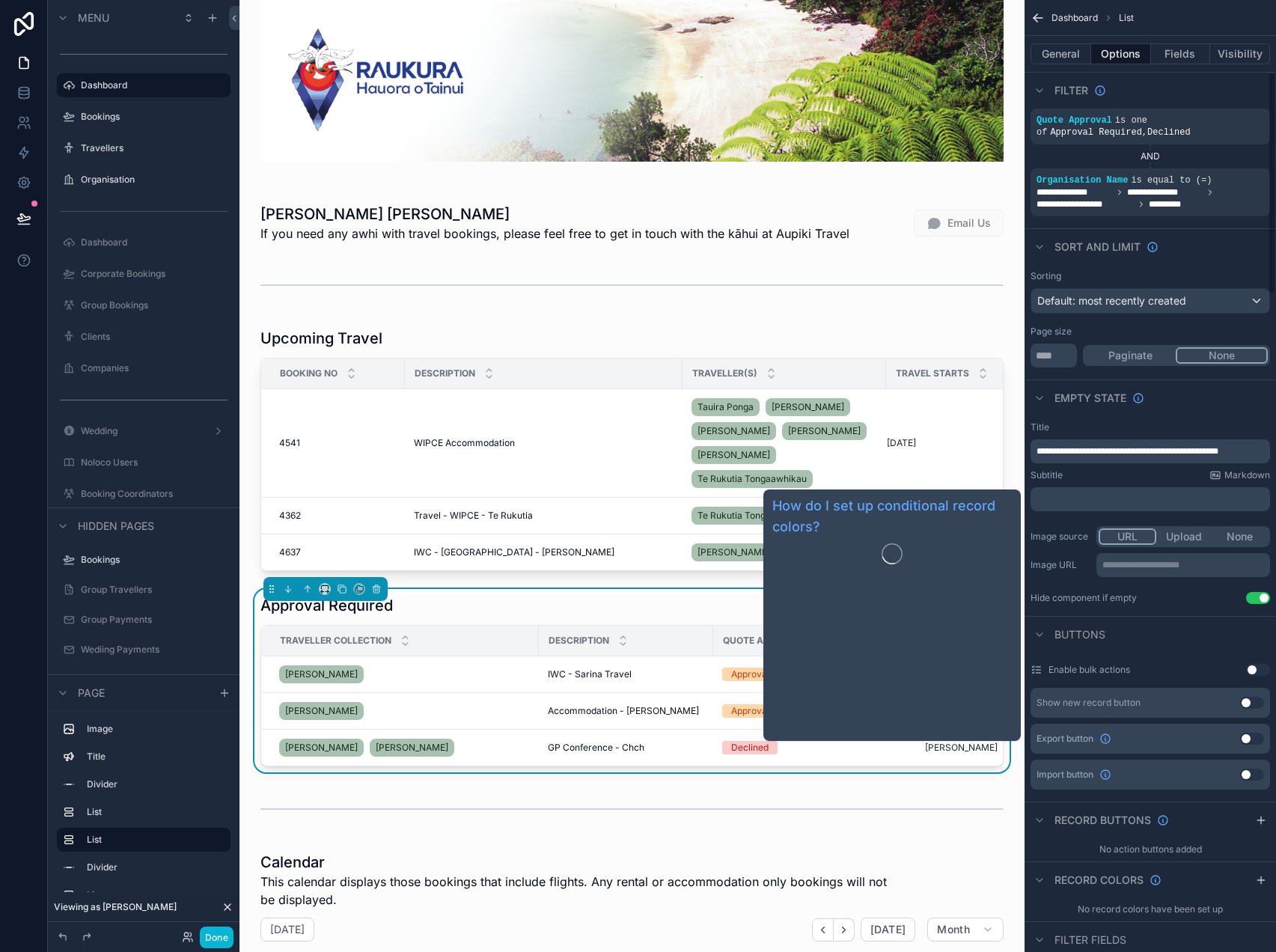
scroll to position [0, 0]
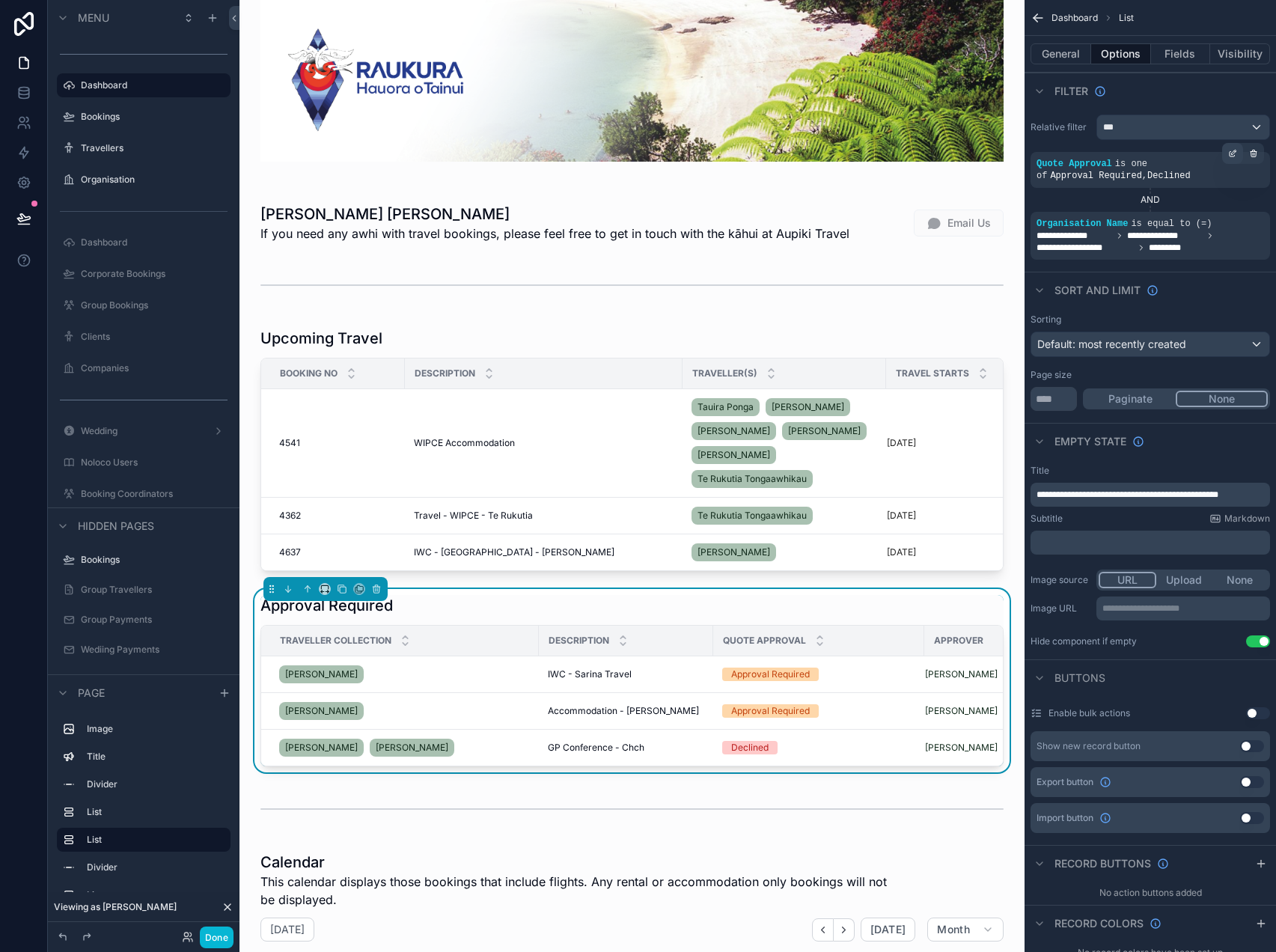
click at [1230, 155] on icon "scrollable content" at bounding box center [1233, 155] width 6 height 6
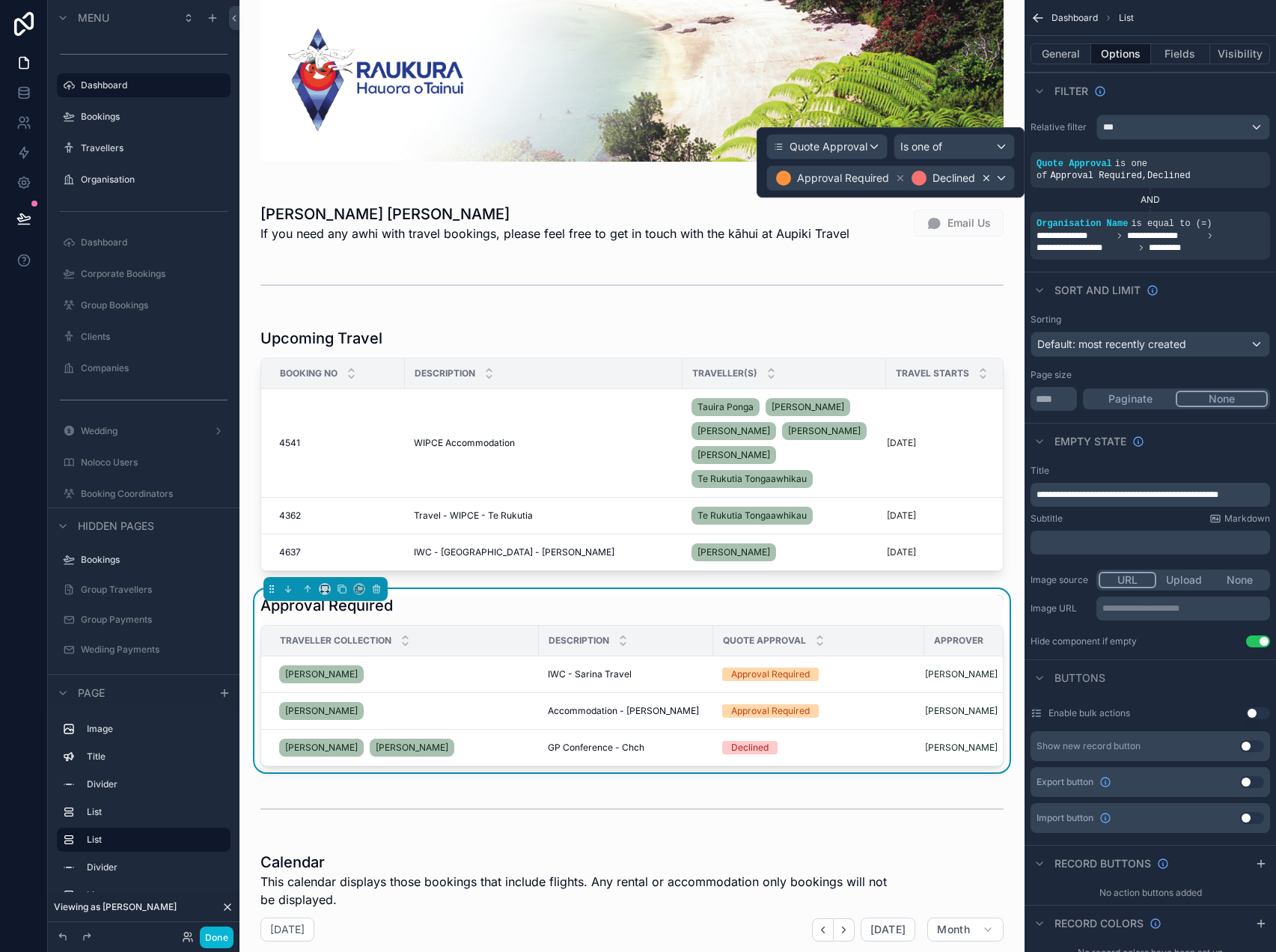
click at [987, 175] on icon at bounding box center [986, 177] width 10 height 10
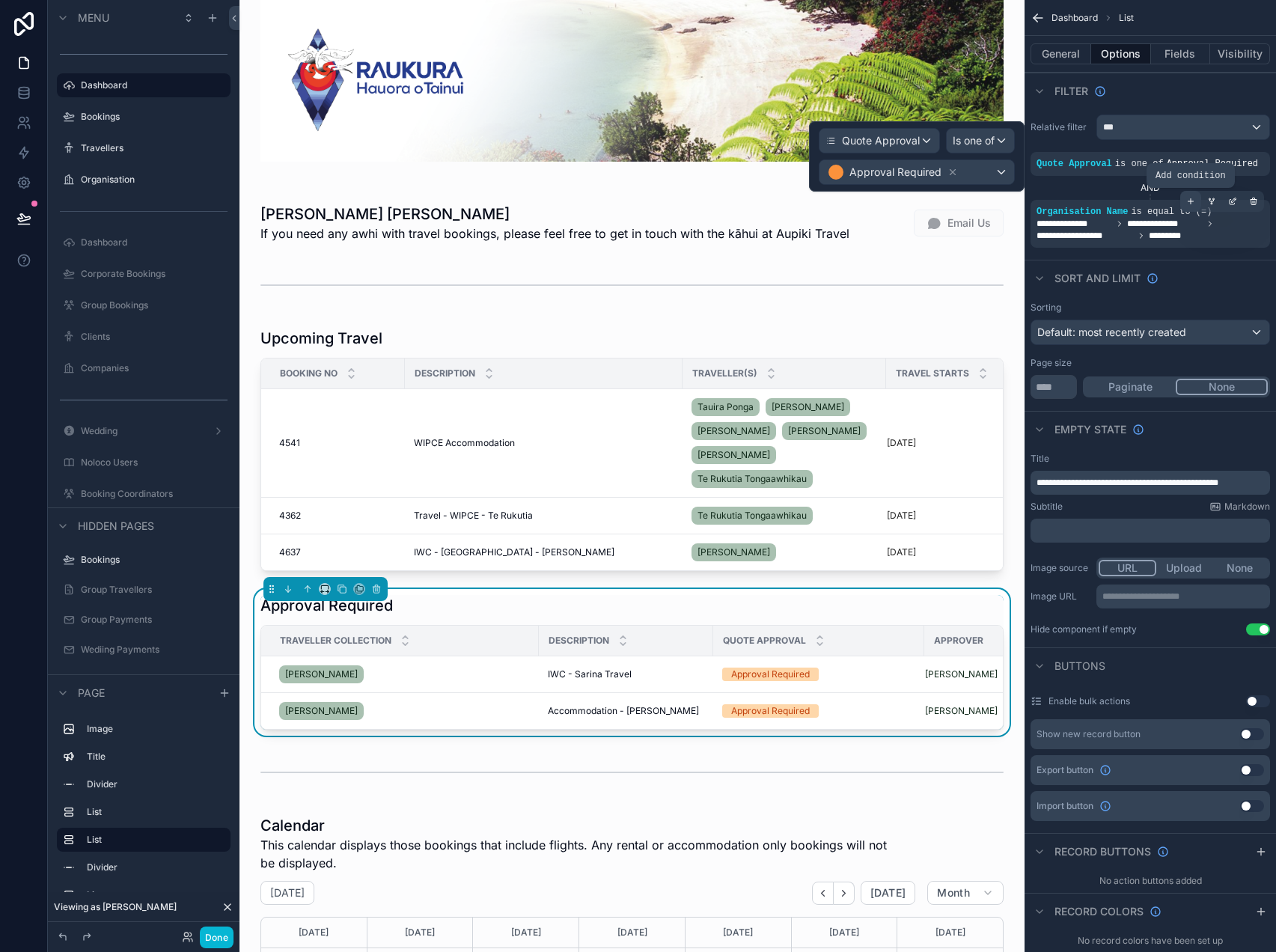
click at [1195, 203] on icon "scrollable content" at bounding box center [1191, 202] width 9 height 9
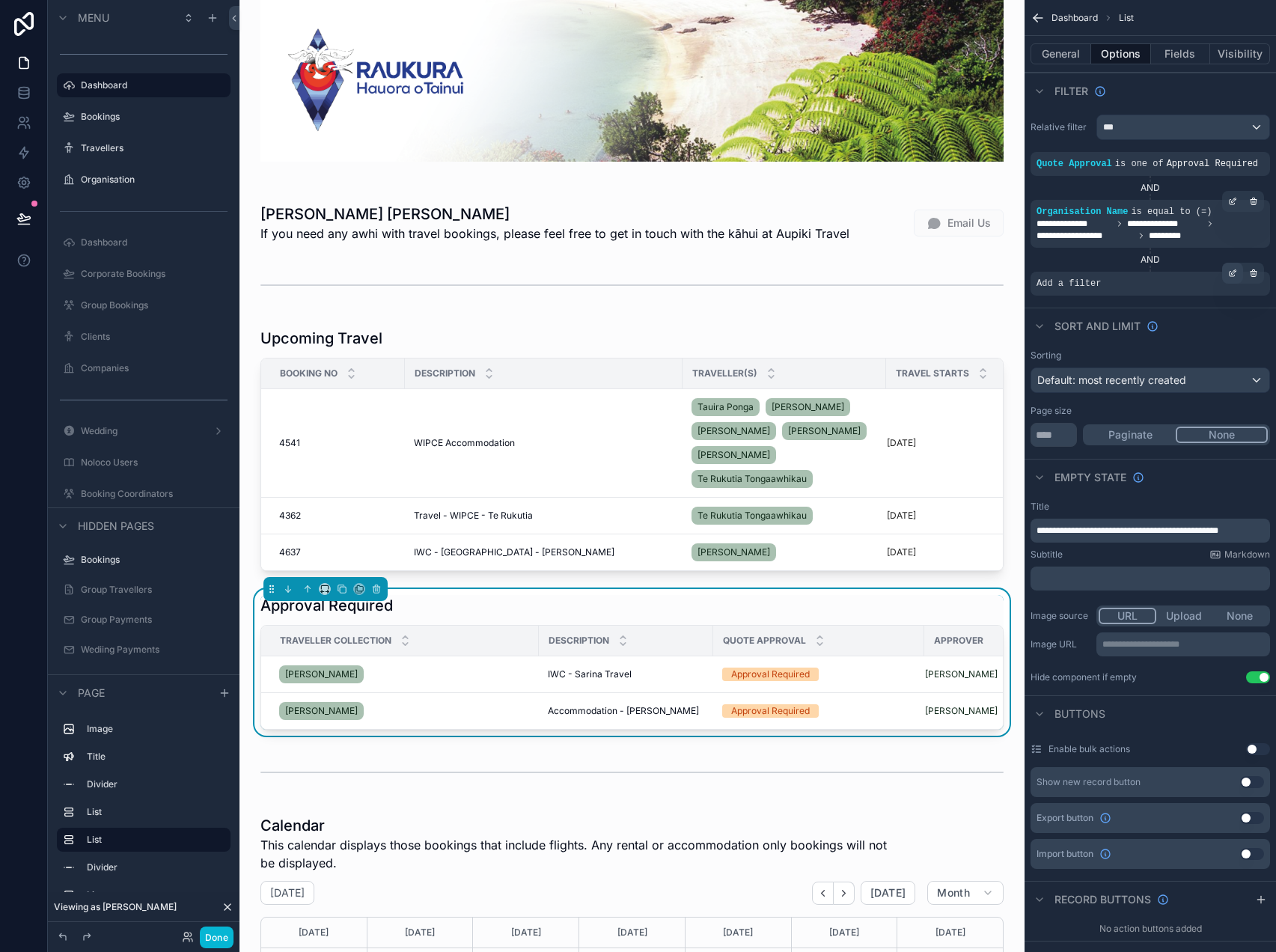
click at [1228, 276] on icon "scrollable content" at bounding box center [1233, 274] width 9 height 9
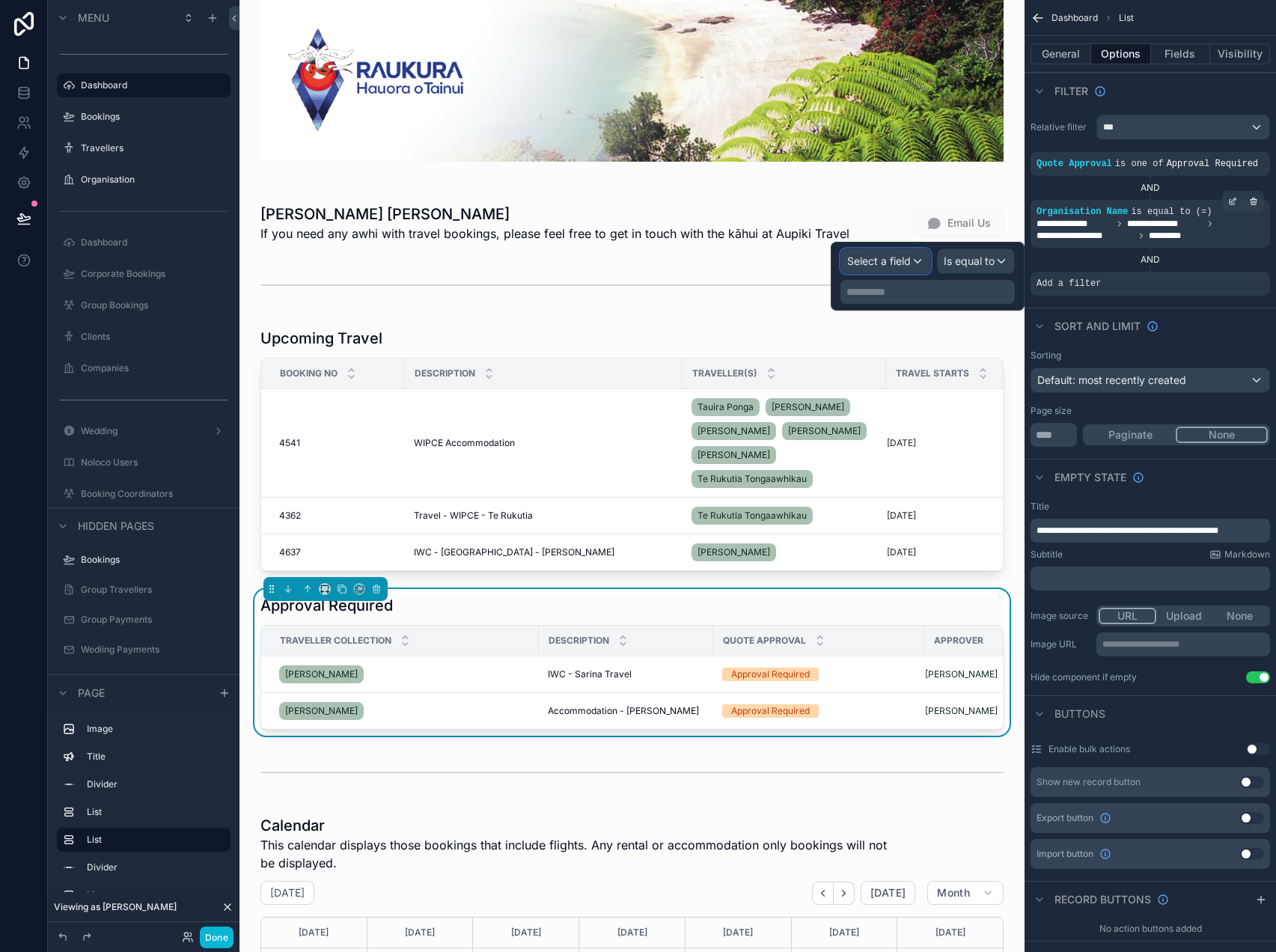
click at [907, 258] on span "Select a field" at bounding box center [879, 260] width 63 height 12
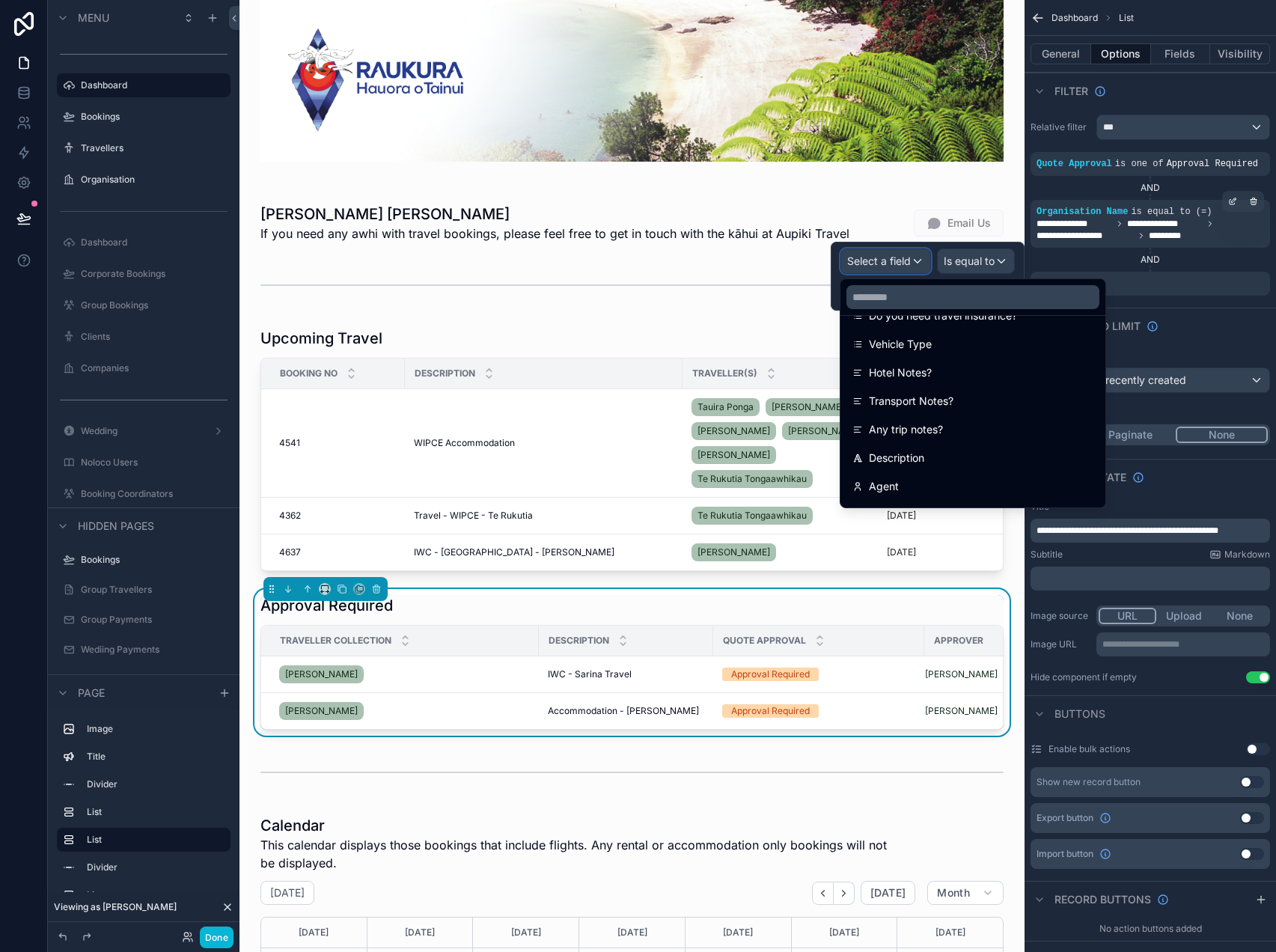
scroll to position [455, 0]
click at [1033, 291] on input "text" at bounding box center [973, 296] width 253 height 24
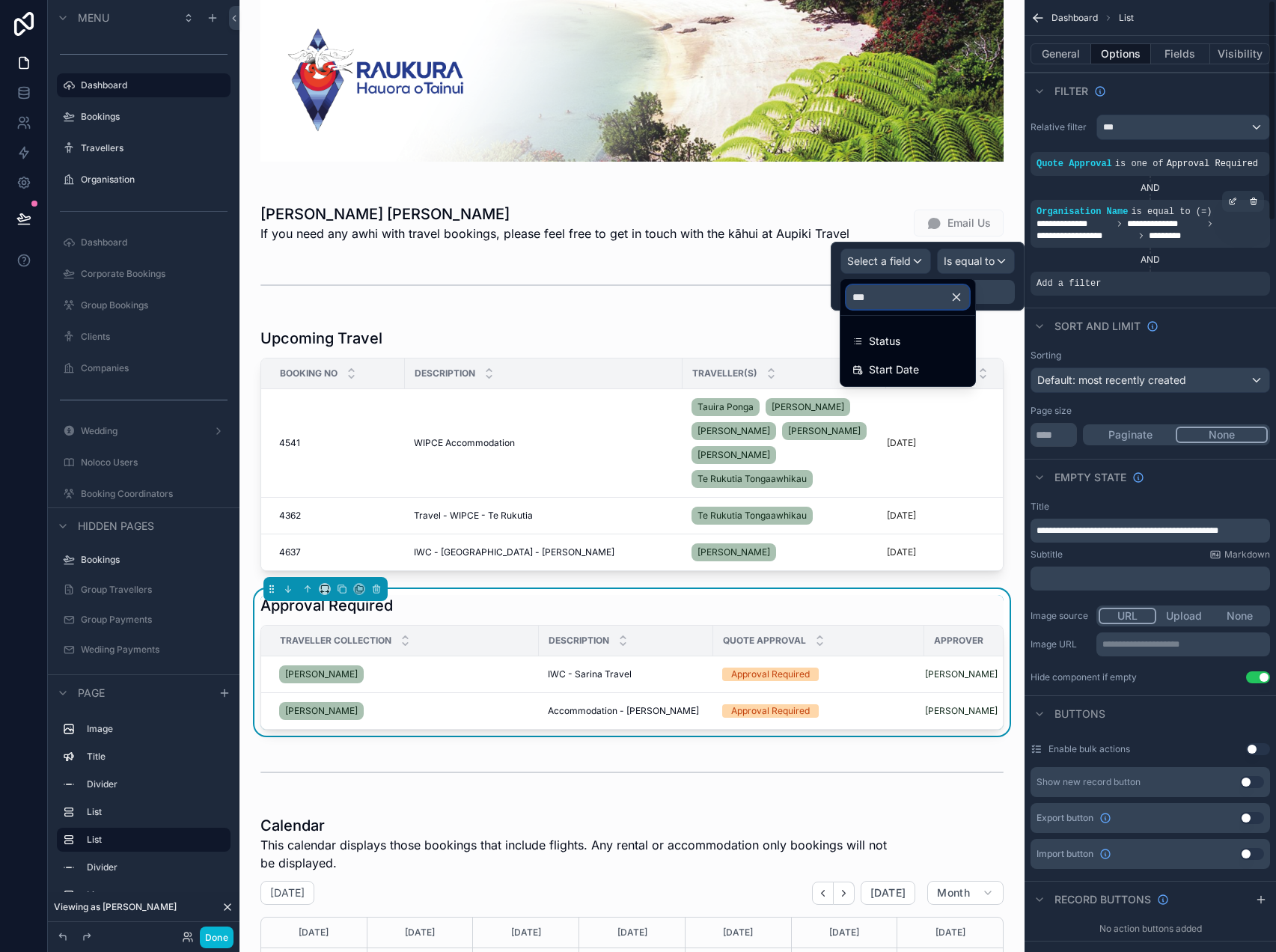
scroll to position [0, 0]
type input "****"
click at [923, 341] on div "Status" at bounding box center [907, 341] width 110 height 18
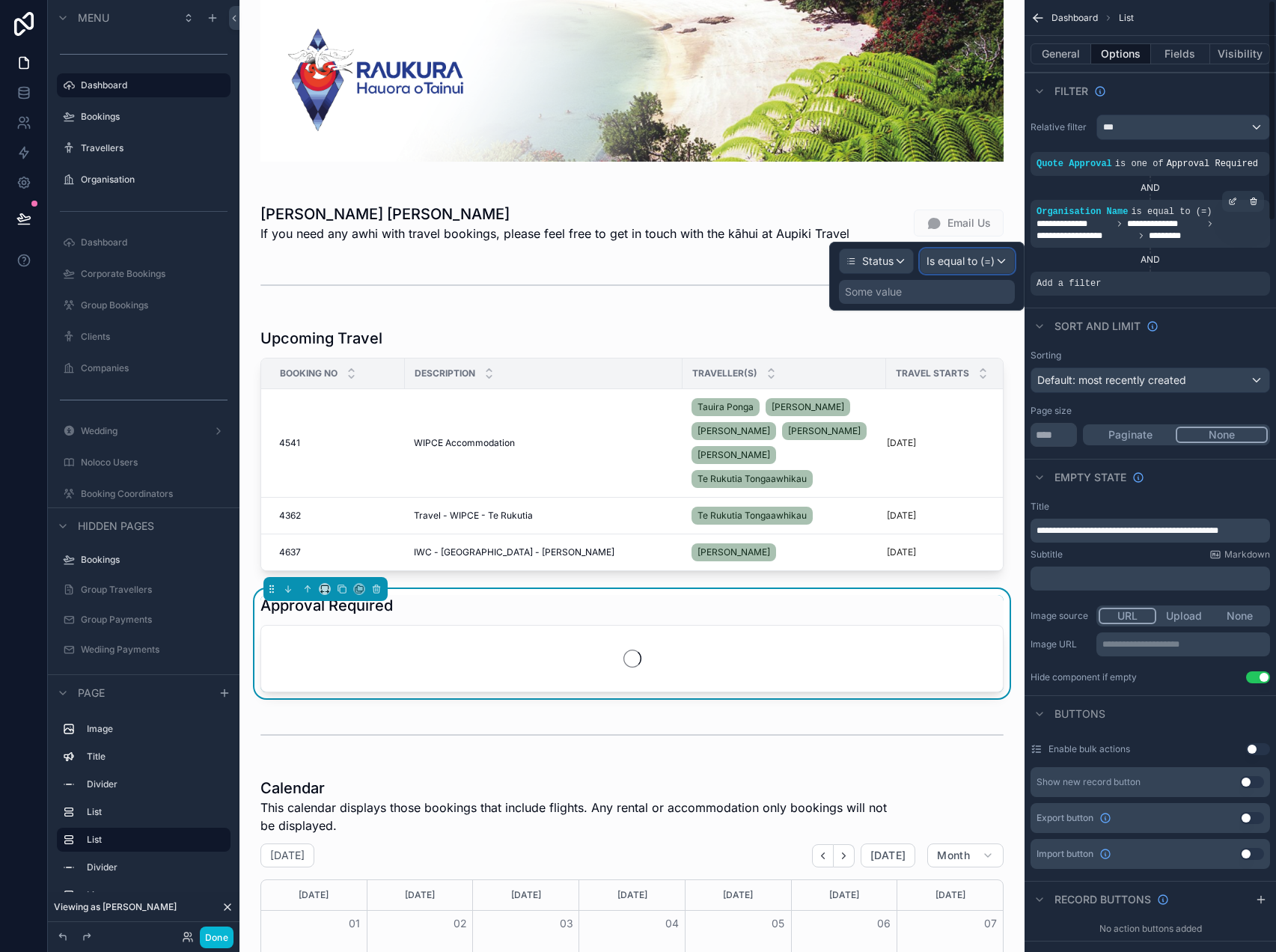
click at [969, 251] on div "Is equal to (=)" at bounding box center [966, 260] width 93 height 24
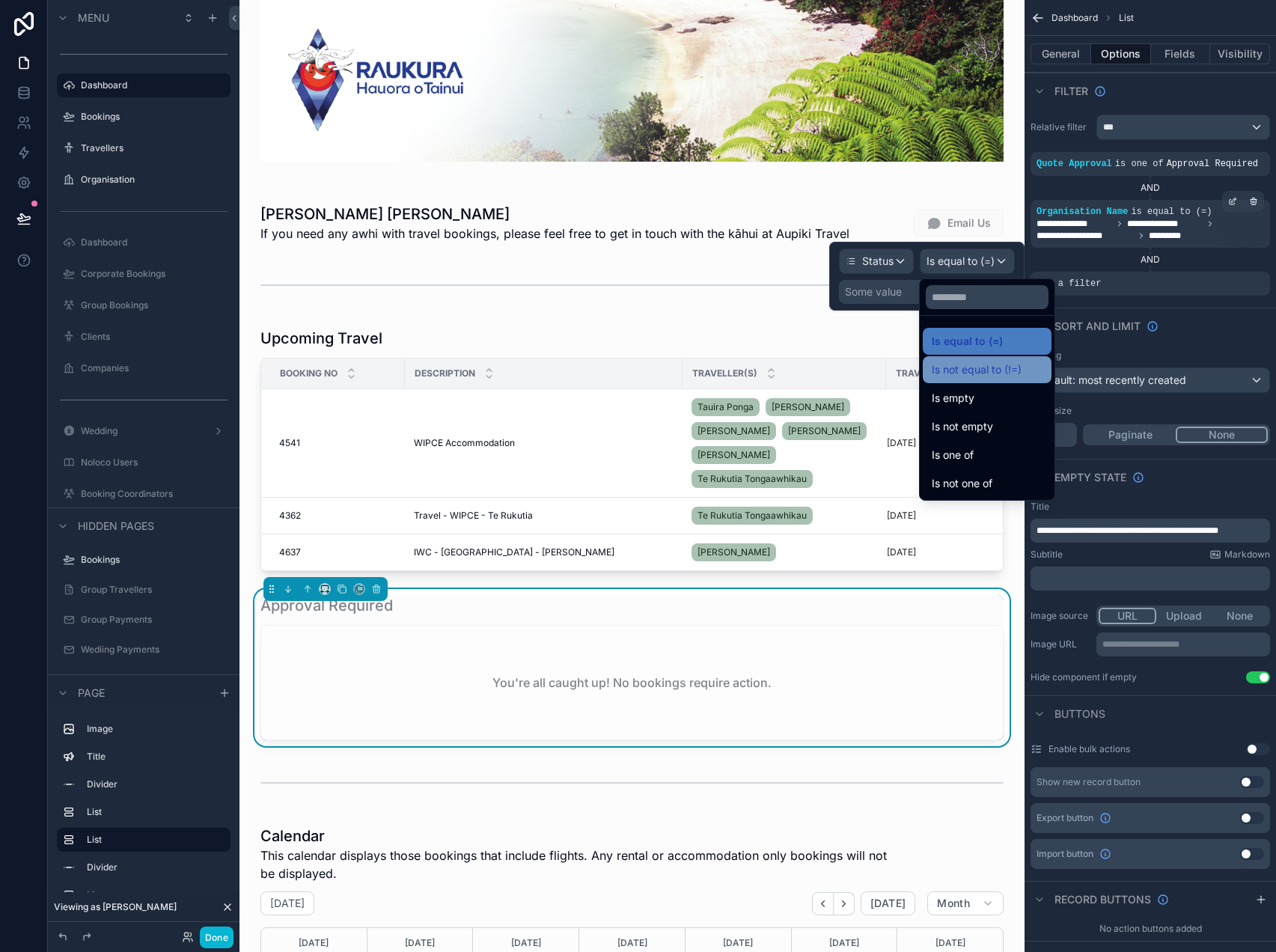
click at [990, 377] on span "Is not equal to (!=)" at bounding box center [976, 369] width 90 height 18
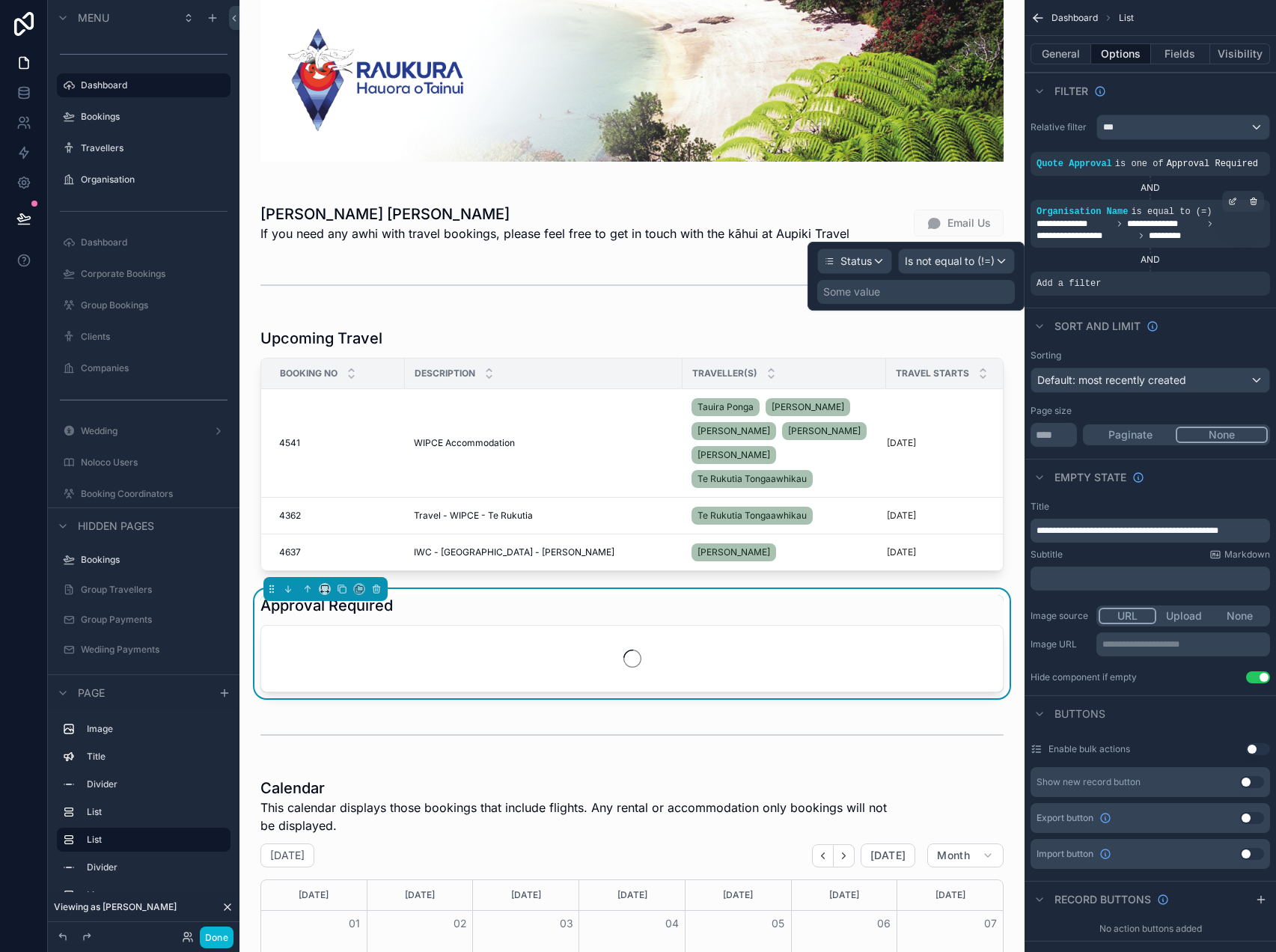
click at [975, 282] on div "Some value" at bounding box center [915, 292] width 197 height 24
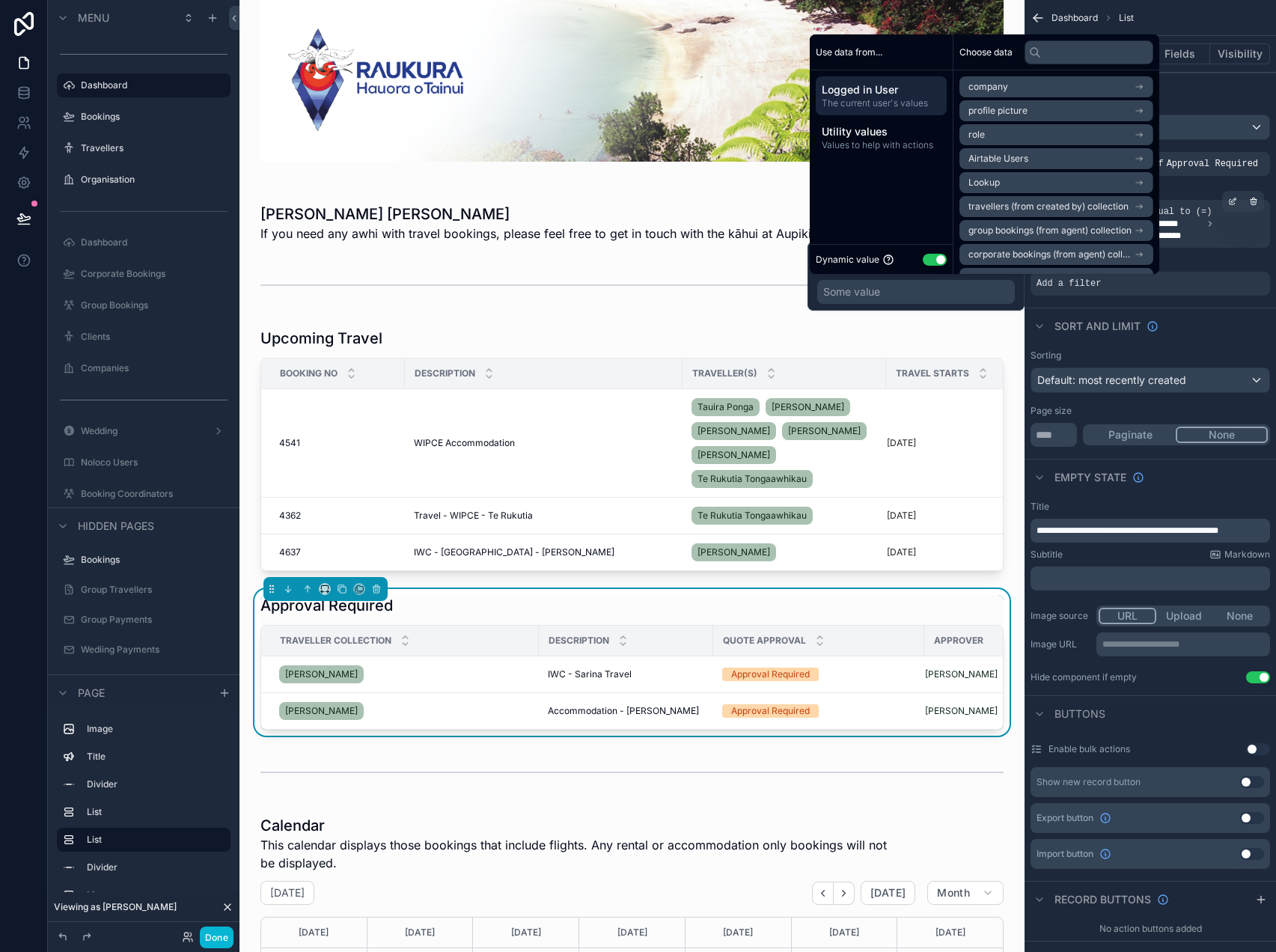
click at [937, 257] on button "Use setting" at bounding box center [934, 259] width 24 height 12
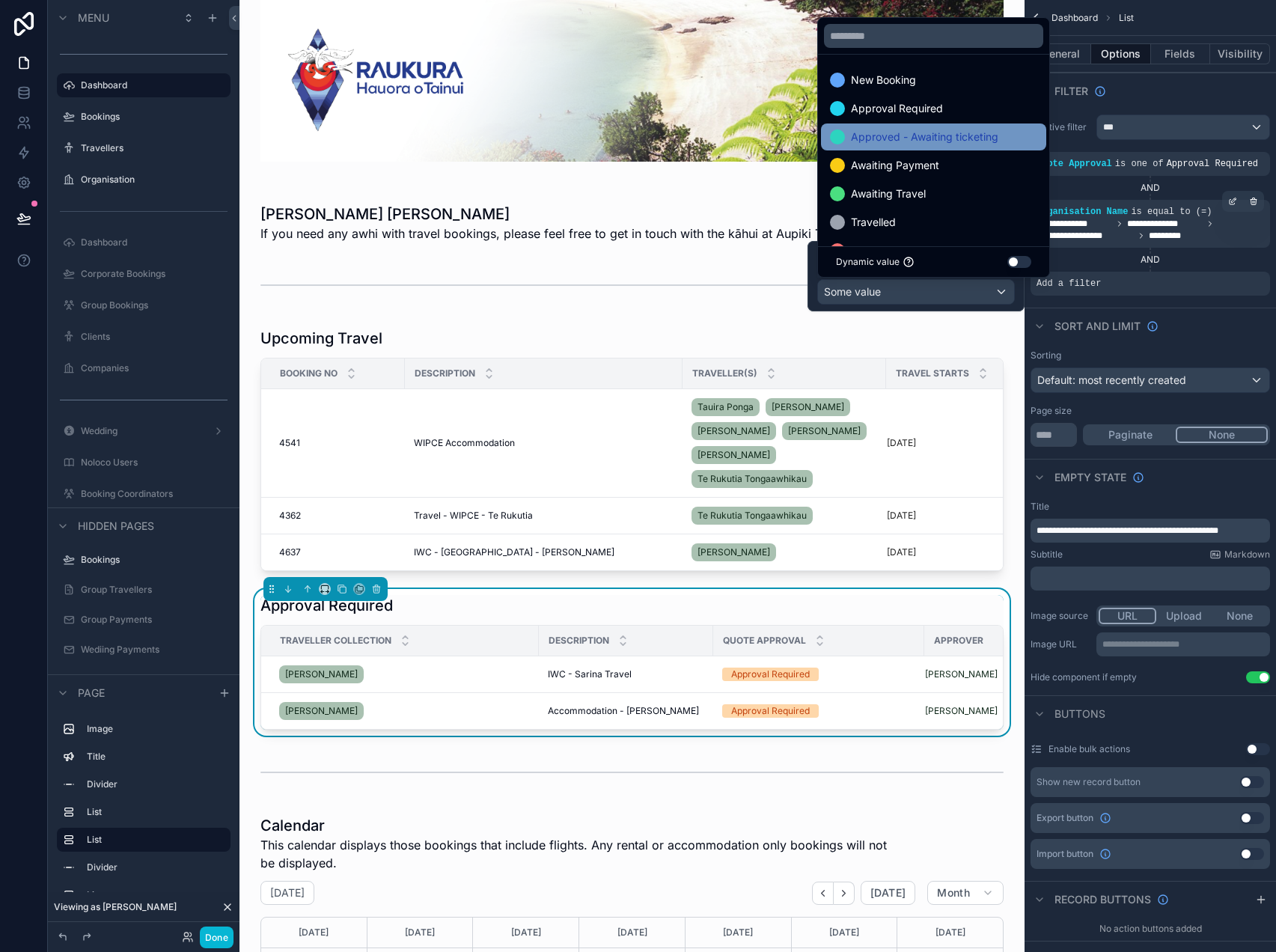
scroll to position [87, 0]
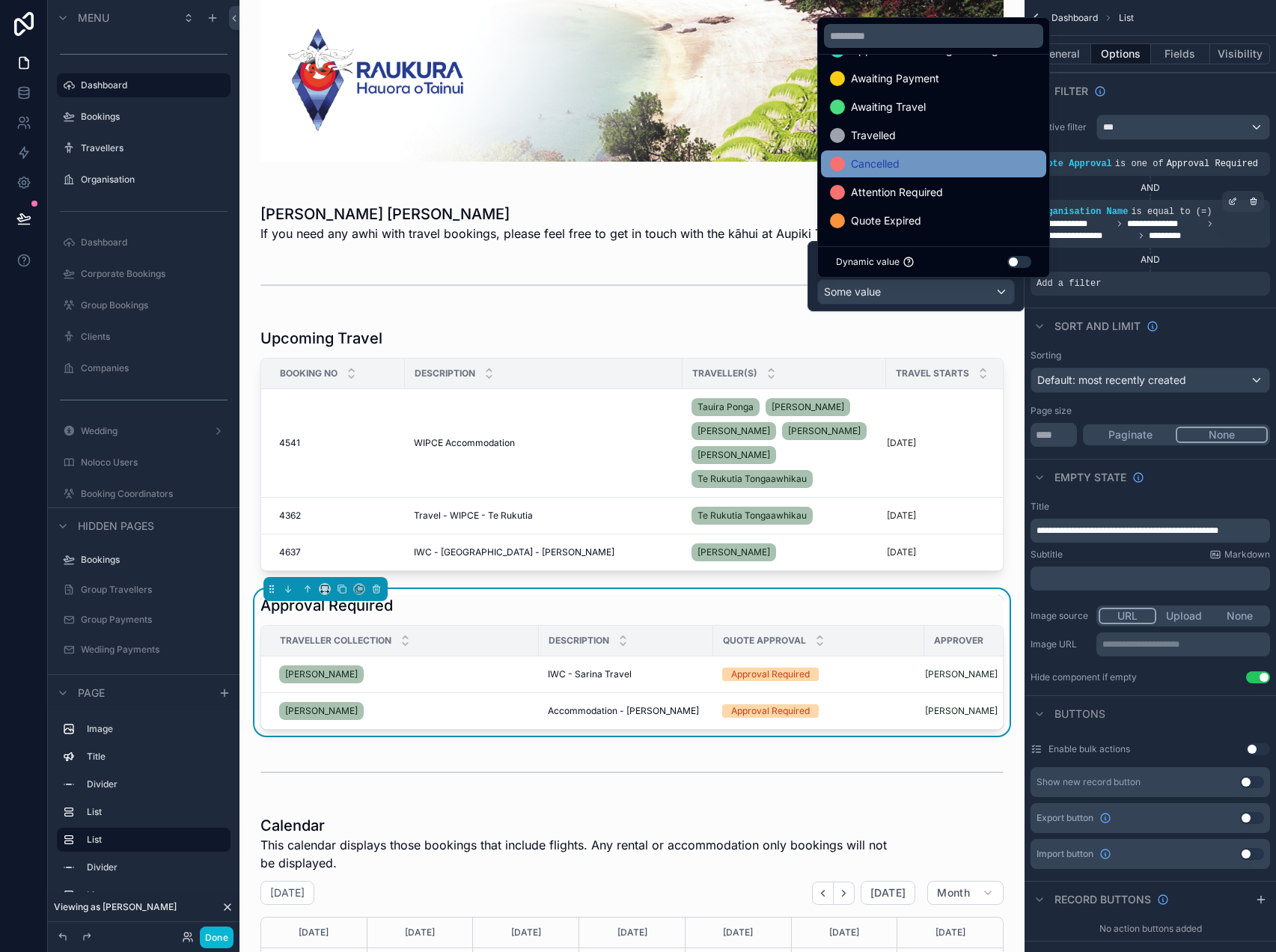
click at [916, 170] on div "Cancelled" at bounding box center [933, 163] width 208 height 18
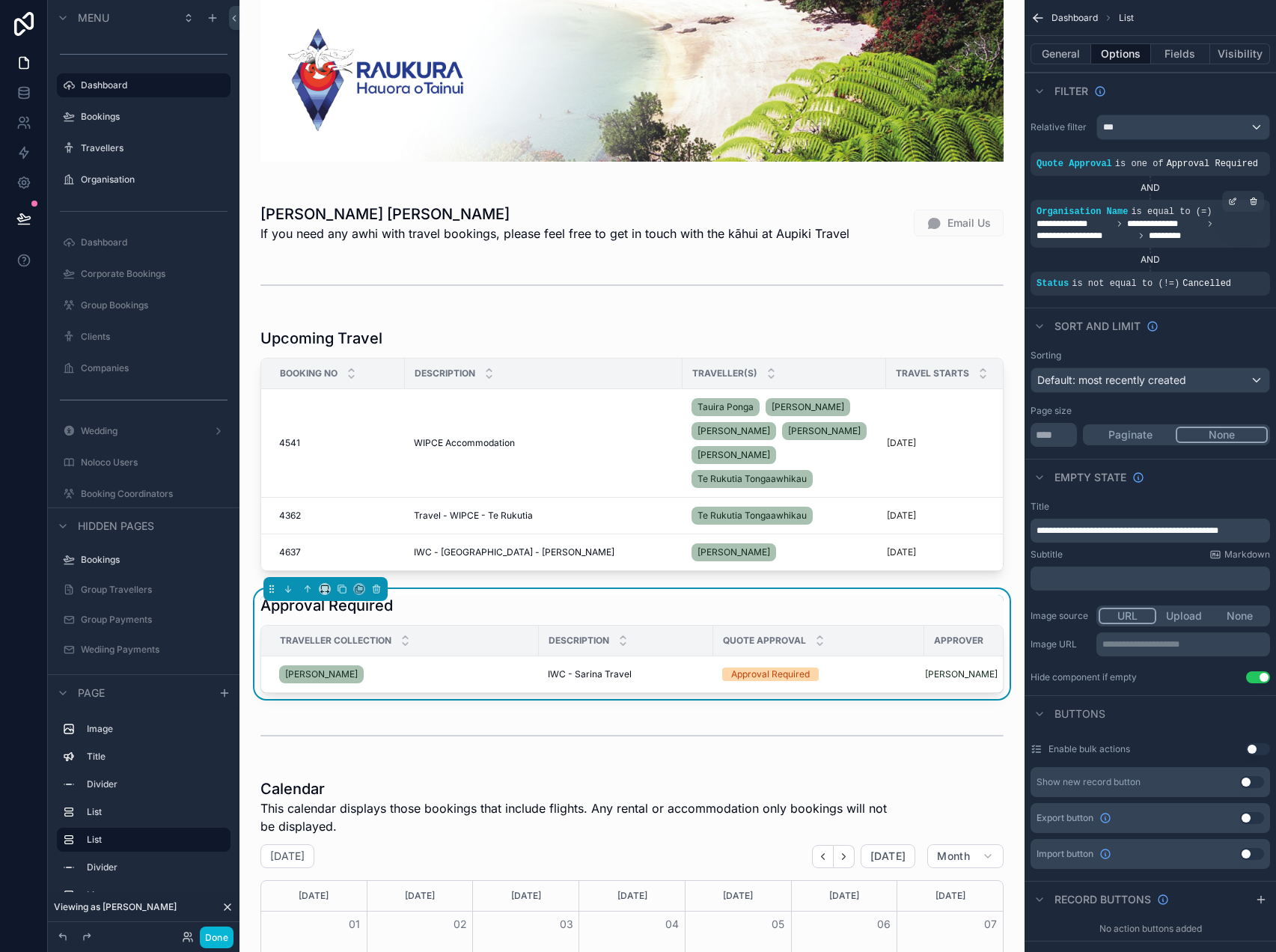
click at [1204, 328] on div "Sort And Limit" at bounding box center [1150, 326] width 251 height 36
click at [222, 927] on button "Done" at bounding box center [217, 937] width 34 height 22
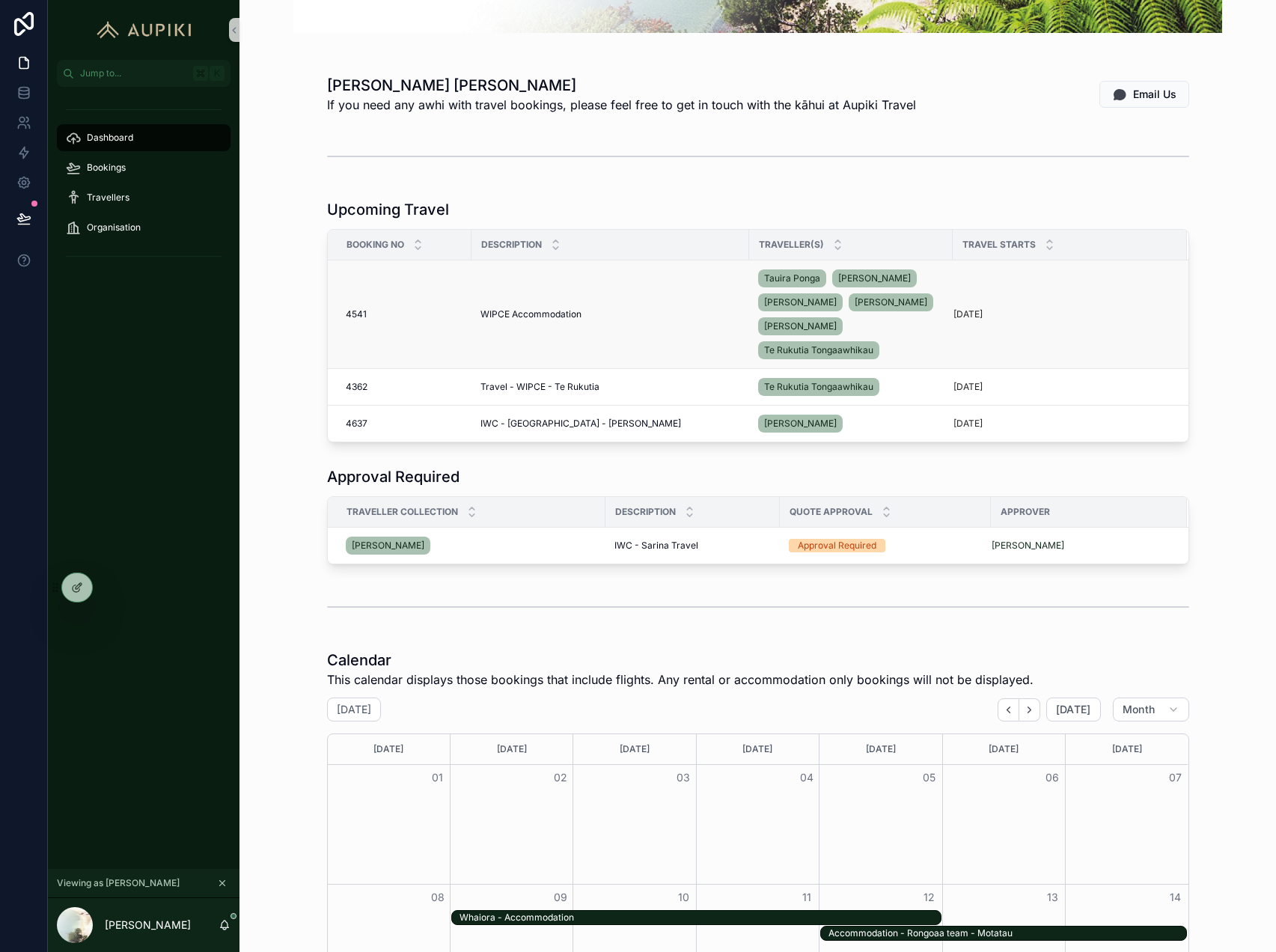
scroll to position [213, 0]
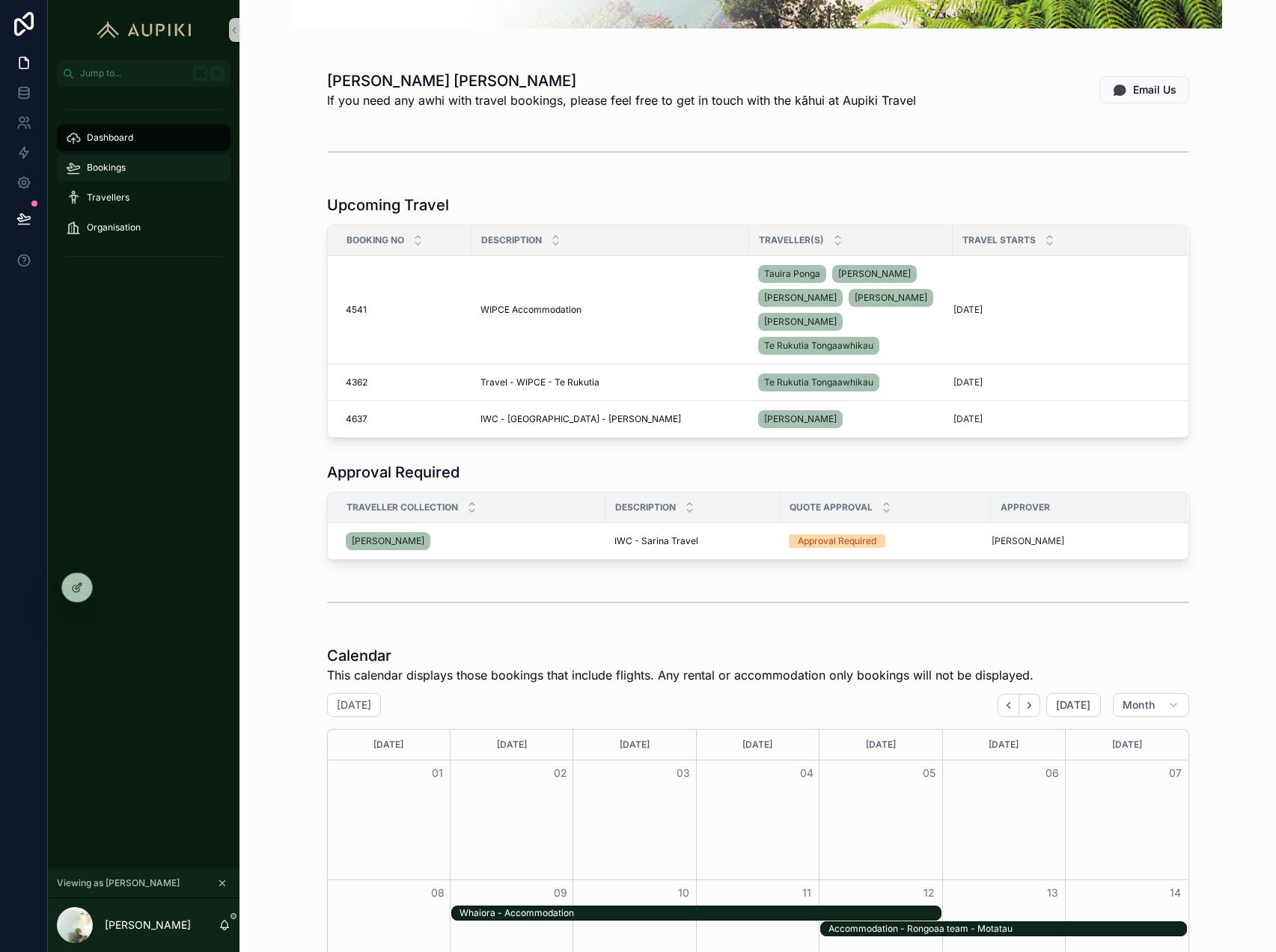
click at [125, 169] on span "Bookings" at bounding box center [106, 167] width 39 height 12
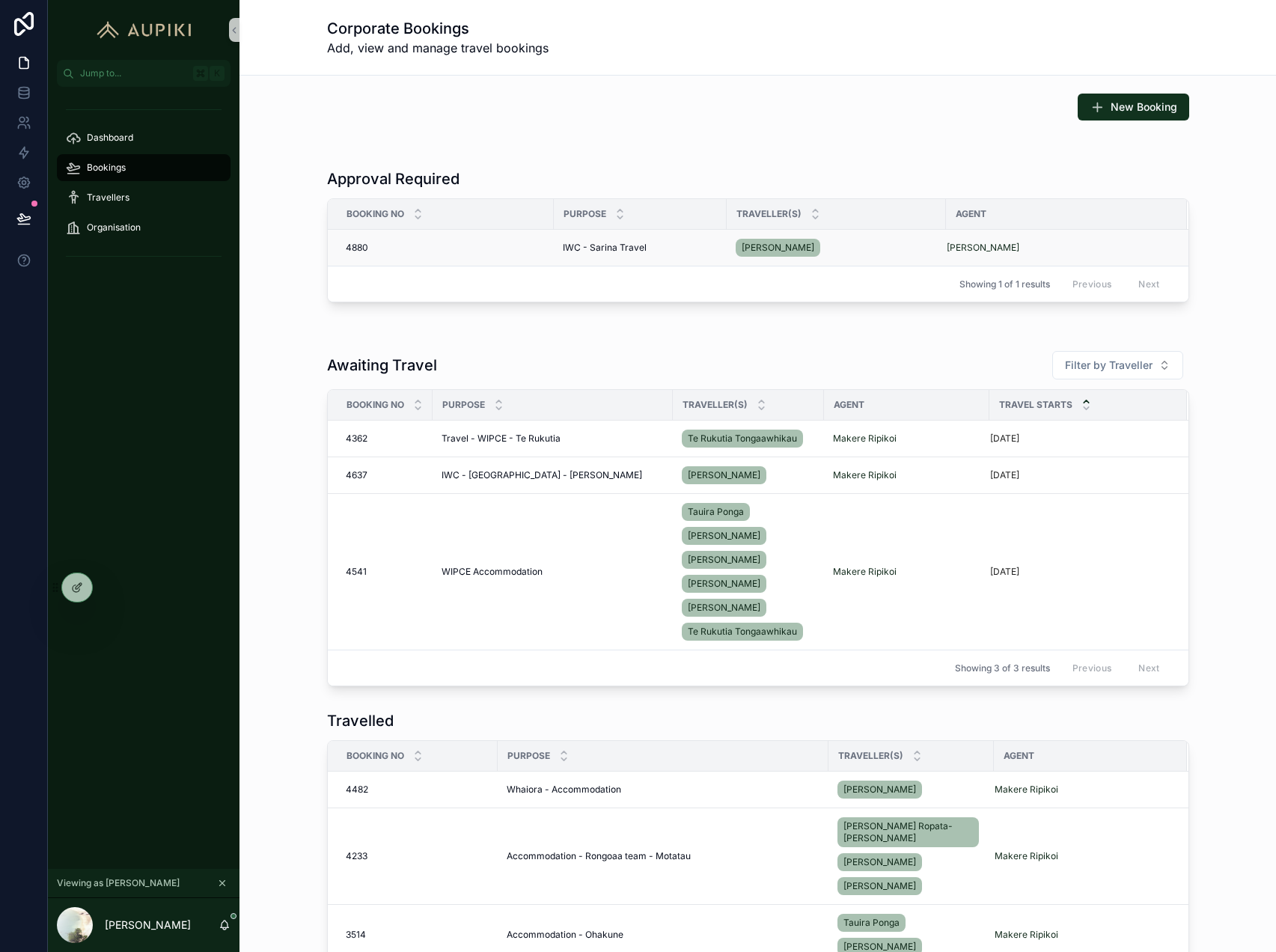
click at [610, 247] on span "IWC - Sarina Travel" at bounding box center [604, 247] width 84 height 12
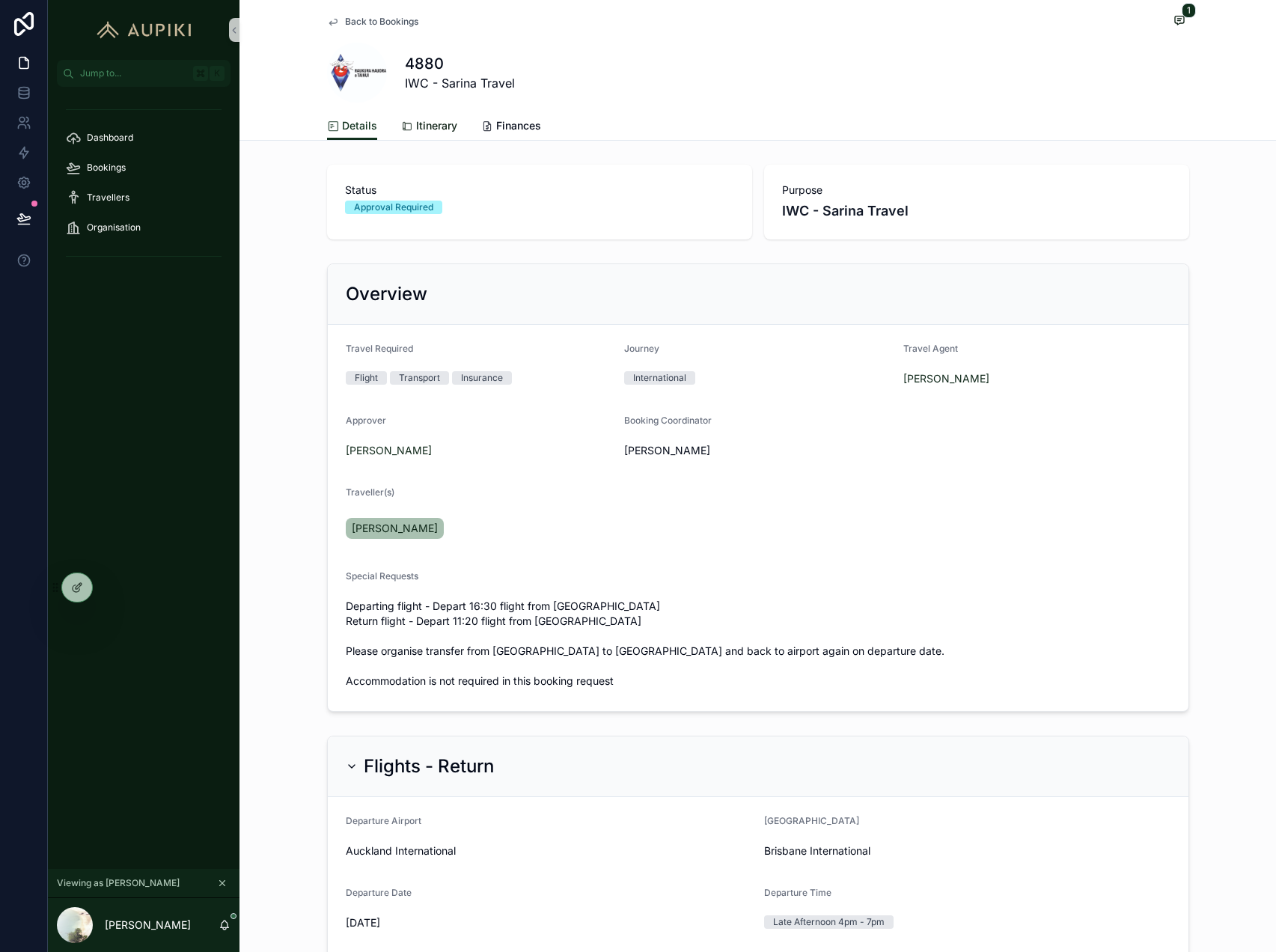
click at [419, 112] on link "Itinerary" at bounding box center [428, 127] width 56 height 30
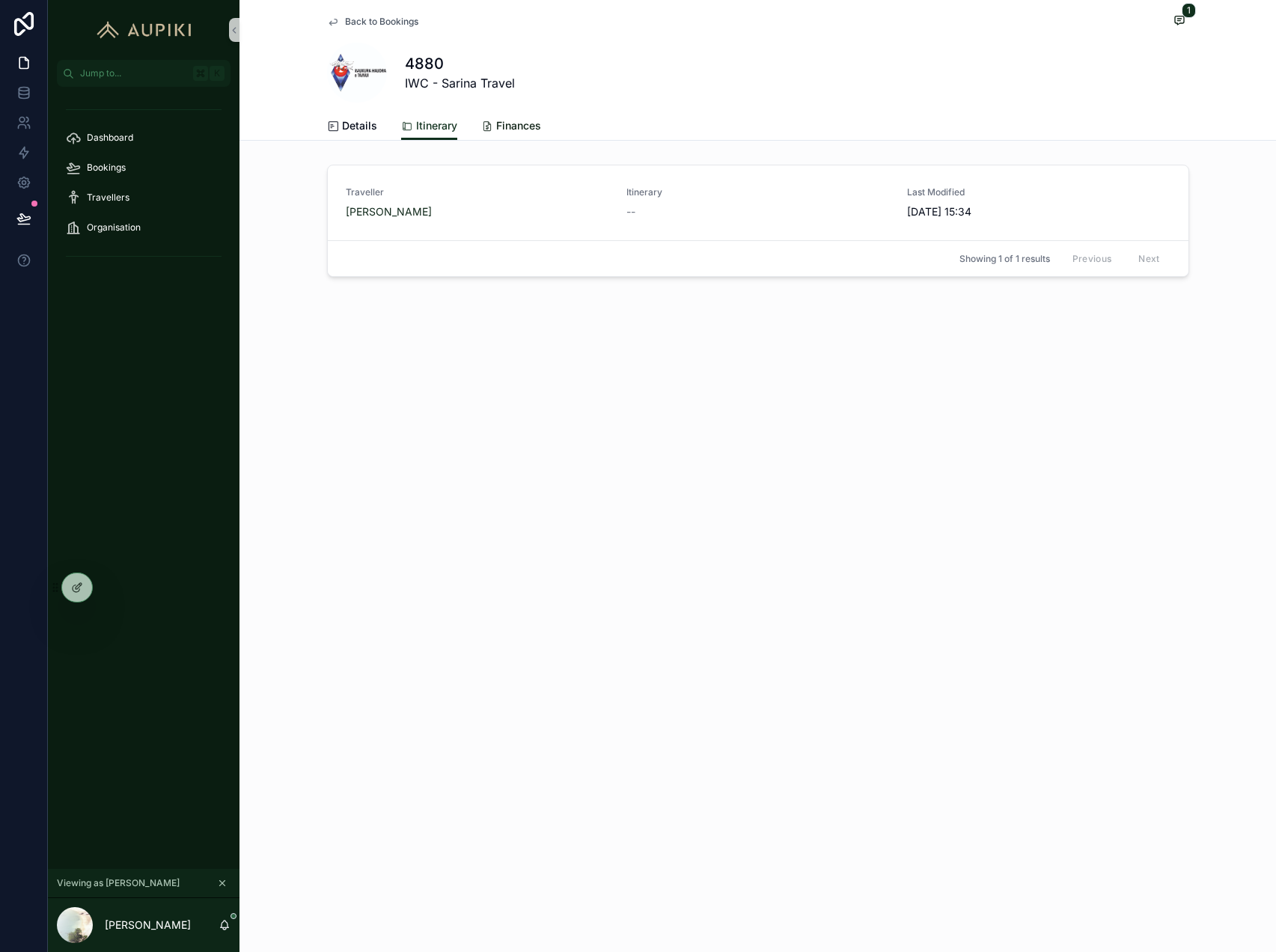
click at [510, 121] on span "Finances" at bounding box center [519, 125] width 45 height 15
click at [153, 126] on div "Dashboard" at bounding box center [143, 137] width 156 height 24
